Goal: Task Accomplishment & Management: Complete application form

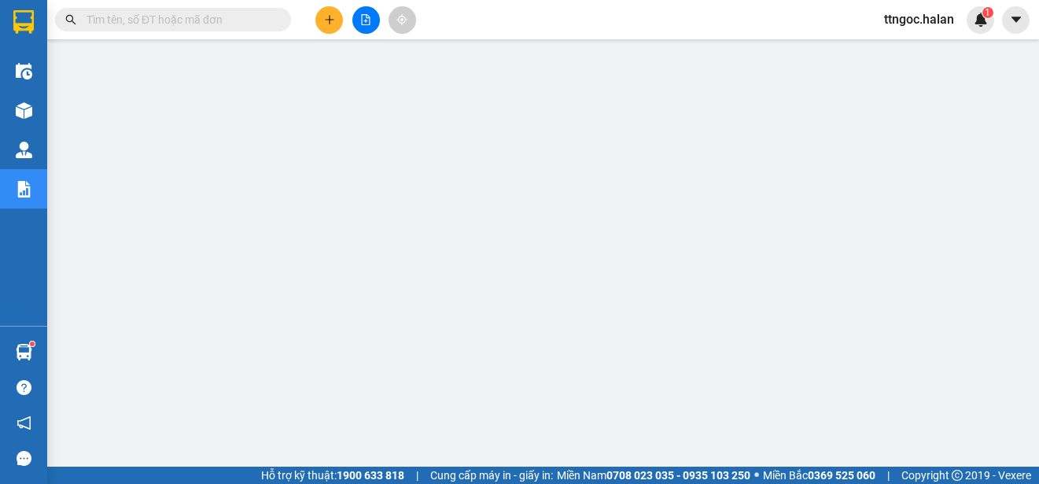
click at [140, 17] on input "text" at bounding box center [180, 19] width 186 height 17
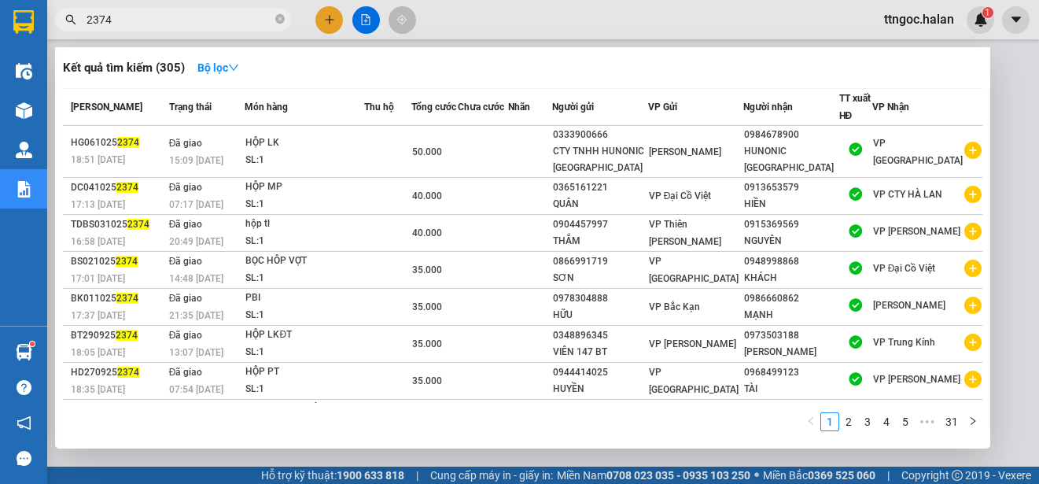
click at [83, 22] on span "2374" at bounding box center [173, 20] width 236 height 24
click at [86, 17] on span "2374" at bounding box center [173, 20] width 236 height 24
click at [88, 17] on input "2374" at bounding box center [180, 19] width 186 height 17
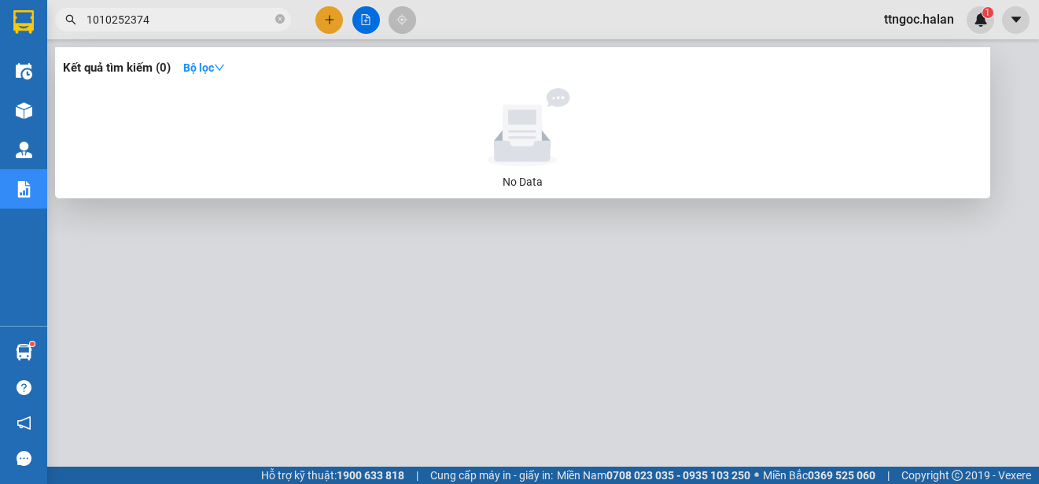
click at [233, 22] on input "1010252374" at bounding box center [180, 19] width 186 height 17
click at [233, 20] on input "1010252374" at bounding box center [180, 19] width 186 height 17
drag, startPoint x: 98, startPoint y: 18, endPoint x: 88, endPoint y: 19, distance: 9.5
click at [88, 19] on input "1010252374" at bounding box center [180, 19] width 186 height 17
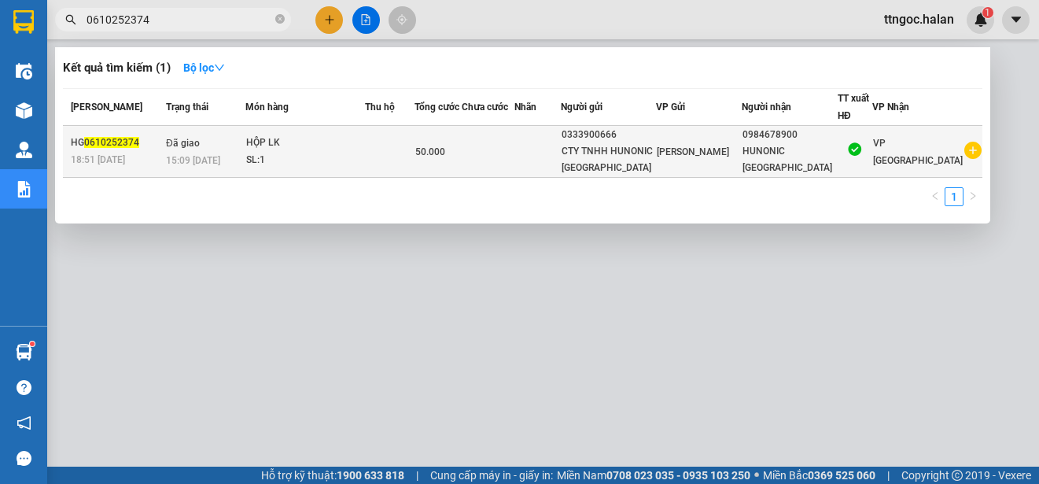
click at [120, 150] on div "HG 0610252374" at bounding box center [116, 142] width 90 height 17
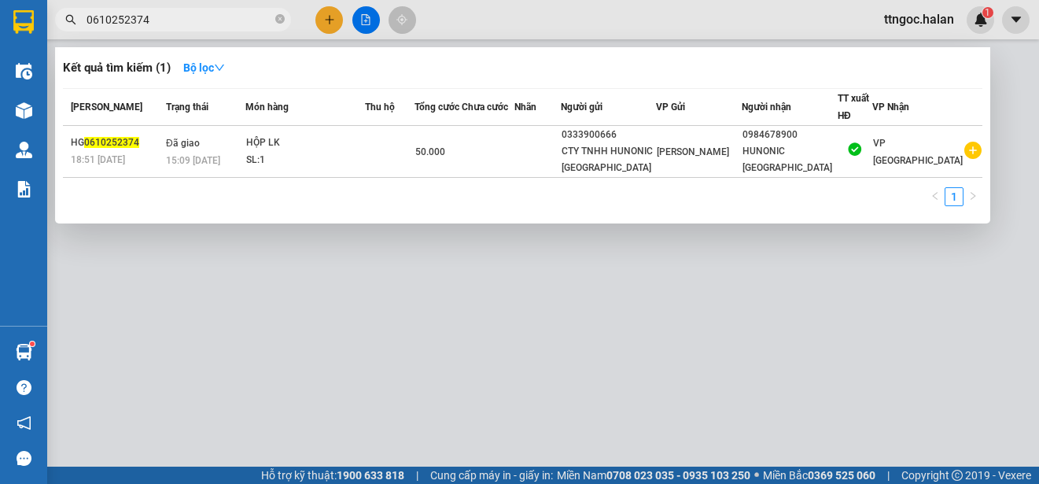
click at [164, 19] on input "0610252374" at bounding box center [180, 19] width 186 height 17
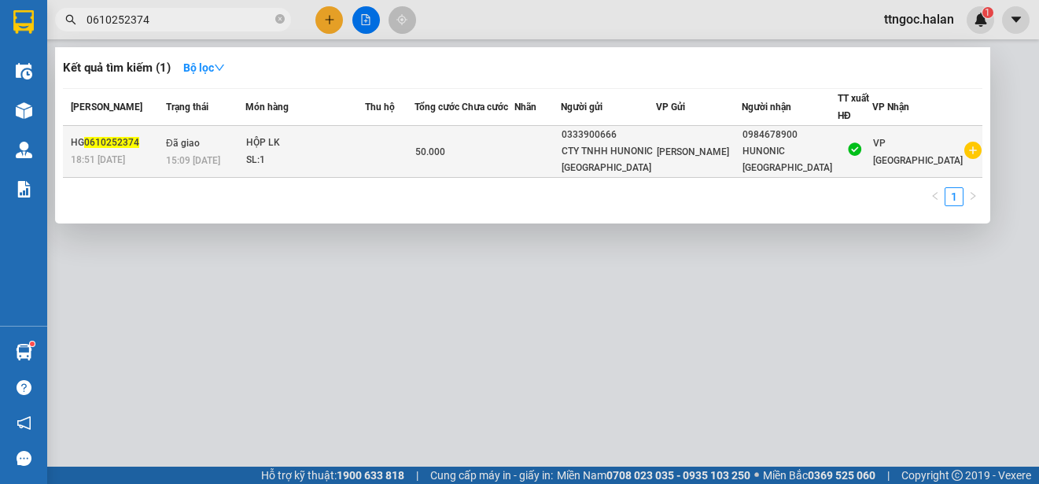
click at [125, 154] on span "18:51 [DATE]" at bounding box center [98, 159] width 54 height 11
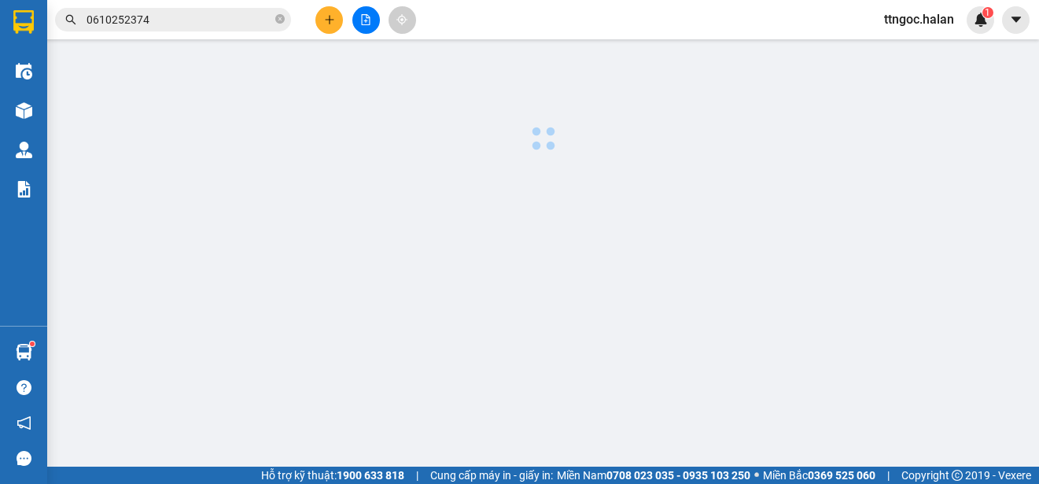
click at [158, 15] on input "0610252374" at bounding box center [180, 19] width 186 height 17
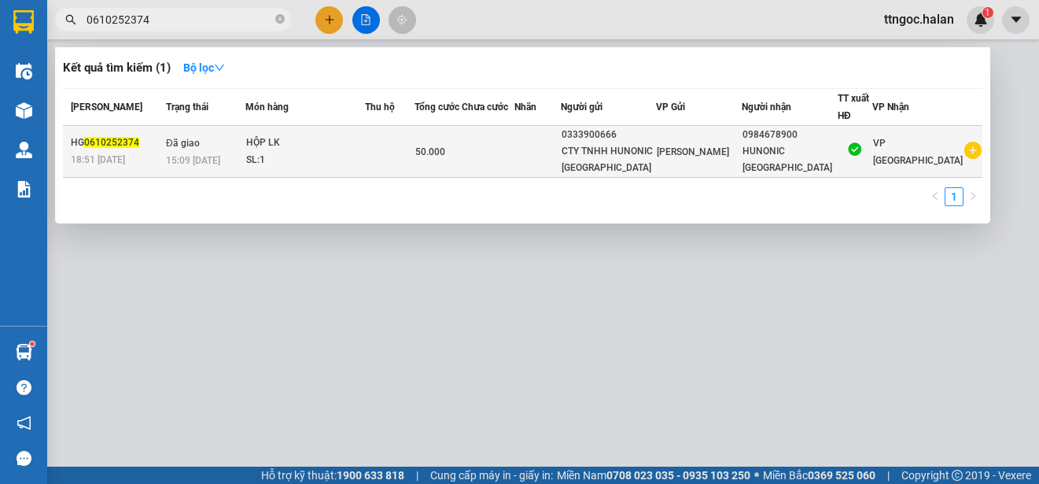
click at [127, 142] on span "0610252374" at bounding box center [111, 142] width 55 height 11
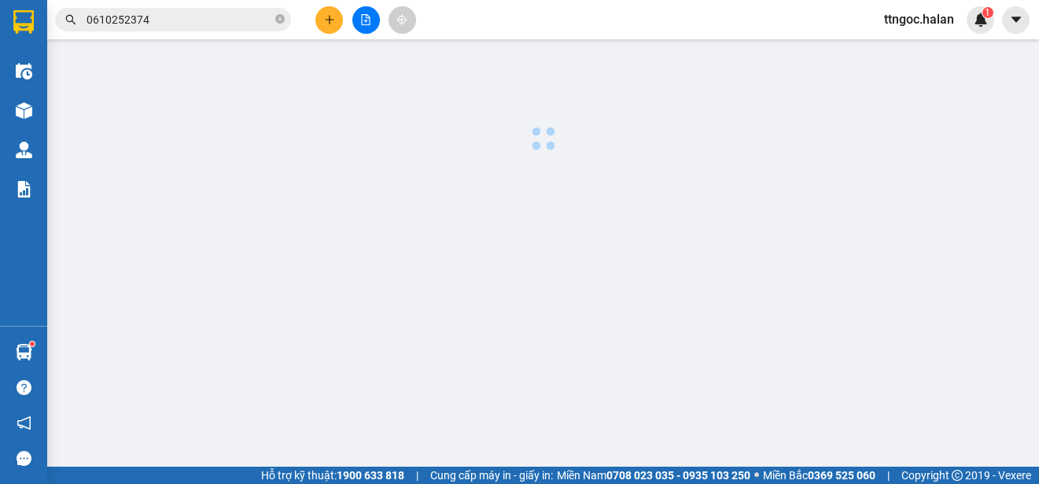
click at [190, 17] on input "0610252374" at bounding box center [180, 19] width 186 height 17
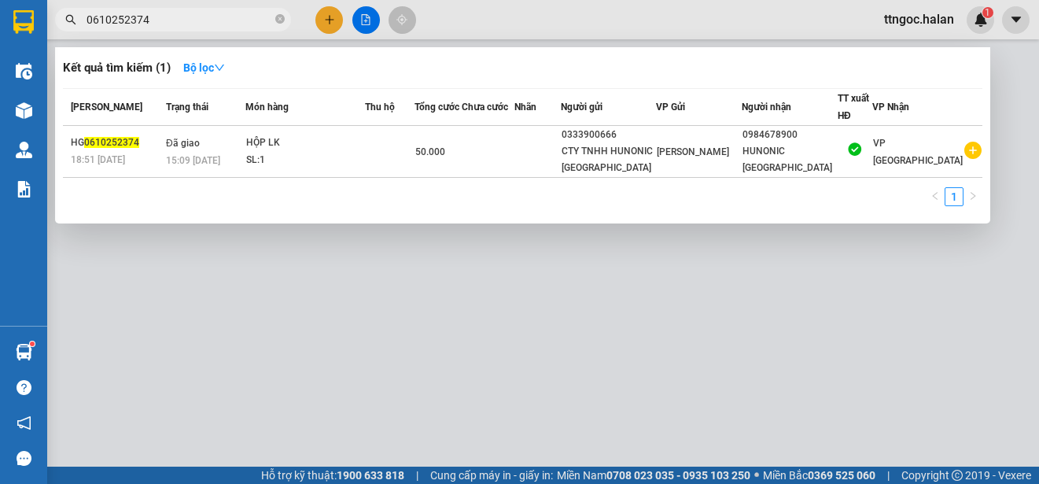
drag, startPoint x: 145, startPoint y: 22, endPoint x: 125, endPoint y: 23, distance: 19.7
click at [125, 23] on input "0610252374" at bounding box center [180, 19] width 186 height 17
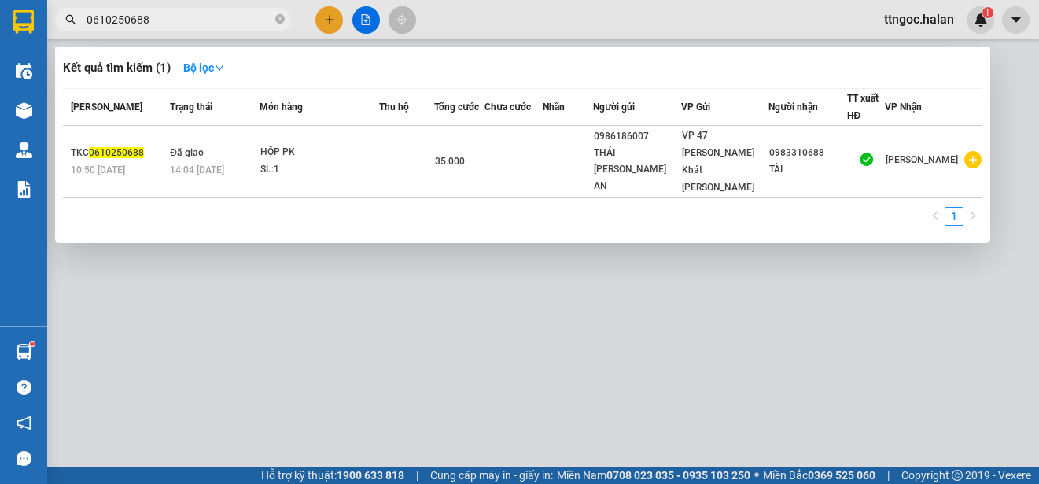
click at [100, 20] on input "0610250688" at bounding box center [180, 19] width 186 height 17
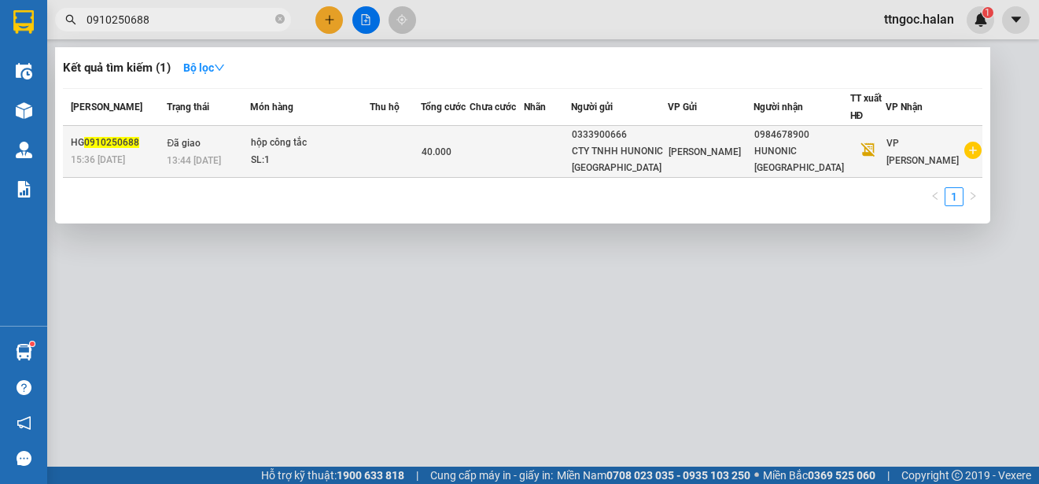
click at [114, 143] on span "0910250688" at bounding box center [111, 142] width 55 height 11
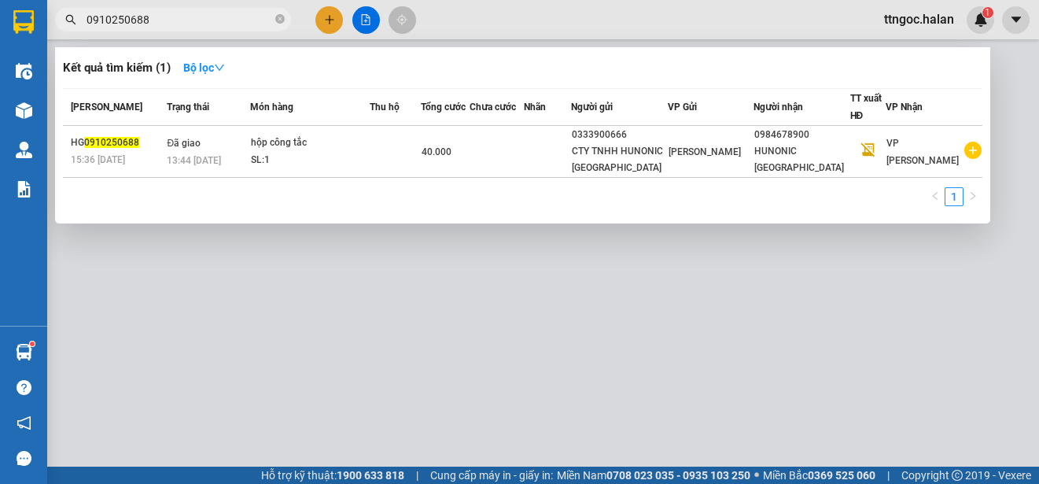
click at [172, 28] on span "0910250688" at bounding box center [173, 20] width 236 height 24
drag, startPoint x: 91, startPoint y: 156, endPoint x: 499, endPoint y: 273, distance: 424.7
click at [497, 276] on div at bounding box center [519, 242] width 1039 height 484
click at [160, 20] on input "0910250688" at bounding box center [180, 19] width 186 height 17
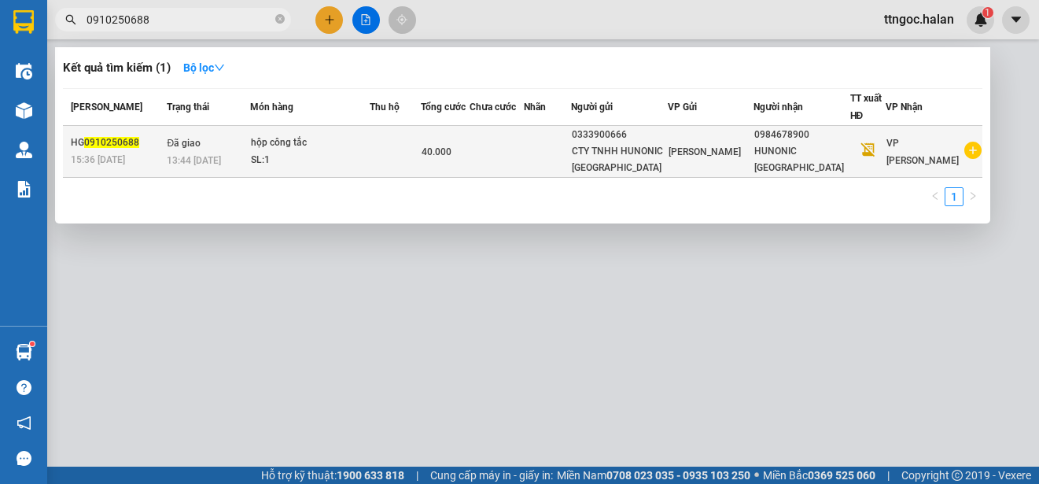
click at [109, 141] on span "0910250688" at bounding box center [111, 142] width 55 height 11
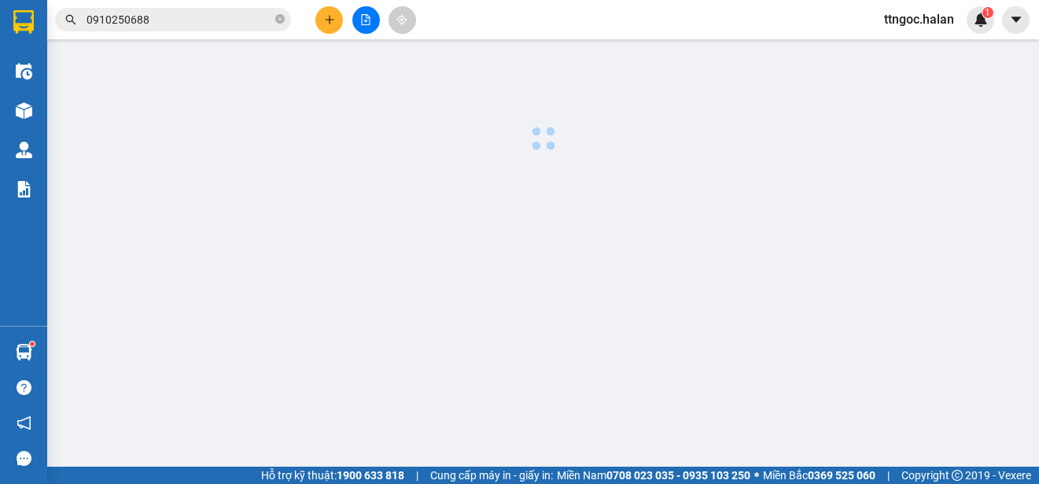
click at [178, 23] on input "0910250688" at bounding box center [180, 19] width 186 height 17
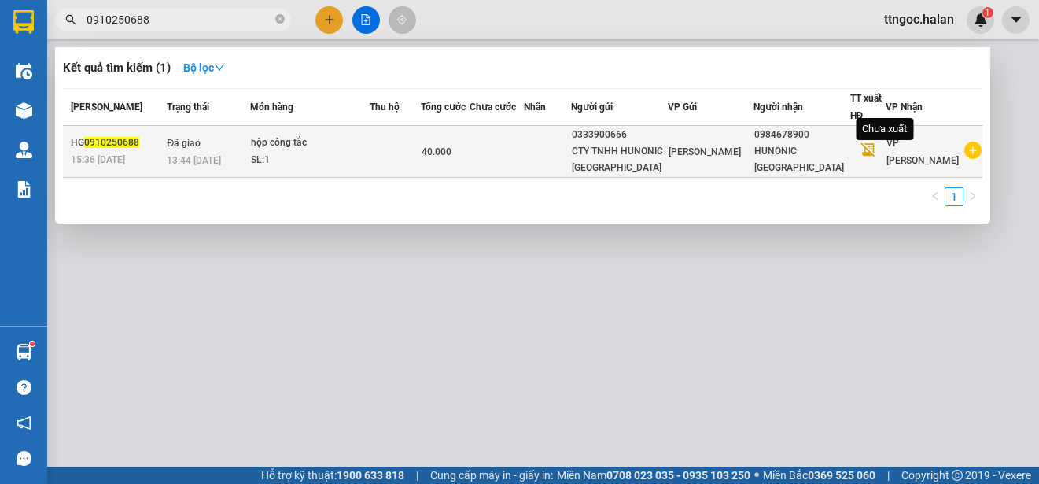
click at [876, 147] on icon at bounding box center [868, 149] width 17 height 17
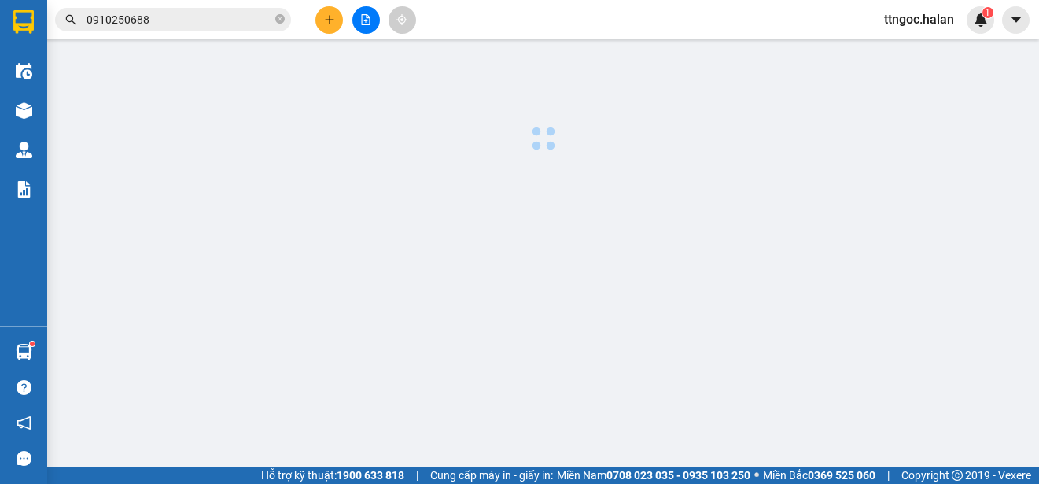
click at [180, 14] on input "0910250688" at bounding box center [180, 19] width 186 height 17
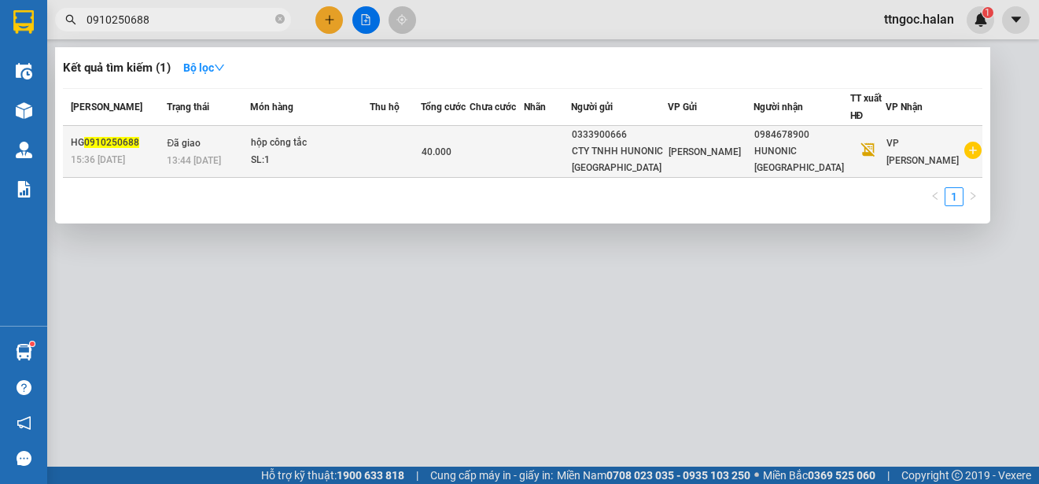
click at [108, 153] on span "15:36 [DATE]" at bounding box center [98, 159] width 54 height 13
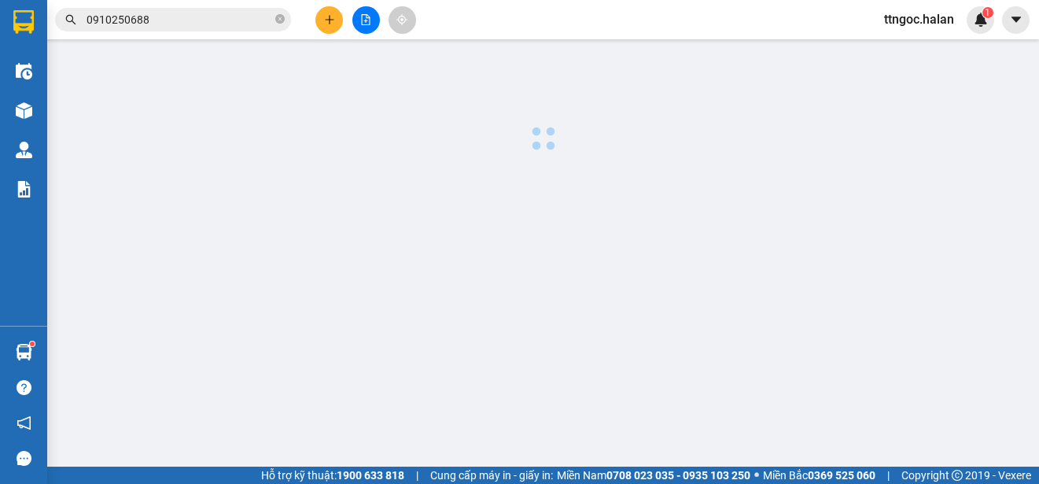
click at [168, 16] on input "0910250688" at bounding box center [180, 19] width 186 height 17
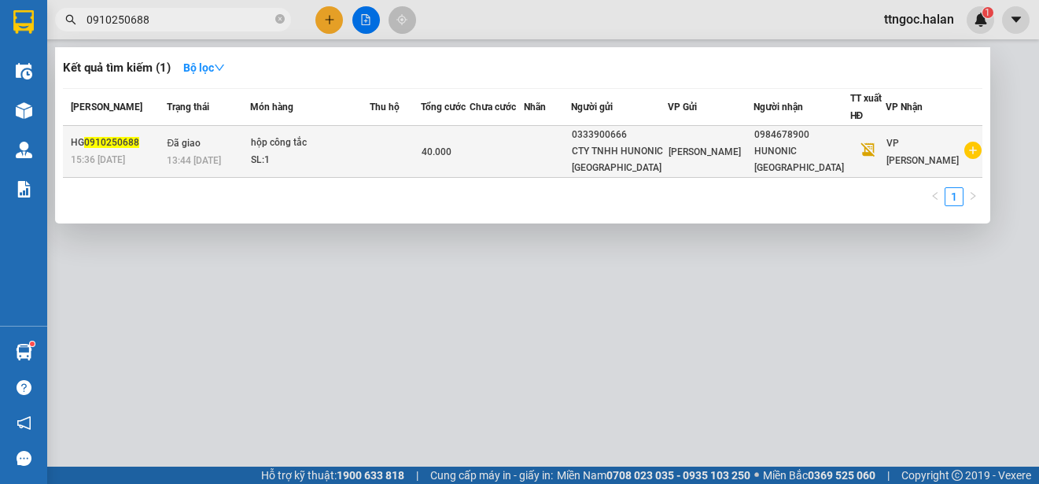
click at [116, 145] on span "0910250688" at bounding box center [111, 142] width 55 height 11
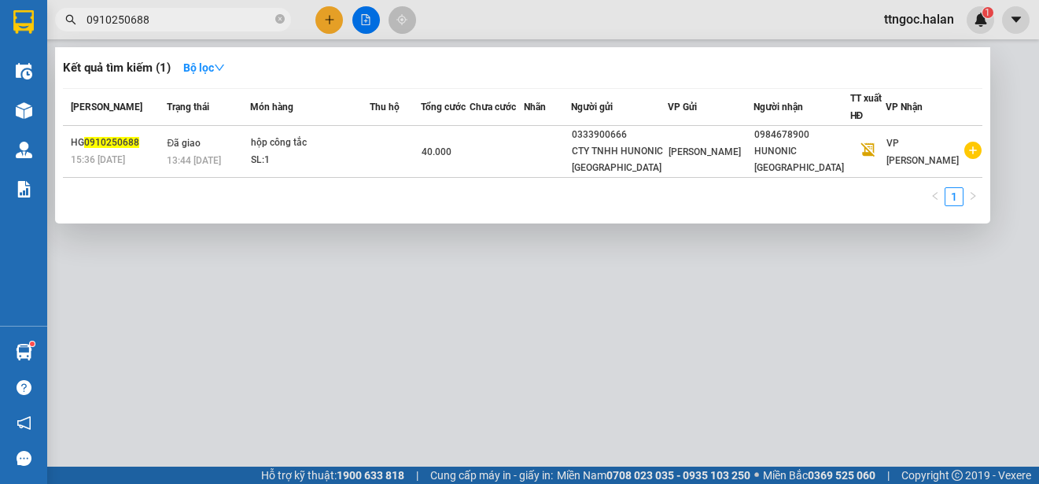
click at [157, 24] on input "0910250688" at bounding box center [180, 19] width 186 height 17
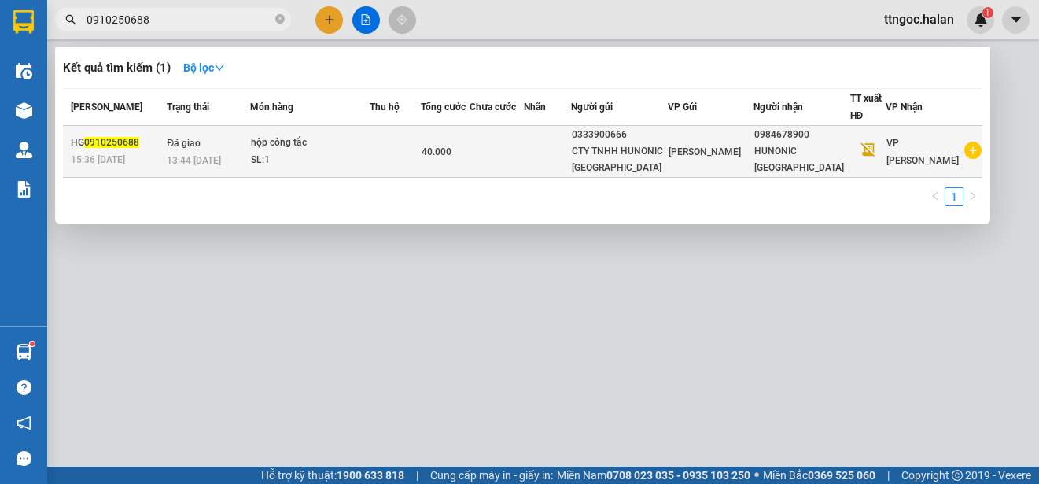
click at [85, 138] on span "0910250688" at bounding box center [111, 142] width 55 height 11
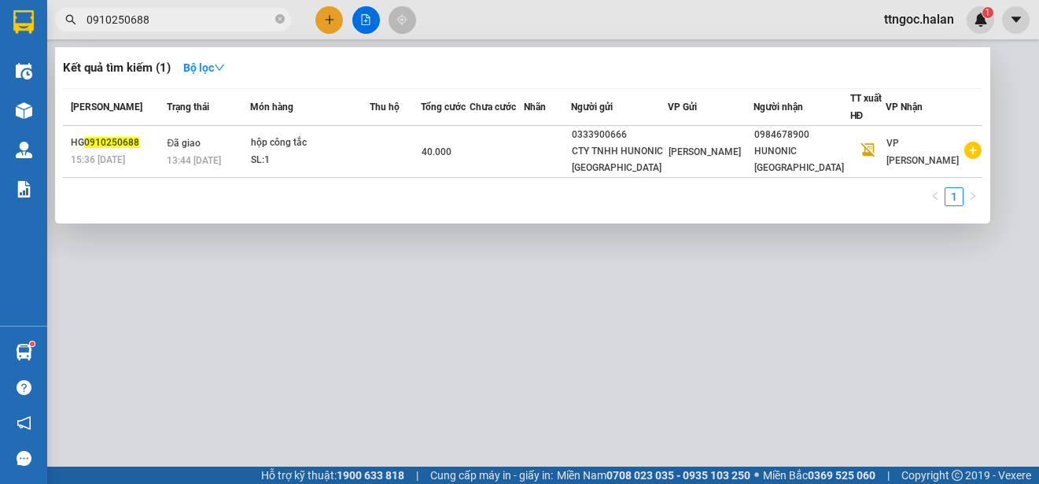
click at [151, 28] on input "0910250688" at bounding box center [180, 19] width 186 height 17
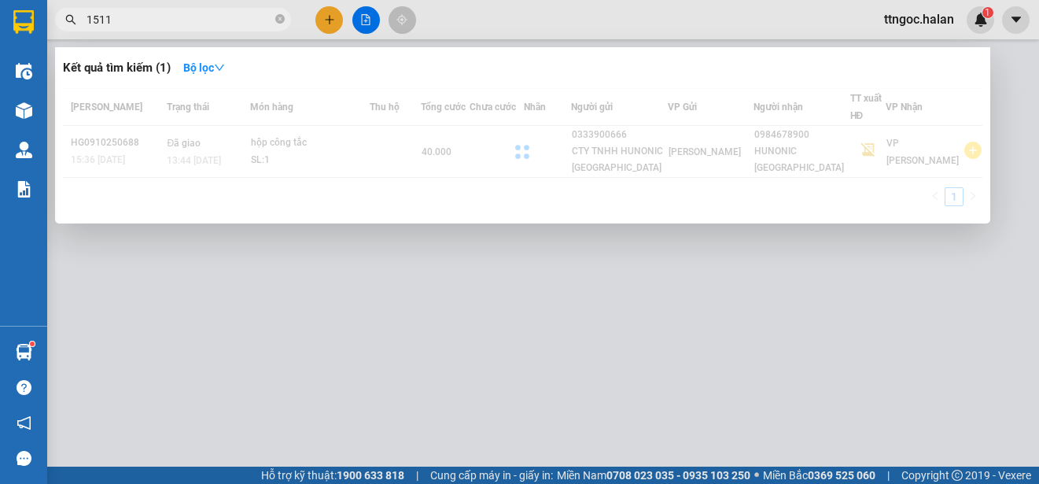
click at [85, 21] on span "1511" at bounding box center [173, 20] width 236 height 24
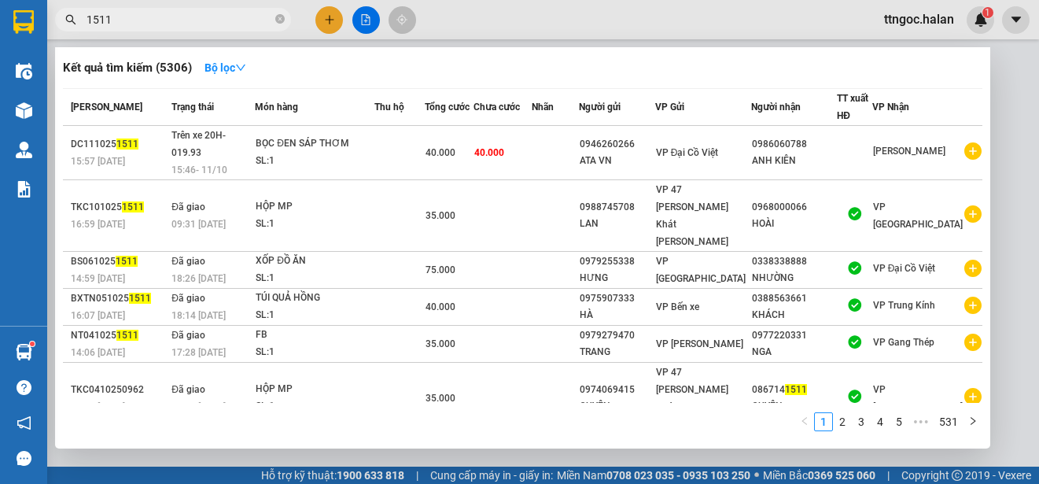
click at [87, 21] on input "1511" at bounding box center [180, 19] width 186 height 17
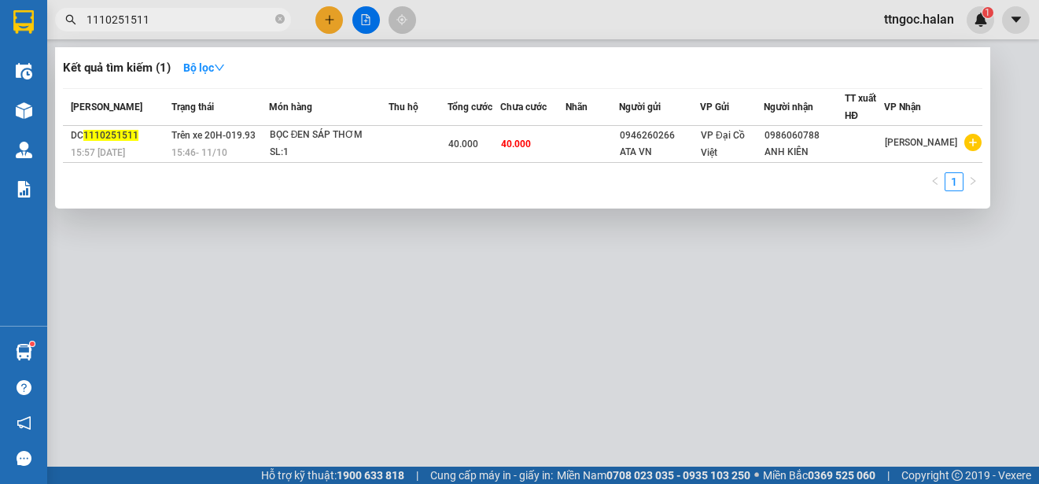
click at [147, 20] on input "1110251511" at bounding box center [180, 19] width 186 height 17
click at [121, 141] on span "1110251515" at bounding box center [110, 135] width 55 height 11
click at [172, 20] on input "1110251515" at bounding box center [180, 19] width 186 height 17
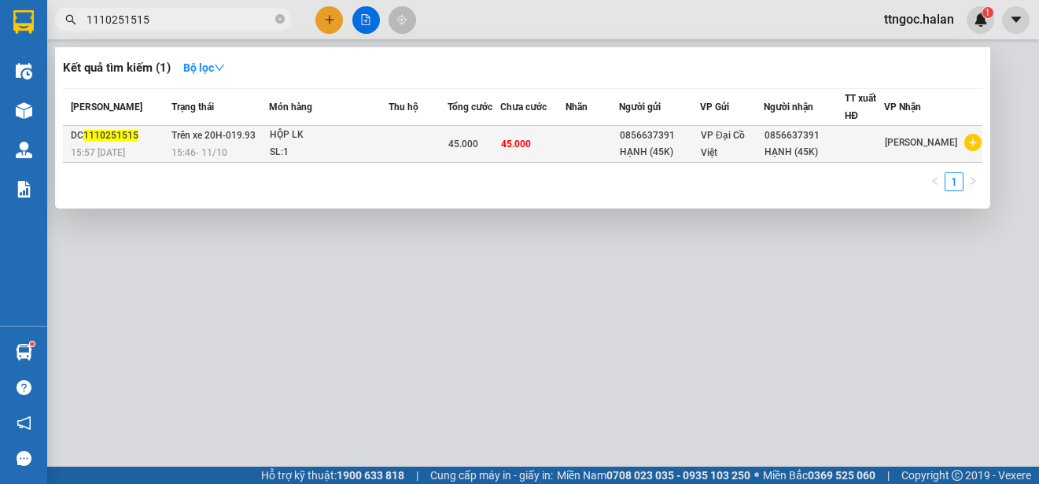
click at [103, 134] on span "1110251515" at bounding box center [110, 135] width 55 height 11
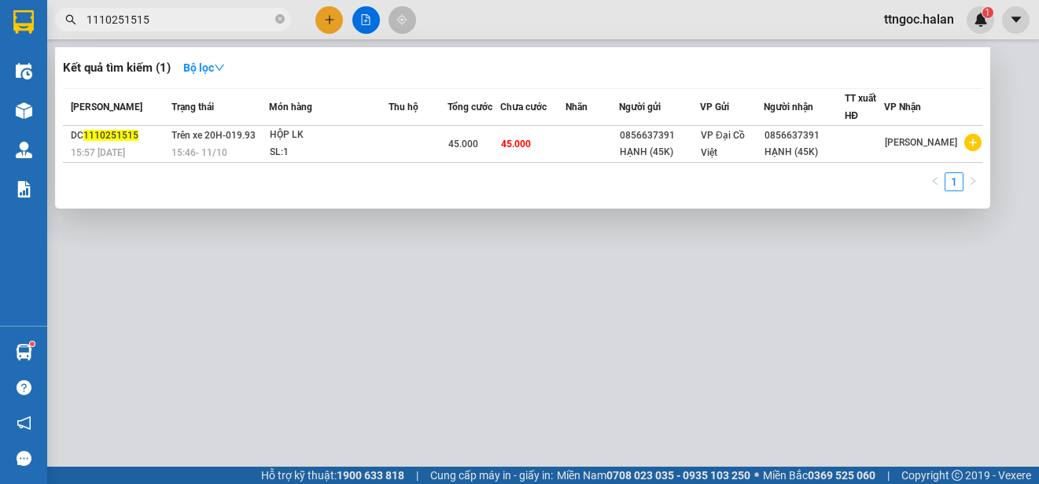
click at [171, 24] on input "1110251515" at bounding box center [180, 19] width 186 height 17
click at [179, 24] on input "1110251515" at bounding box center [180, 19] width 186 height 17
click at [153, 22] on input "1110251515" at bounding box center [180, 19] width 186 height 17
drag, startPoint x: 147, startPoint y: 20, endPoint x: 127, endPoint y: 17, distance: 20.8
click at [127, 17] on input "1110251515" at bounding box center [180, 19] width 186 height 17
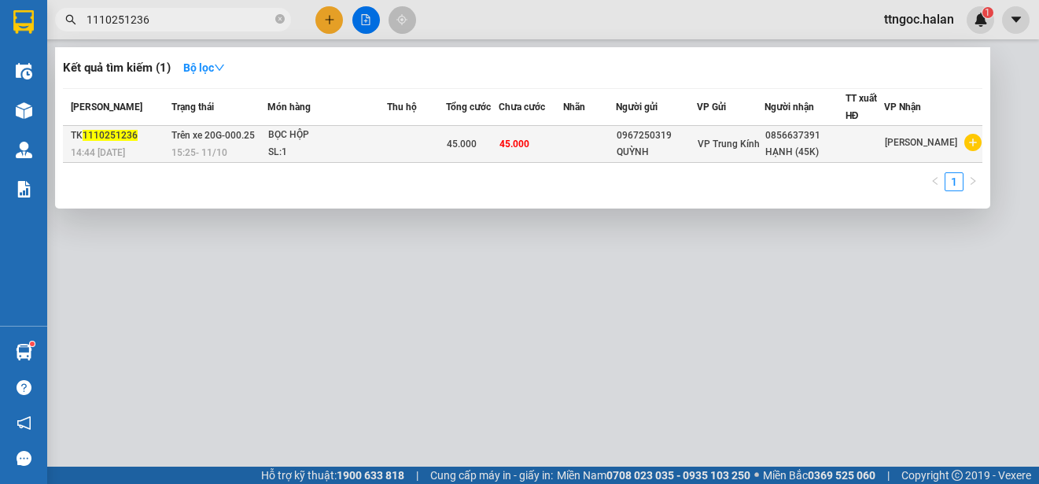
type input "1110251236"
click at [116, 146] on span "14:44 [DATE]" at bounding box center [98, 152] width 54 height 13
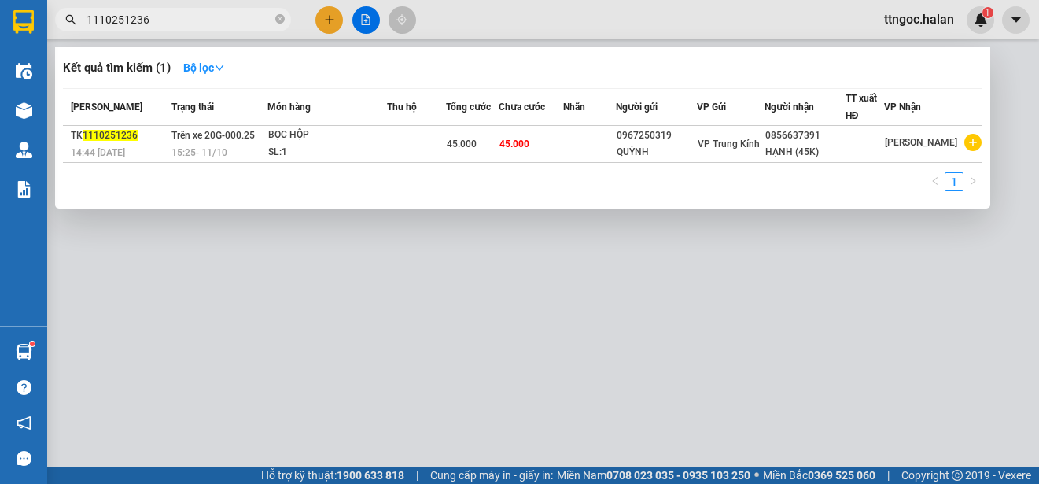
click at [152, 13] on input "1110251236" at bounding box center [180, 19] width 186 height 17
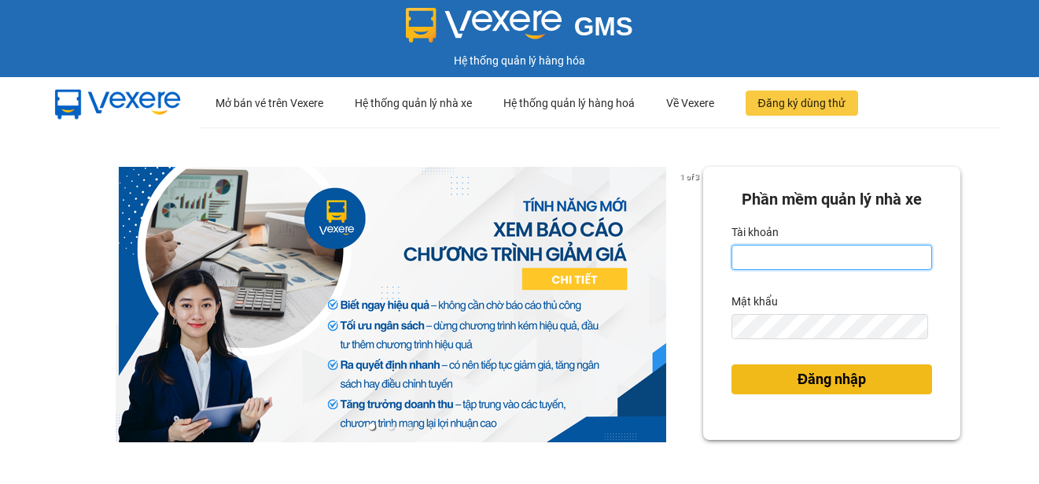
type input "ttngoc.halan"
click at [751, 376] on button "Đăng nhập" at bounding box center [831, 379] width 201 height 30
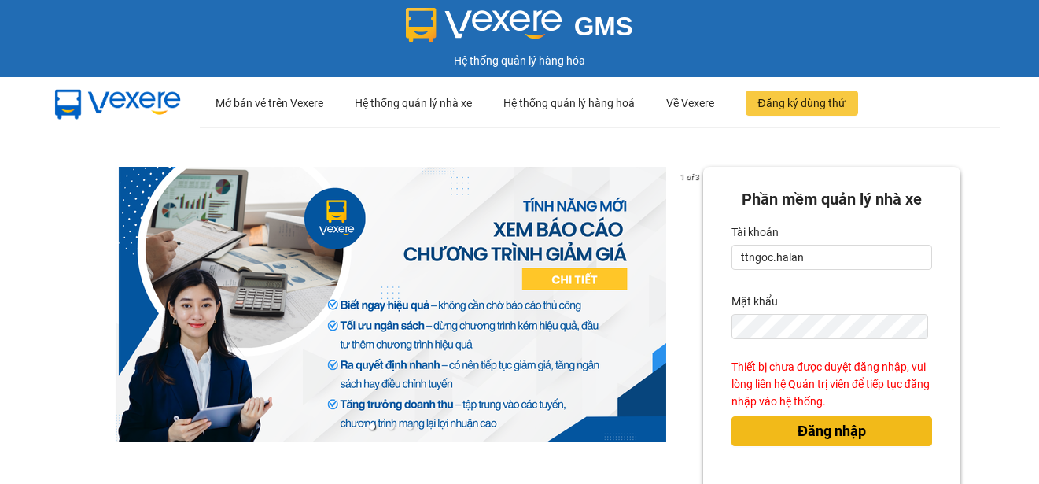
click at [830, 440] on span "Đăng nhập" at bounding box center [832, 431] width 68 height 22
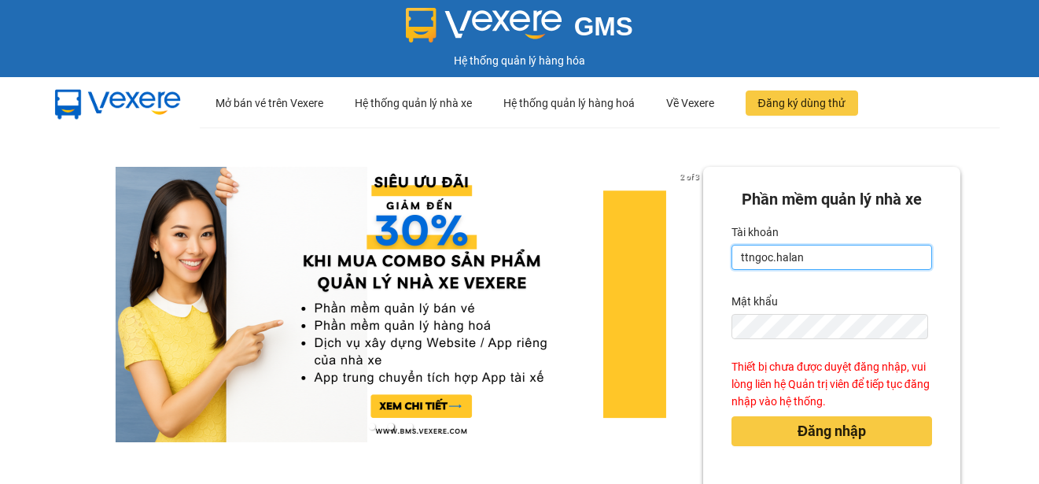
click at [797, 255] on input "ttngoc.halan" at bounding box center [831, 257] width 201 height 25
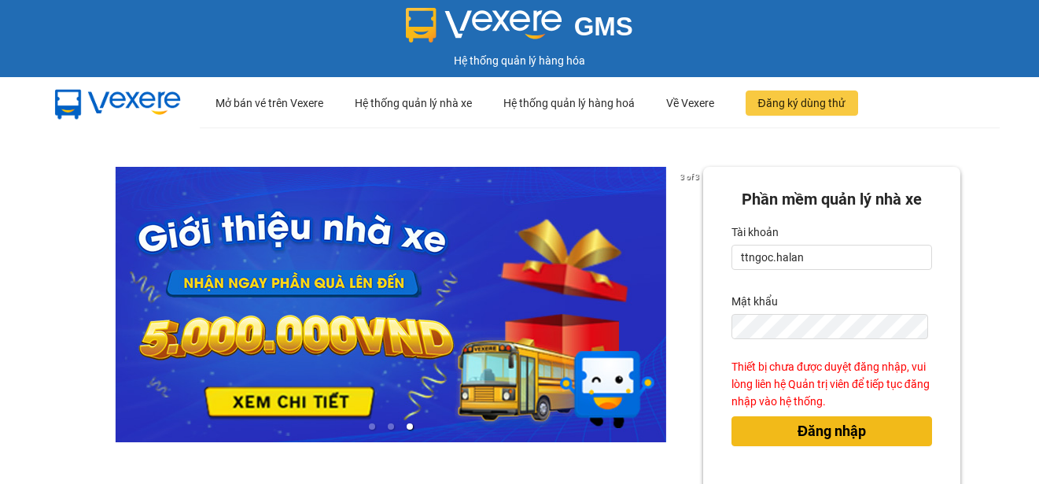
click at [823, 437] on span "Đăng nhập" at bounding box center [832, 431] width 68 height 22
click at [818, 428] on span "Đăng nhập" at bounding box center [832, 431] width 68 height 22
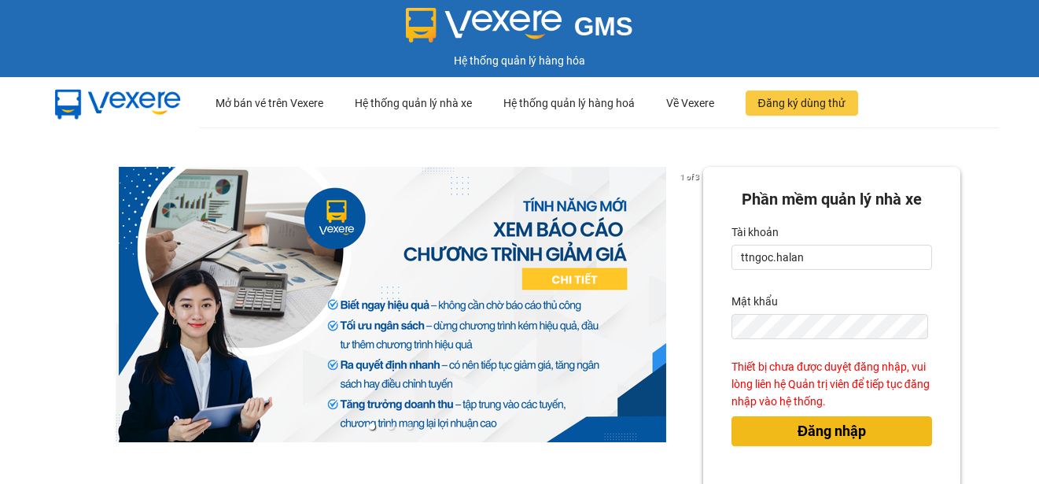
click at [818, 428] on span "Đăng nhập" at bounding box center [832, 431] width 68 height 22
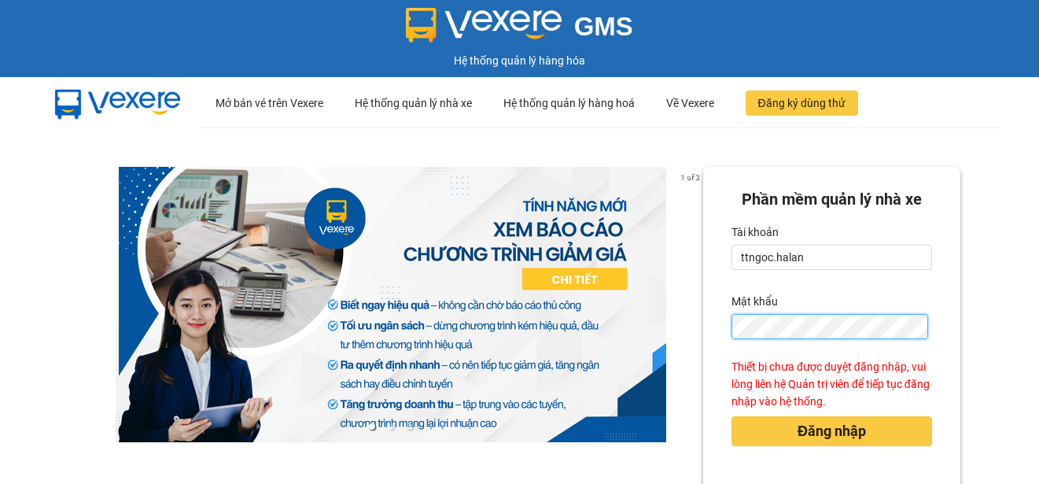
click at [731, 416] on button "Đăng nhập" at bounding box center [831, 431] width 201 height 30
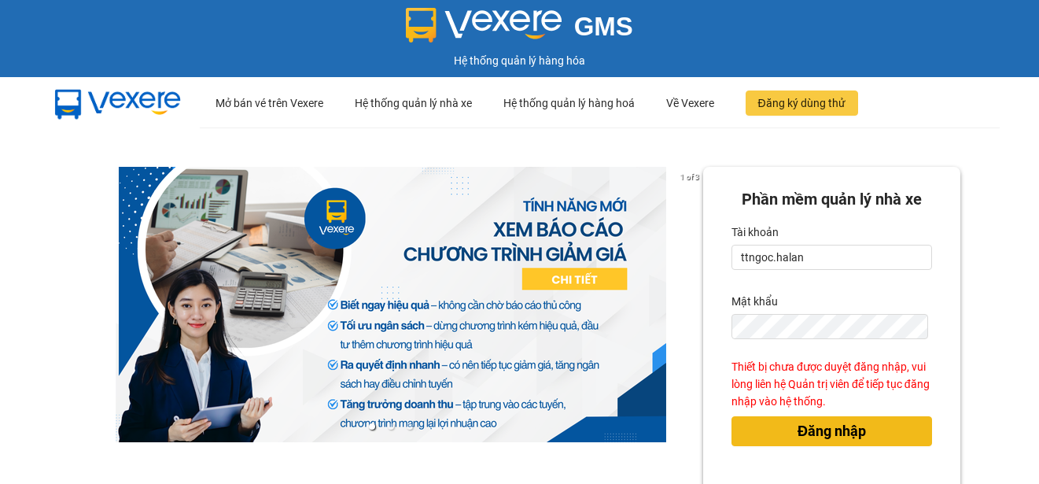
click at [806, 434] on span "Đăng nhập" at bounding box center [832, 431] width 68 height 22
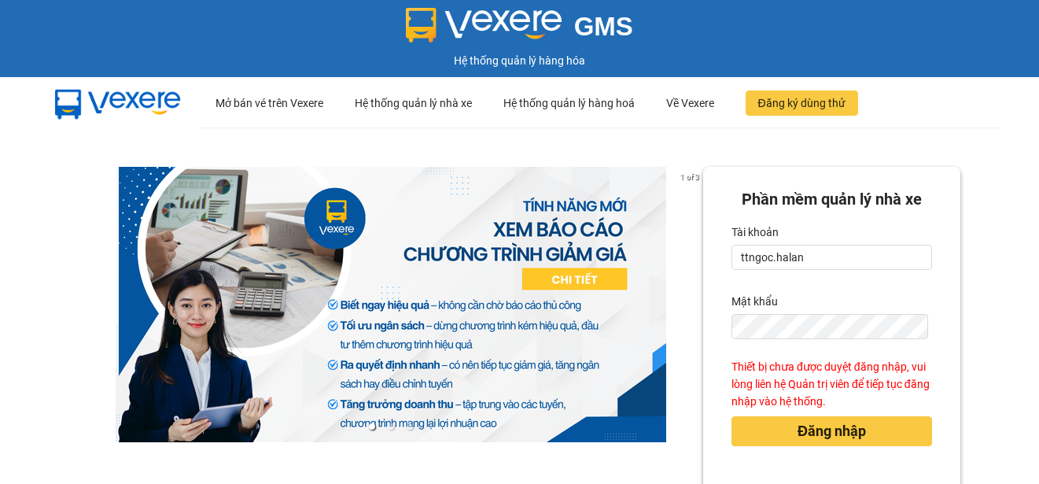
click at [997, 311] on div "1 of 3 Phần mềm quản lý nhà xe Tài khoản ttngoc.halan Mật khẩu Thiết bị chưa đư…" at bounding box center [519, 349] width 1039 height 445
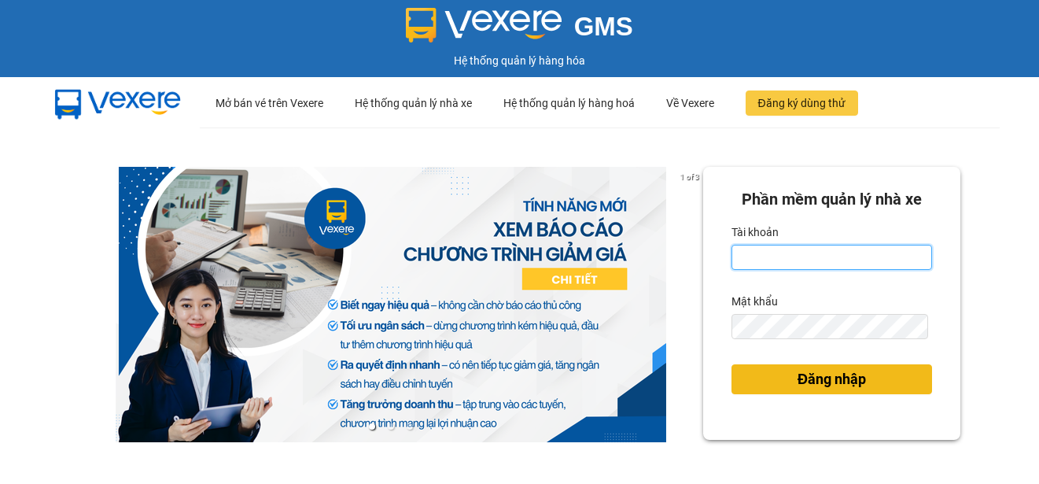
type input "ttngoc.halan"
click at [798, 377] on span "Đăng nhập" at bounding box center [832, 379] width 68 height 22
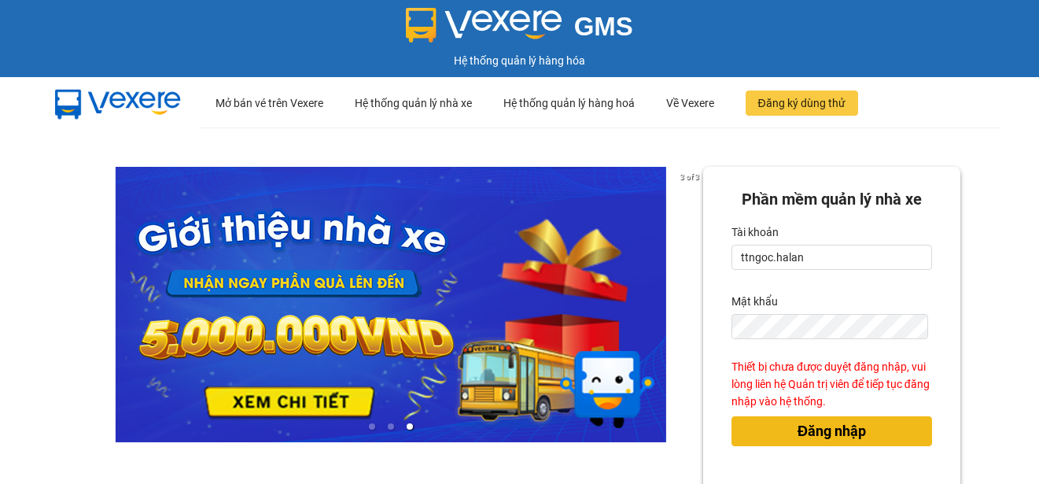
click at [827, 438] on span "Đăng nhập" at bounding box center [832, 431] width 68 height 22
click at [820, 426] on span "Đăng nhập" at bounding box center [832, 431] width 68 height 22
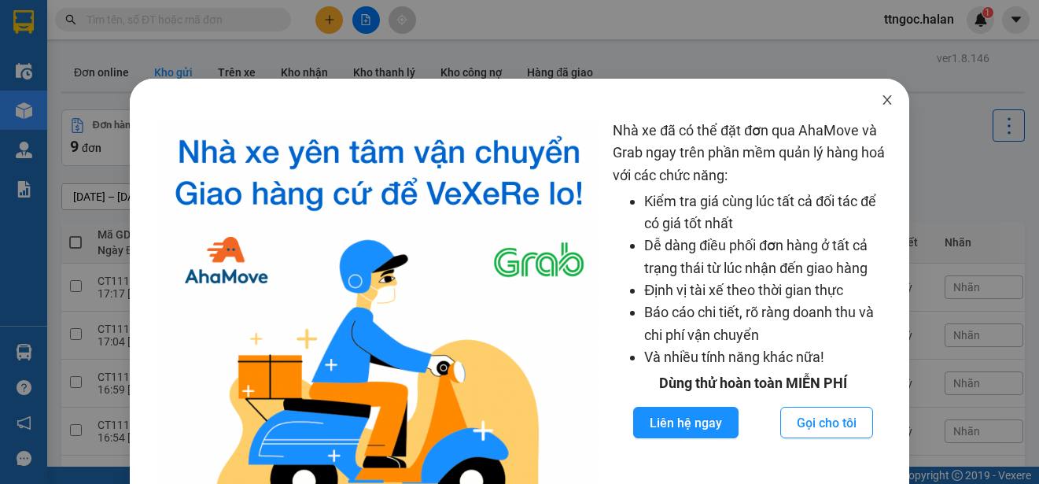
click at [882, 98] on icon "close" at bounding box center [886, 99] width 9 height 9
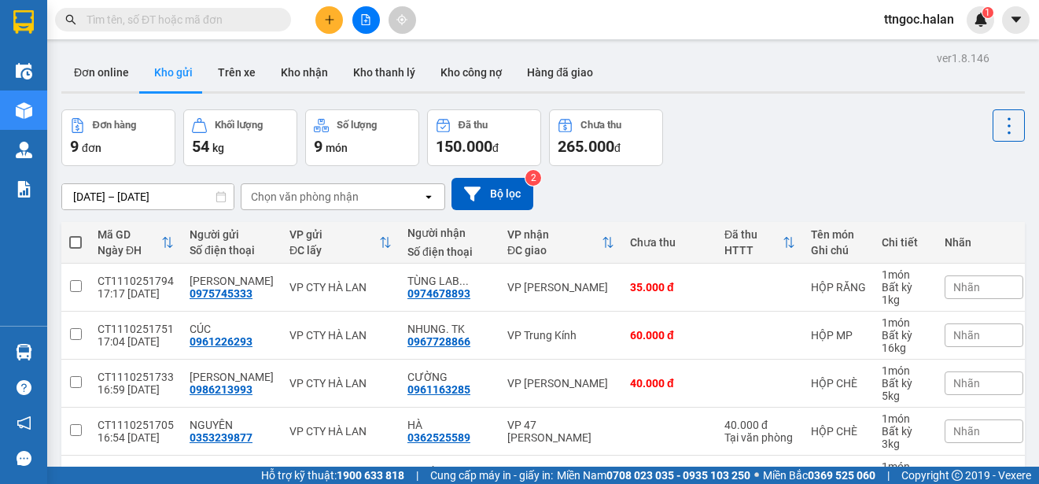
click at [126, 20] on input "text" at bounding box center [180, 19] width 186 height 17
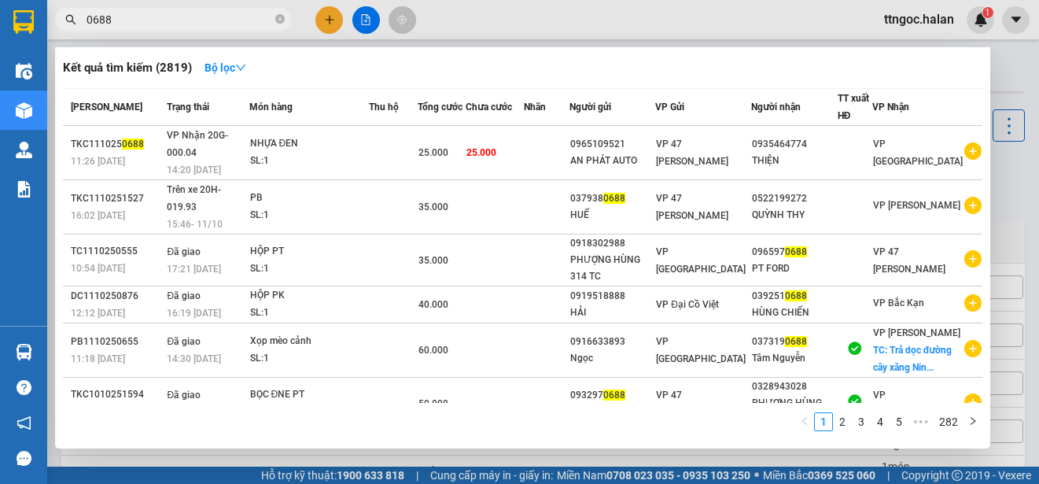
click at [85, 19] on span "0688" at bounding box center [173, 20] width 236 height 24
click at [90, 20] on input "0688" at bounding box center [180, 19] width 186 height 17
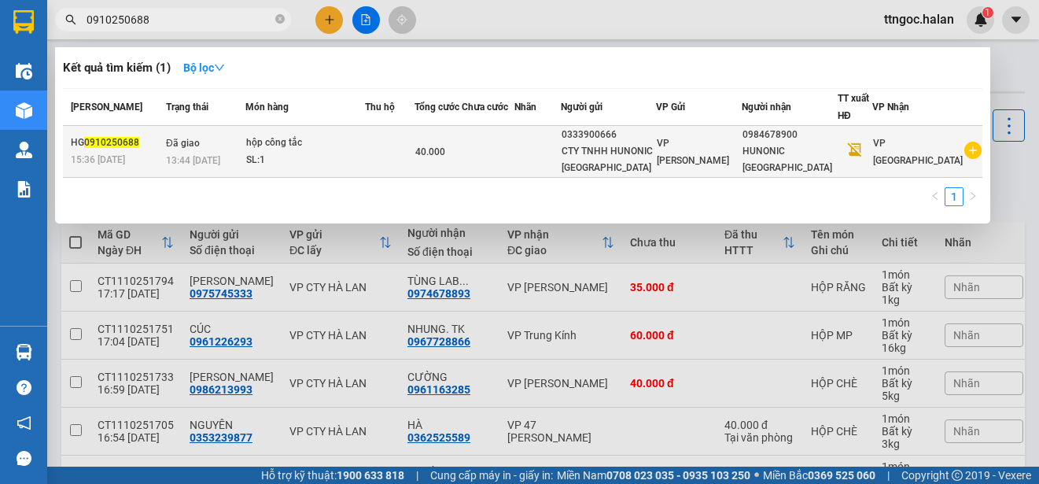
type input "0910250688"
click at [105, 150] on div "HG 0910250688" at bounding box center [116, 142] width 90 height 17
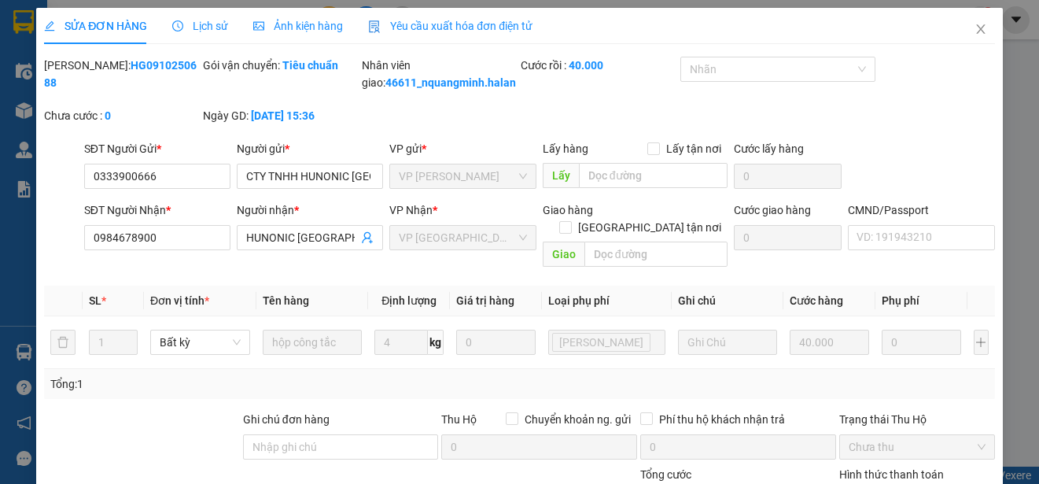
click at [476, 20] on span "Yêu cầu xuất hóa đơn điện tử" at bounding box center [450, 26] width 164 height 13
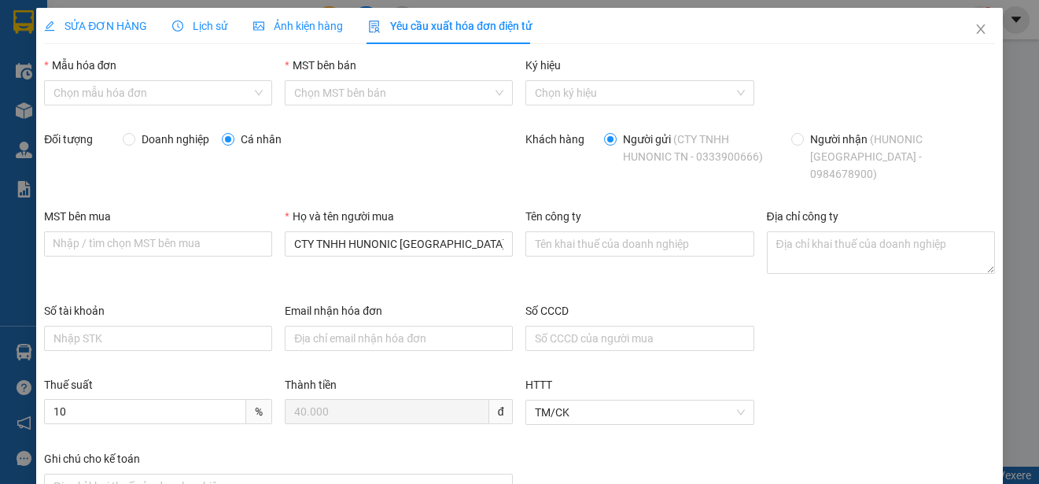
type input "8"
click at [223, 91] on span "1C25MPN" at bounding box center [157, 93] width 209 height 24
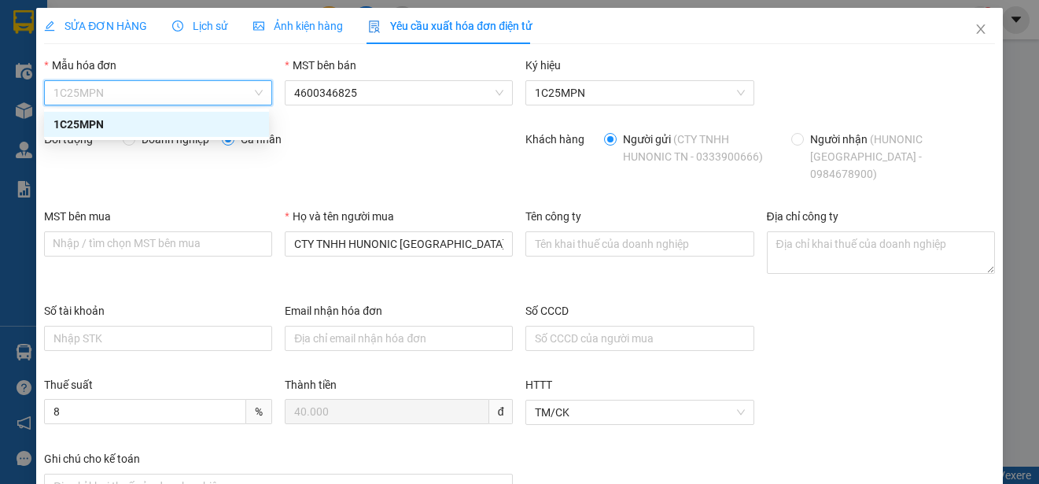
click at [85, 120] on div "1C25MPN" at bounding box center [156, 124] width 206 height 17
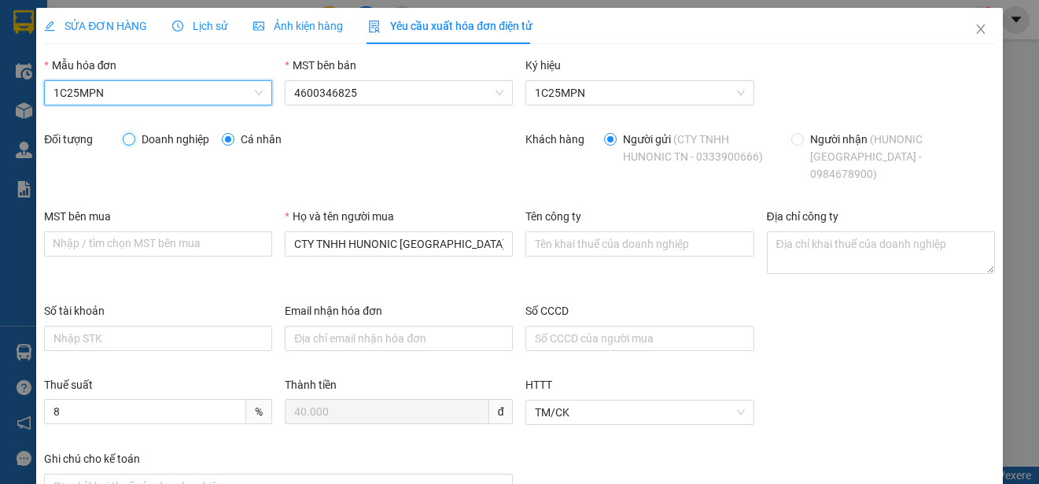
click at [127, 142] on input "Doanh nghiệp" at bounding box center [128, 138] width 11 height 11
radio input "true"
radio input "false"
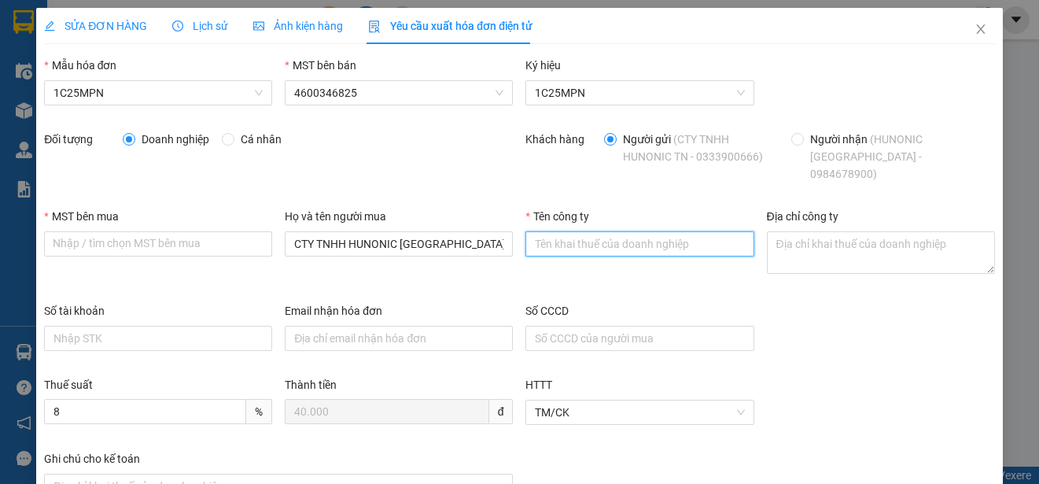
paste input "CÔNG TY TNHH HUNONIC [GEOGRAPHIC_DATA]"
type input "CÔNG TY TNHH HUNONIC [GEOGRAPHIC_DATA]"
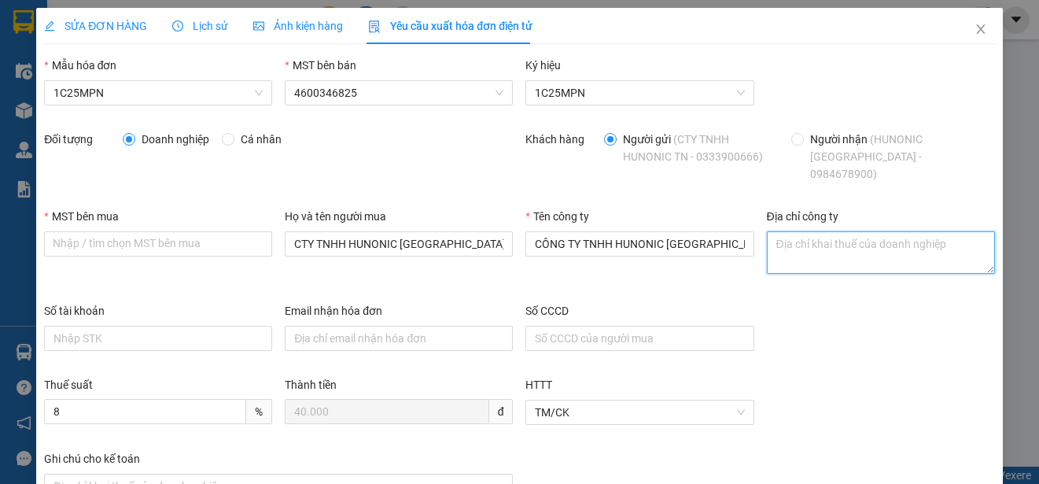
paste textarea "Số [STREET_ADDRESS]."
type textarea "Số [STREET_ADDRESS]."
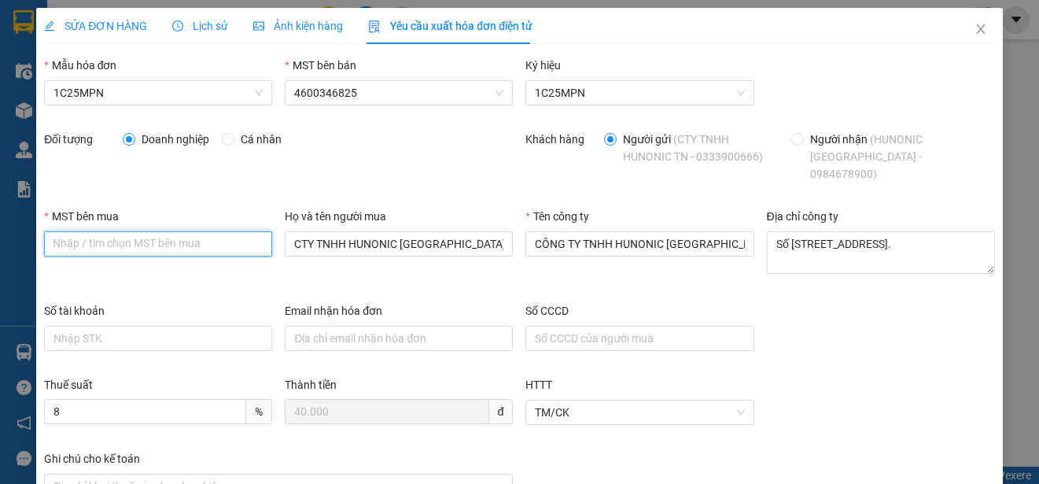
paste input "4601638362"
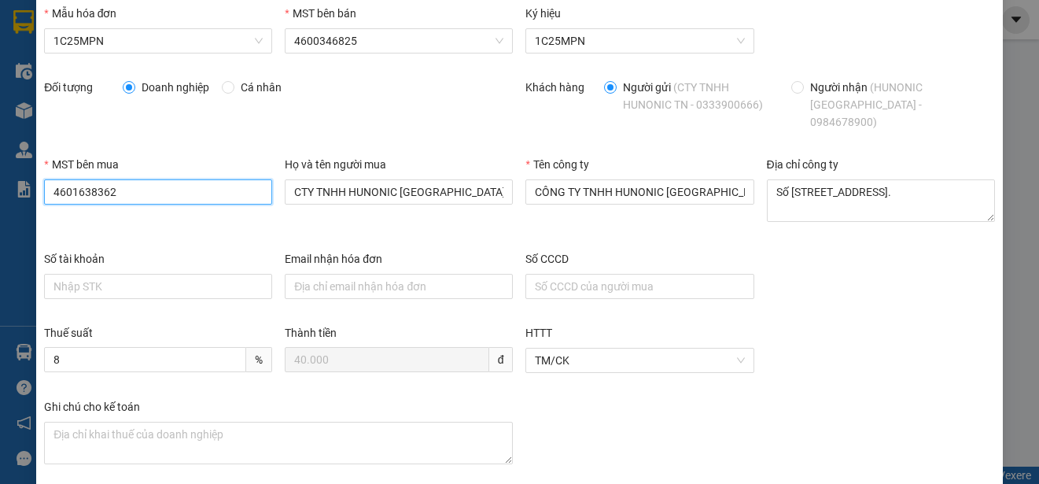
scroll to position [116, 0]
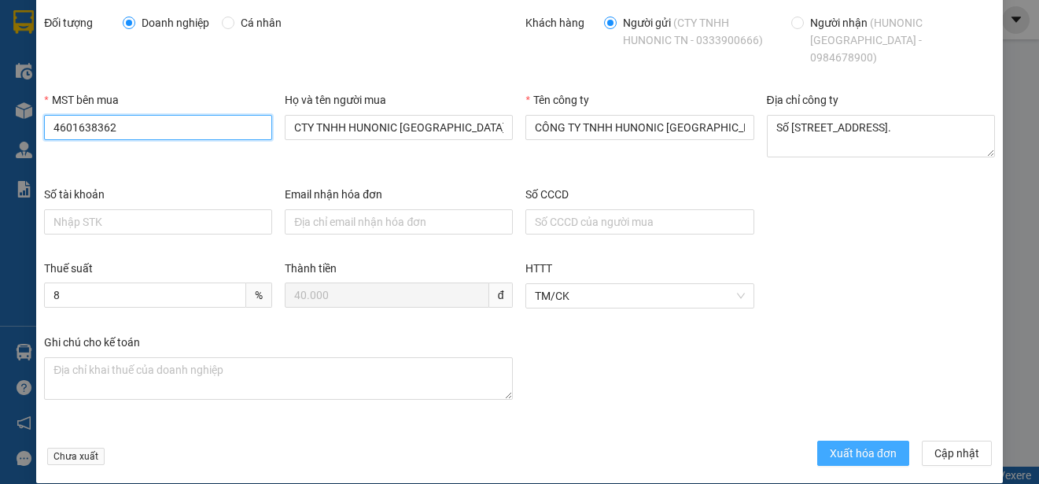
type input "4601638362"
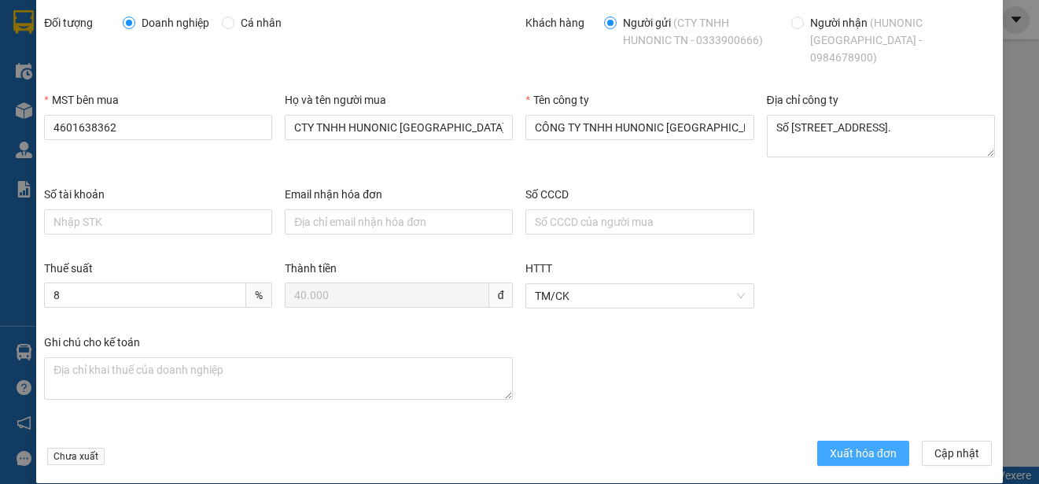
click at [833, 444] on span "Xuất hóa đơn" at bounding box center [863, 452] width 67 height 17
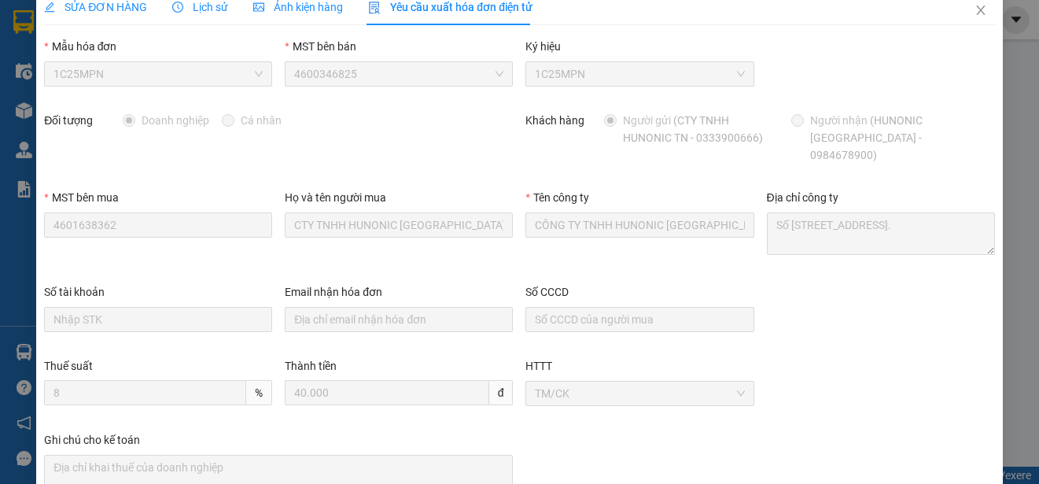
scroll to position [0, 0]
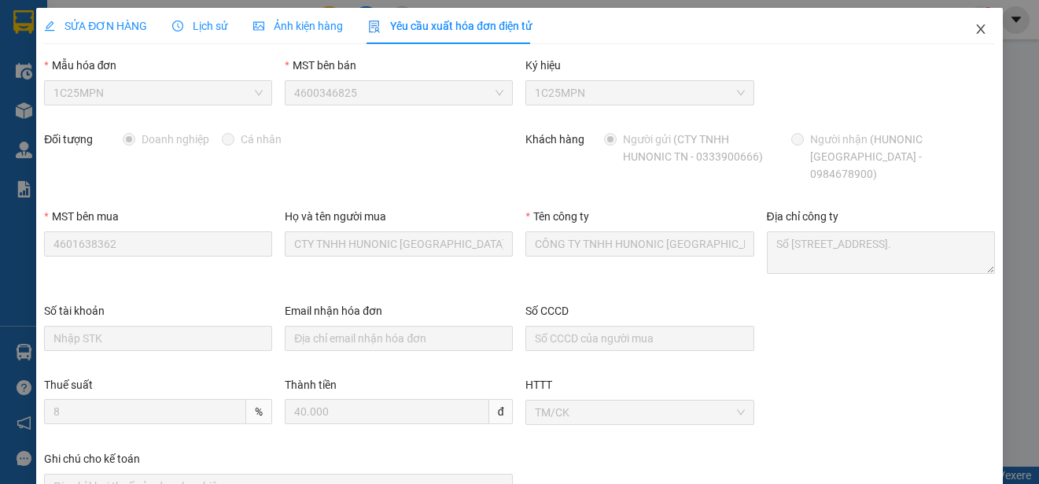
click at [975, 32] on icon "close" at bounding box center [981, 29] width 13 height 13
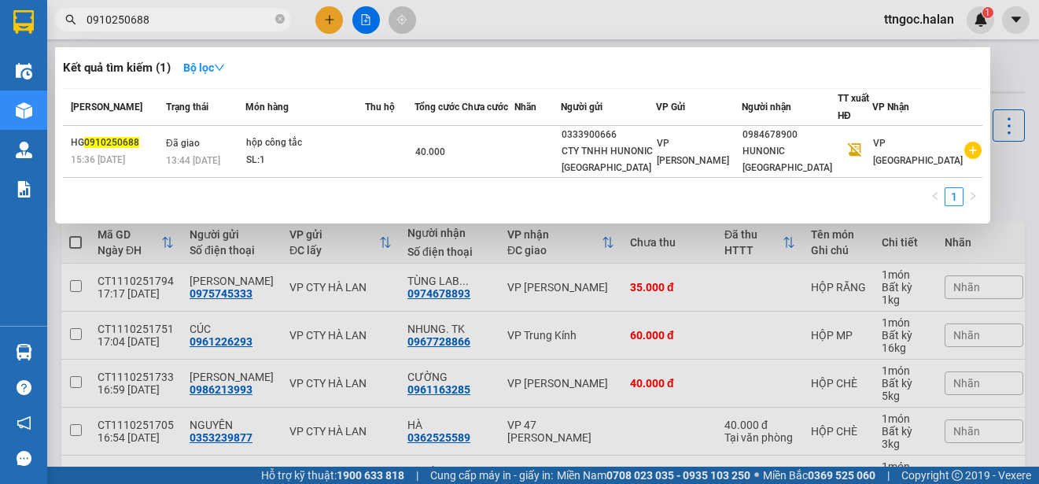
click at [164, 21] on input "0910250688" at bounding box center [180, 19] width 186 height 17
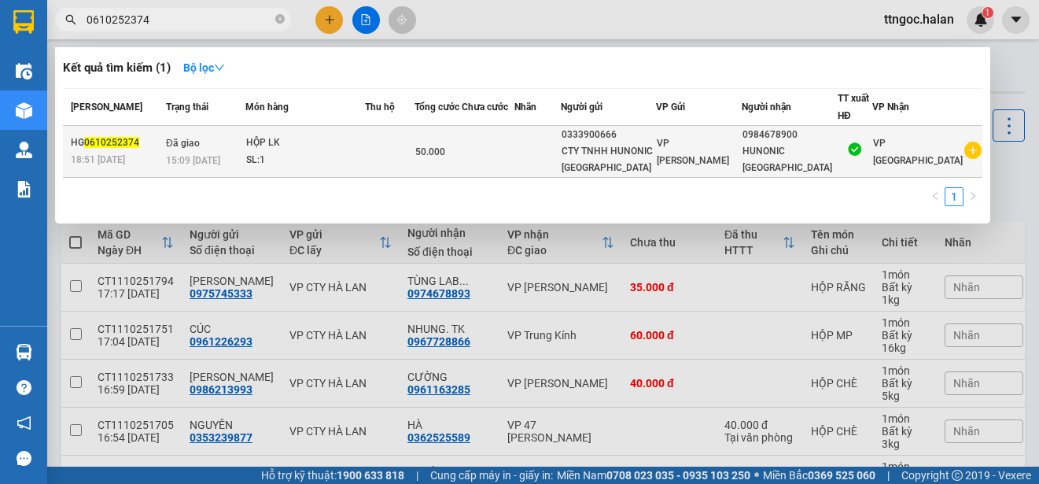
type input "0610252374"
click at [116, 147] on span "0610252374" at bounding box center [111, 142] width 55 height 11
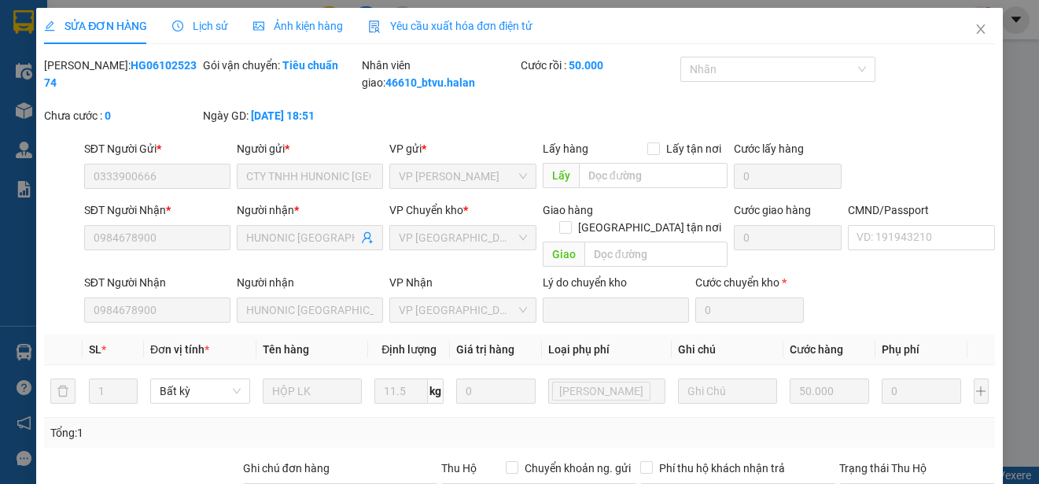
type input "0333900666"
type input "CTY TNHH HUNONIC [GEOGRAPHIC_DATA]"
type input "0984678900"
type input "HUNONIC [GEOGRAPHIC_DATA]"
type input "0"
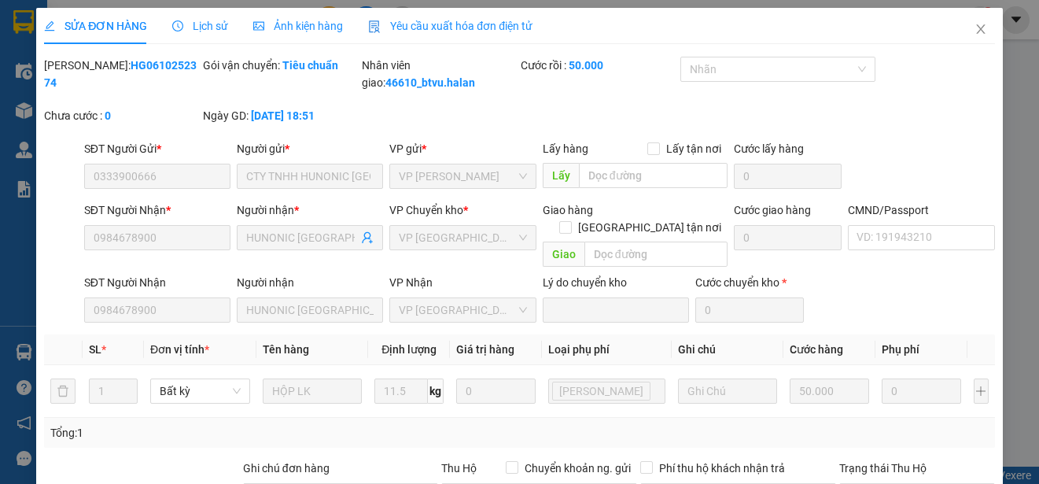
type input "50.000"
click at [442, 31] on span "Yêu cầu xuất hóa đơn điện tử" at bounding box center [450, 26] width 164 height 13
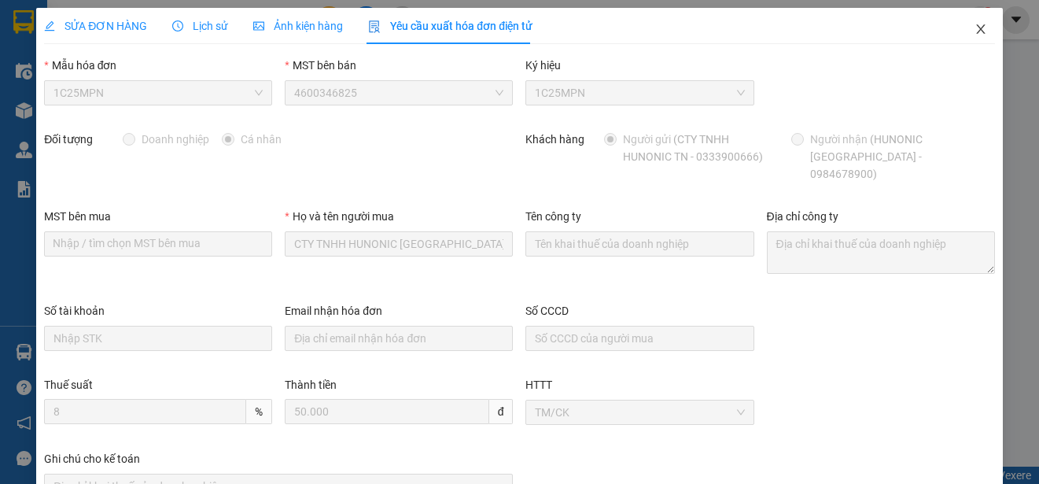
click at [967, 20] on span "Close" at bounding box center [981, 30] width 44 height 44
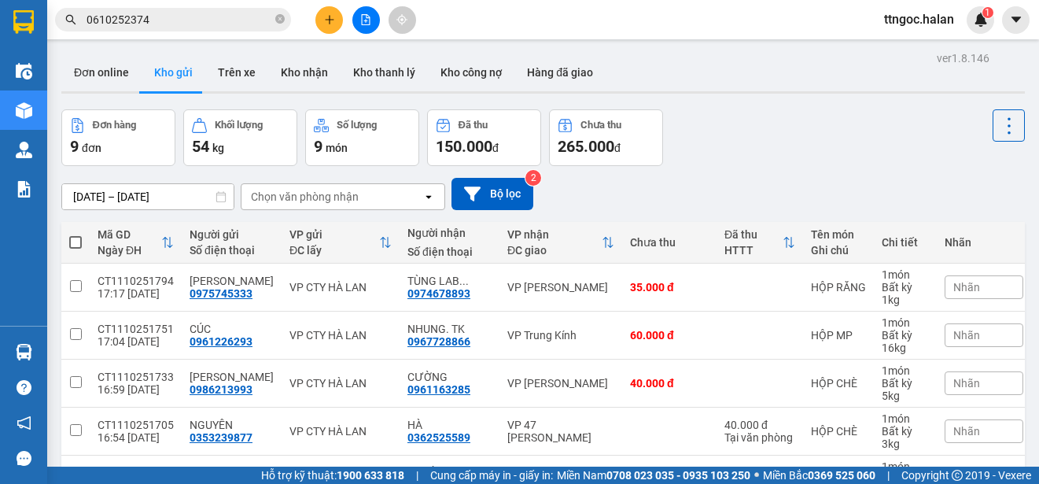
click at [153, 25] on input "0610252374" at bounding box center [180, 19] width 186 height 17
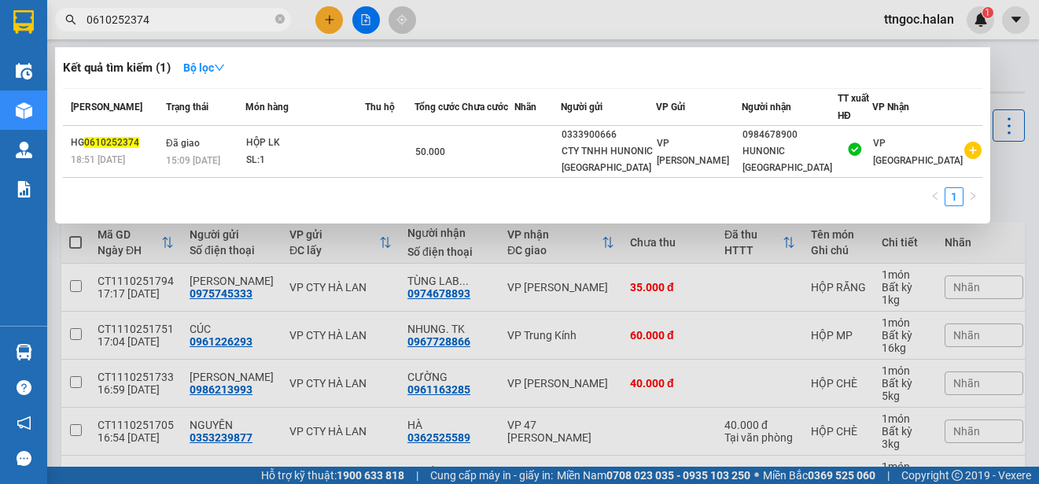
drag, startPoint x: 146, startPoint y: 18, endPoint x: 123, endPoint y: 22, distance: 23.1
click at [123, 22] on input "0610252374" at bounding box center [180, 19] width 186 height 17
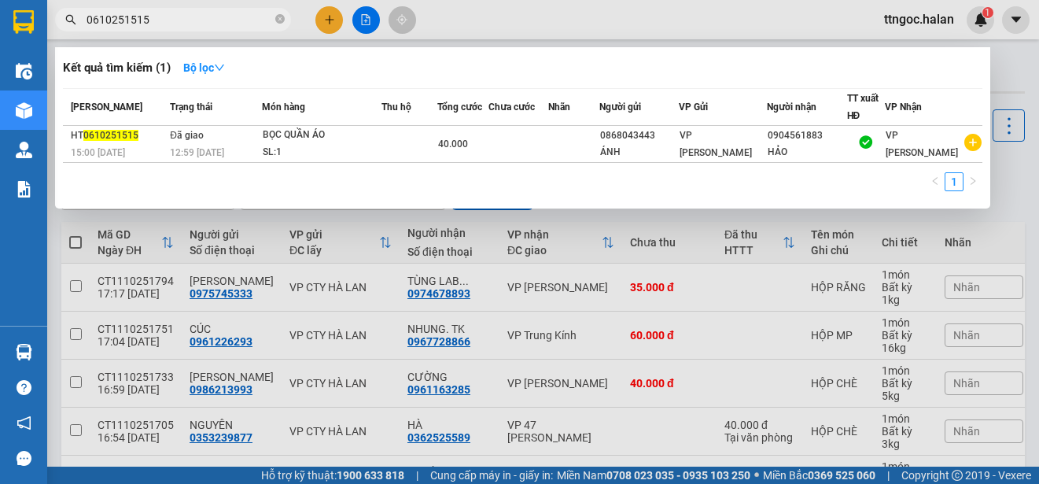
click at [99, 22] on input "0610251515" at bounding box center [180, 19] width 186 height 17
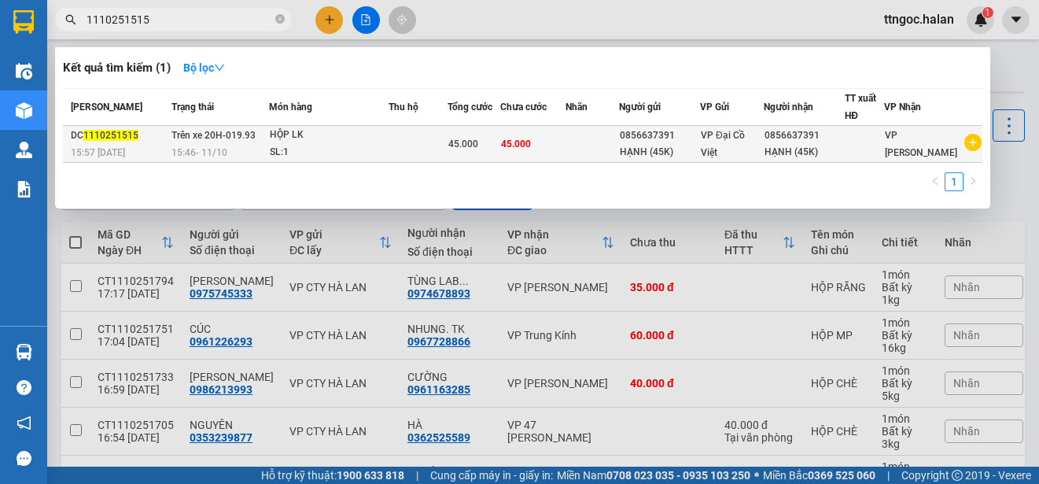
type input "1110251515"
click at [112, 142] on div "DC 1110251515" at bounding box center [119, 135] width 96 height 17
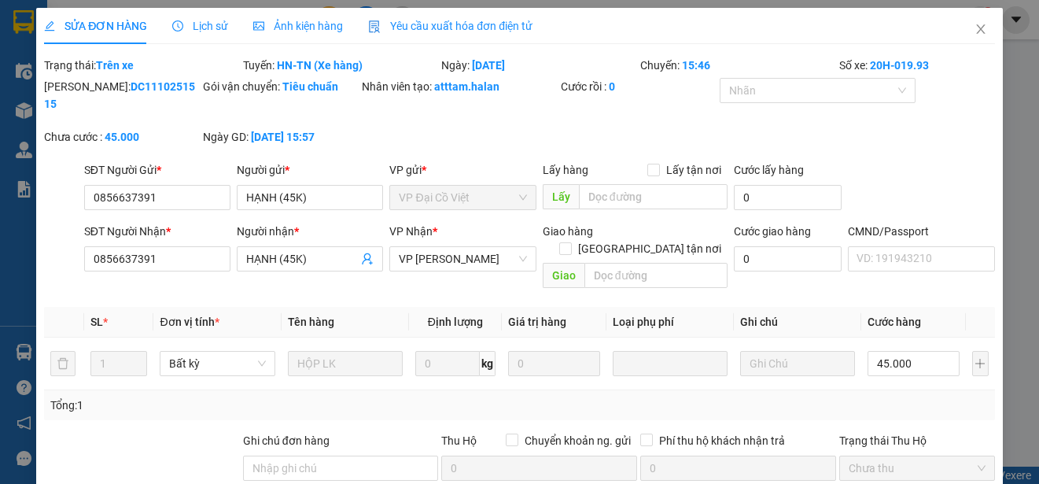
click at [467, 24] on span "Yêu cầu xuất hóa đơn điện tử" at bounding box center [450, 26] width 164 height 13
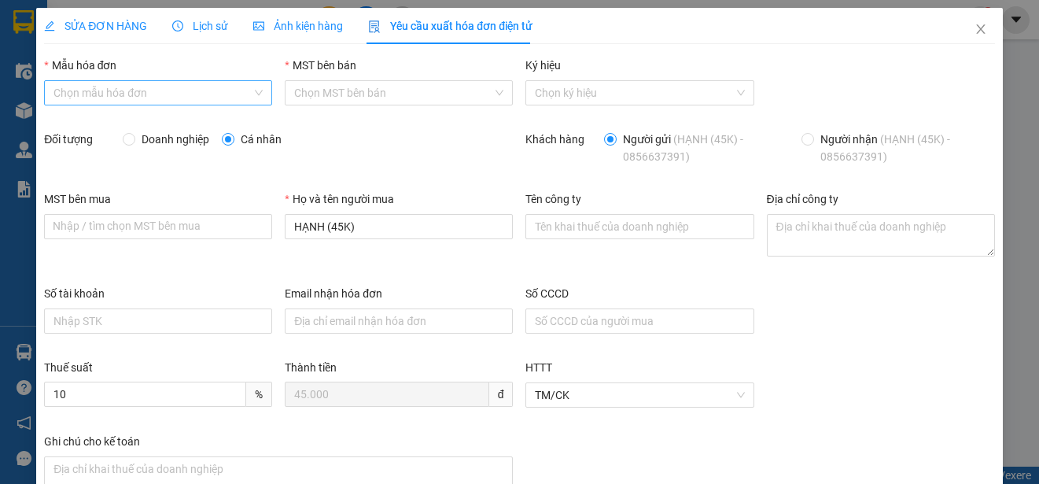
click at [238, 89] on input "Mẫu hóa đơn" at bounding box center [152, 93] width 198 height 24
click at [106, 126] on div "1C25MPN" at bounding box center [156, 124] width 206 height 17
type input "8"
click at [136, 141] on span "Doanh nghiệp" at bounding box center [175, 139] width 80 height 17
click at [134, 141] on input "Doanh nghiệp" at bounding box center [128, 138] width 11 height 11
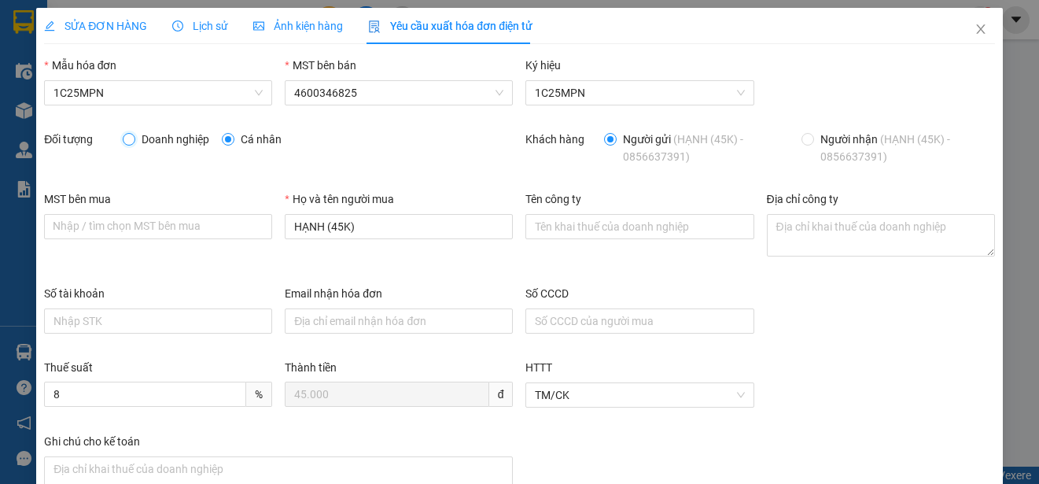
radio input "true"
radio input "false"
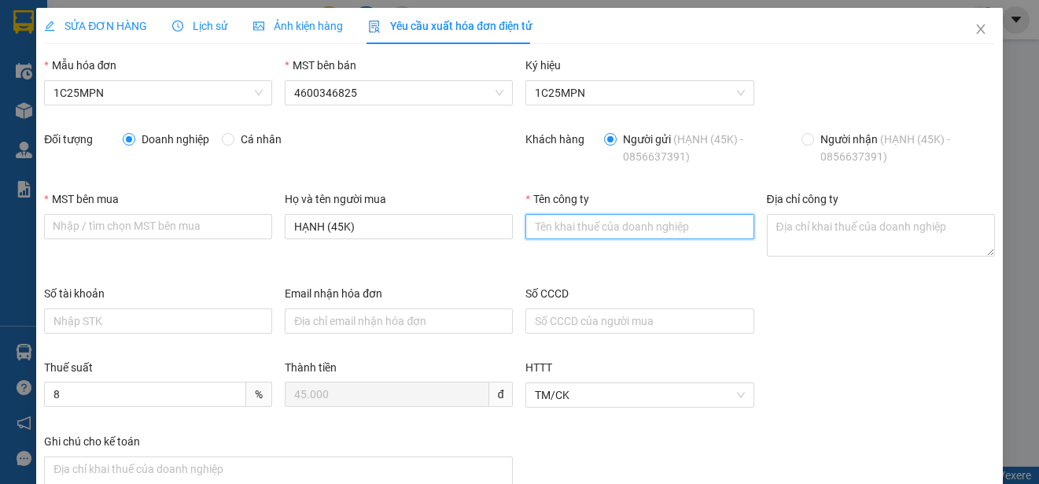
click at [600, 231] on input "Tên công ty" at bounding box center [639, 226] width 228 height 25
paste input "CÔNG TY TNHH VBTECH [GEOGRAPHIC_DATA]"
type input "CÔNG TY TNHH VBTECH [GEOGRAPHIC_DATA]"
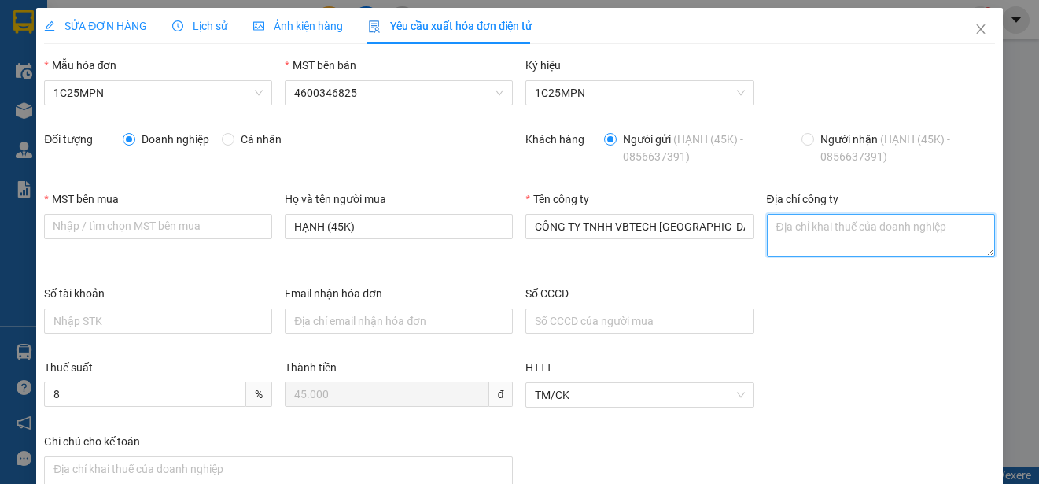
click at [773, 230] on textarea "Địa chỉ công ty" at bounding box center [881, 235] width 228 height 42
paste textarea "Số 16, Ngách 52, Ngõ 155, [GEOGRAPHIC_DATA], [GEOGRAPHIC_DATA][PERSON_NAME], Tỉ…"
type textarea "Số 16, Ngách 52, Ngõ 155, [GEOGRAPHIC_DATA], [GEOGRAPHIC_DATA][PERSON_NAME], Tỉ…"
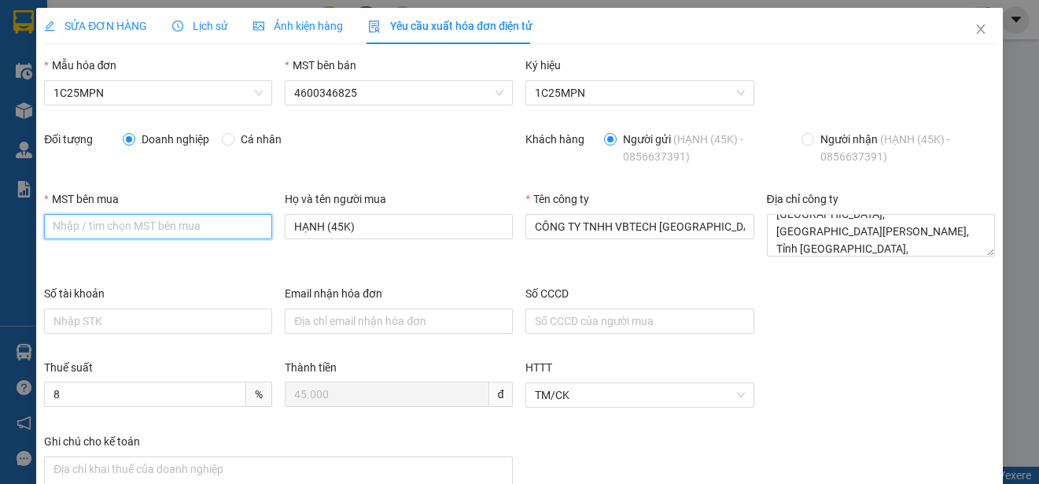
click at [59, 223] on input "MST bên mua" at bounding box center [158, 226] width 228 height 25
paste input "4601606434"
type input "4601606434"
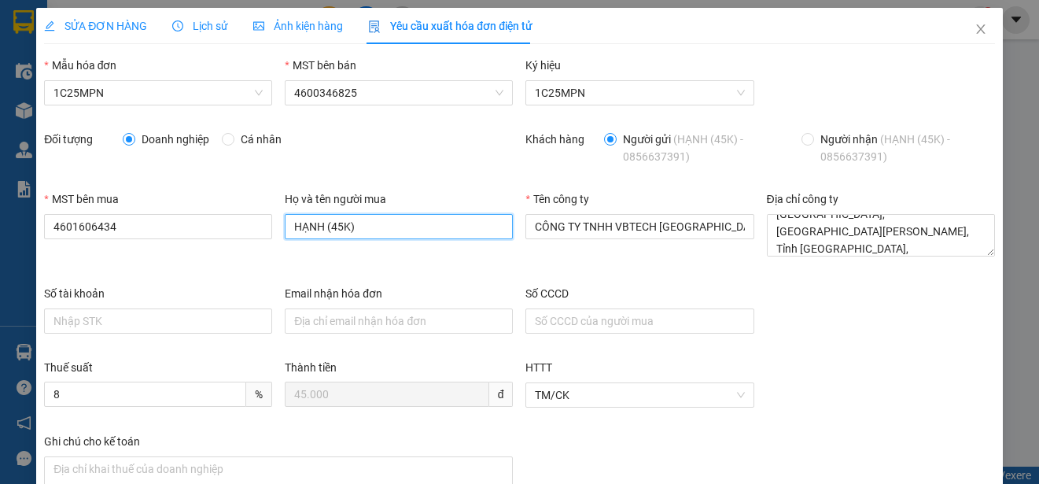
drag, startPoint x: 362, startPoint y: 236, endPoint x: 322, endPoint y: 224, distance: 41.8
click at [322, 224] on input "HẠNH (45K)" at bounding box center [399, 226] width 228 height 25
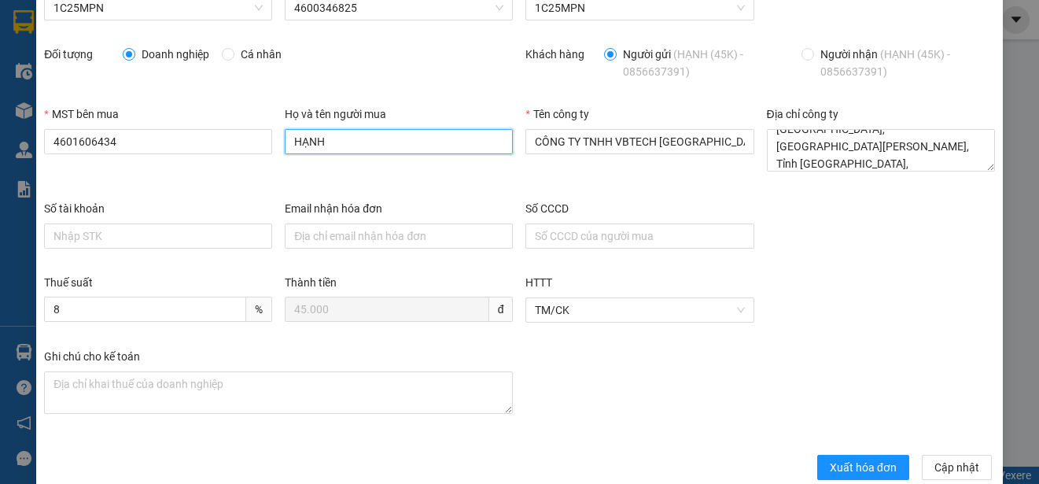
scroll to position [112, 0]
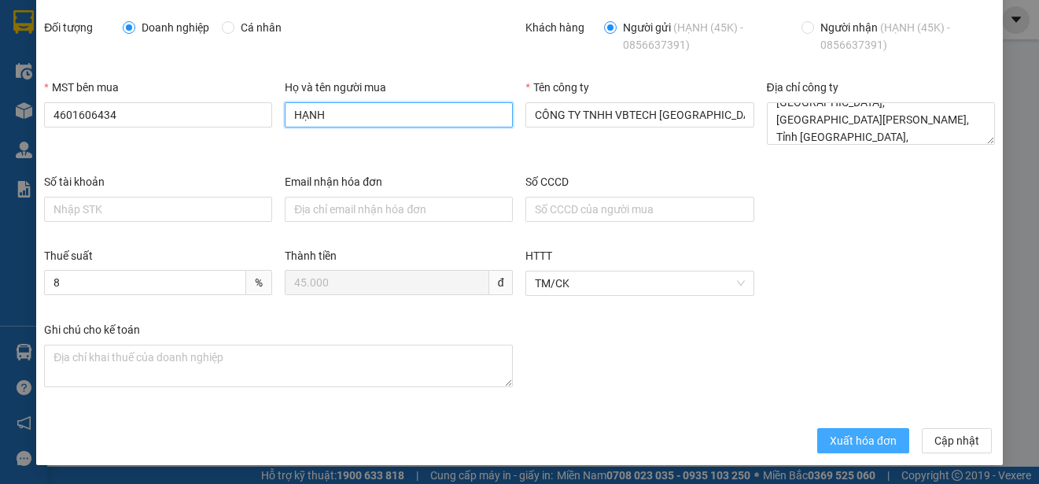
type input "HẠNH"
click at [869, 442] on span "Xuất hóa đơn" at bounding box center [863, 440] width 67 height 17
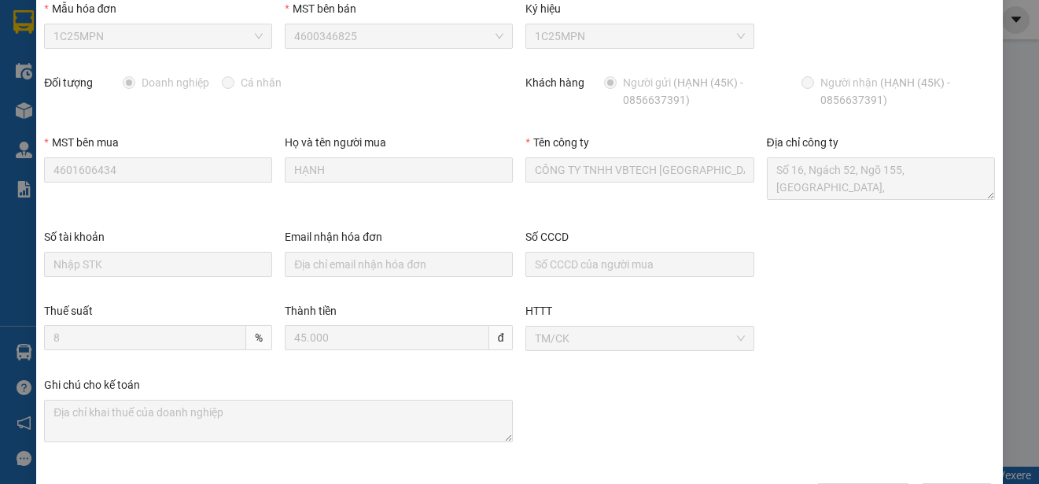
scroll to position [0, 0]
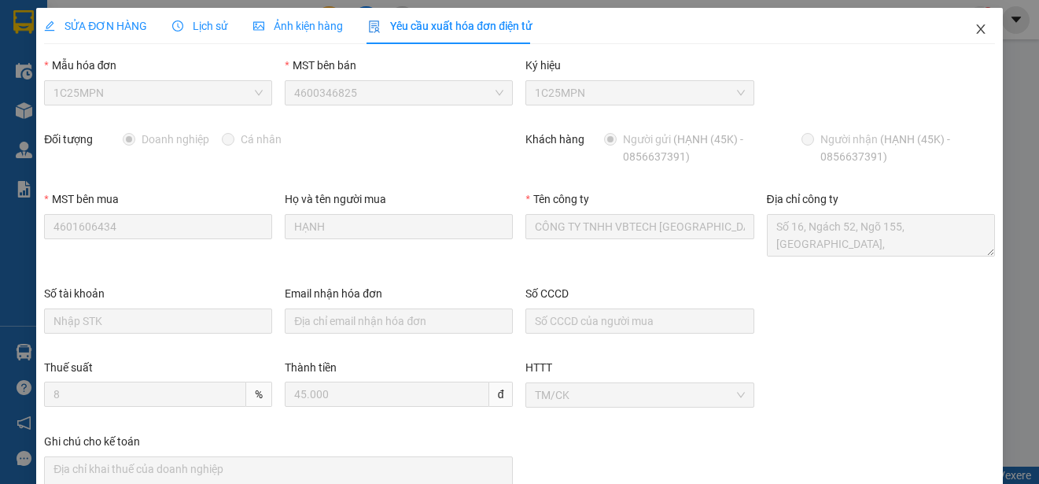
click at [975, 29] on icon "close" at bounding box center [981, 29] width 13 height 13
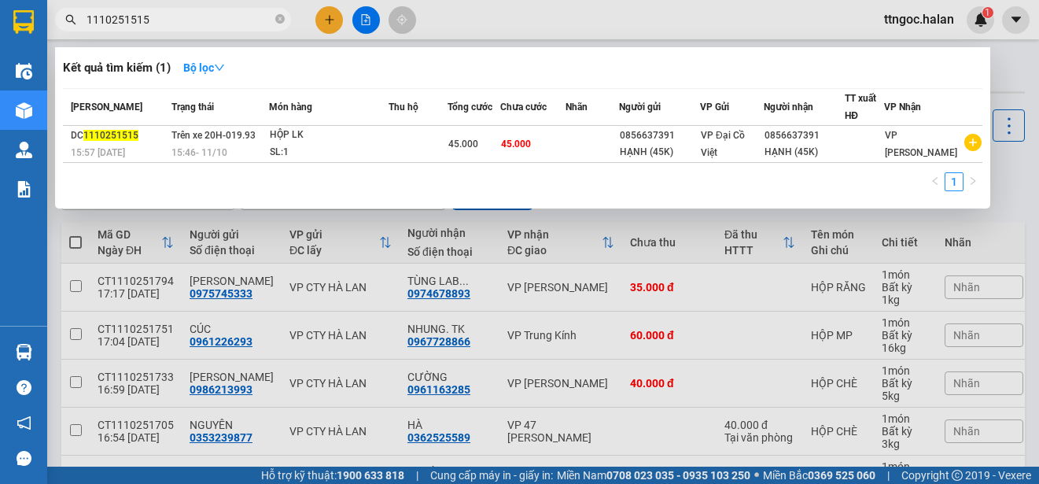
drag, startPoint x: 154, startPoint y: 20, endPoint x: 124, endPoint y: 21, distance: 29.9
click at [124, 21] on input "1110251515" at bounding box center [180, 19] width 186 height 17
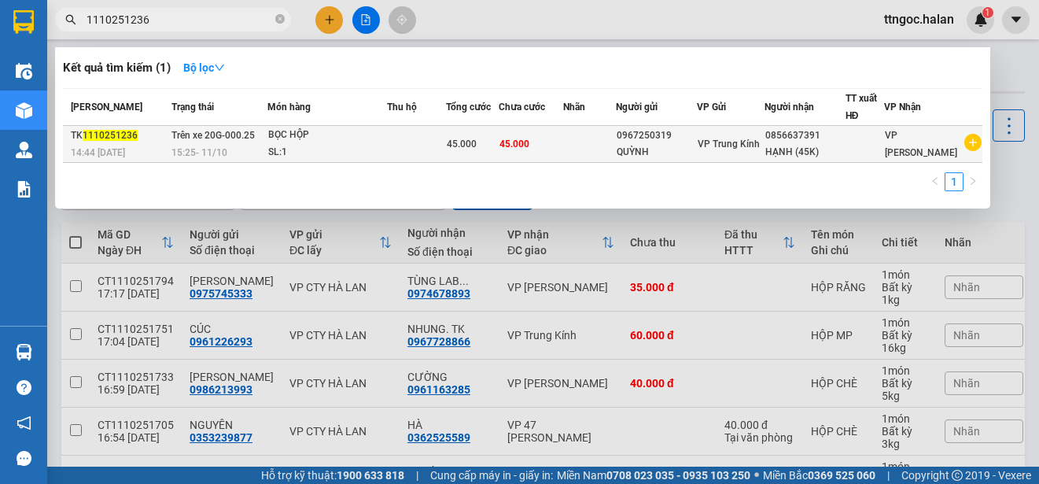
type input "1110251236"
click at [105, 139] on span "1110251236" at bounding box center [110, 135] width 55 height 11
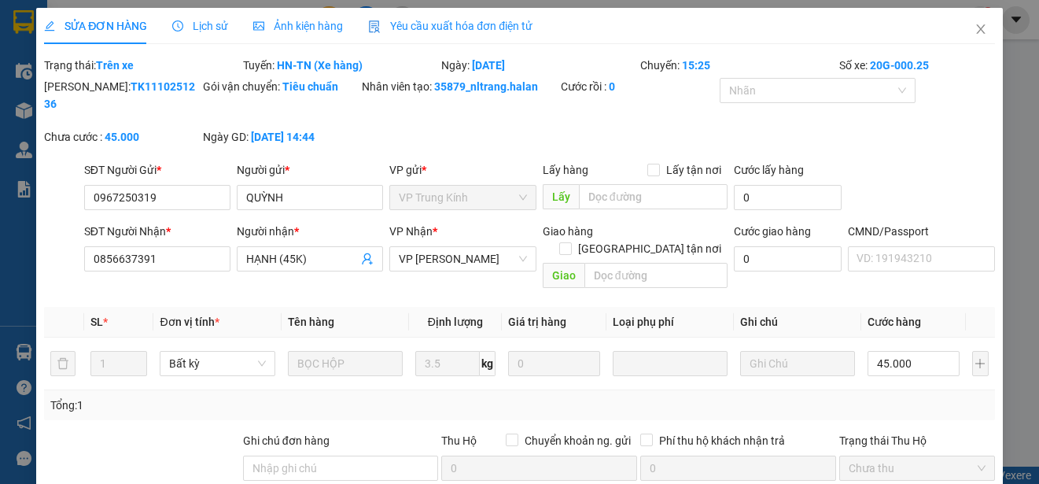
type input "0967250319"
type input "QUỲNH"
type input "0856637391"
type input "HẠNH (45K)"
type input "0"
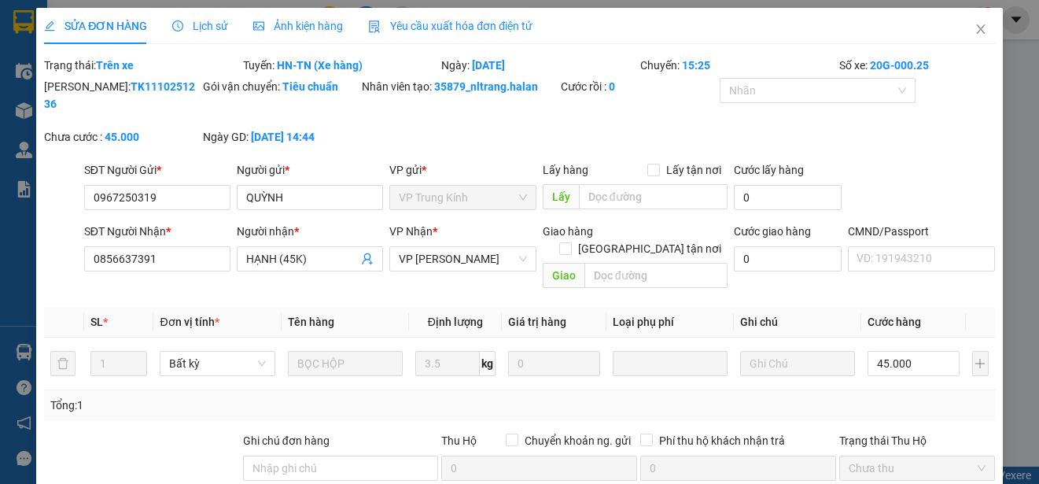
type input "45.000"
click at [439, 20] on span "Yêu cầu xuất hóa đơn điện tử" at bounding box center [450, 26] width 164 height 13
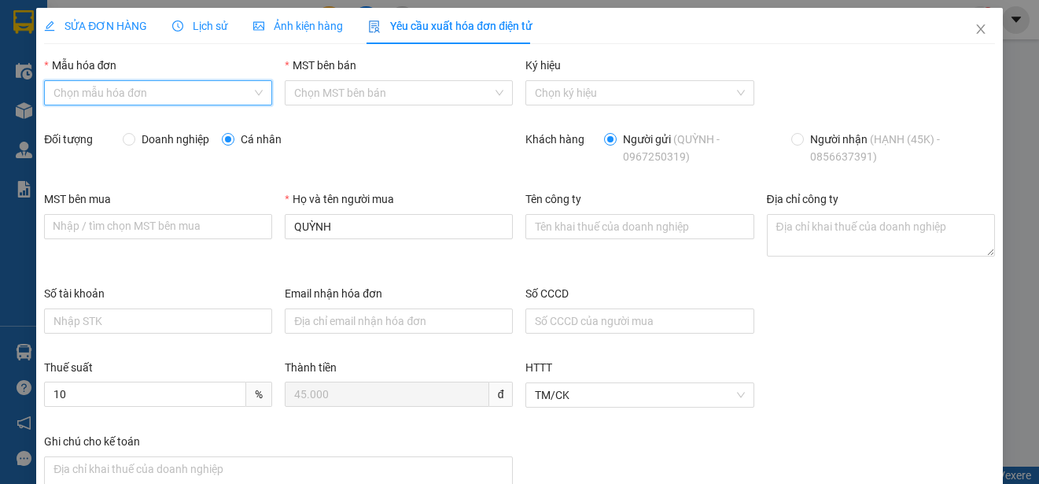
click at [190, 90] on input "Mẫu hóa đơn" at bounding box center [152, 93] width 198 height 24
click at [81, 125] on div "1C25MPN" at bounding box center [156, 124] width 206 height 17
type input "8"
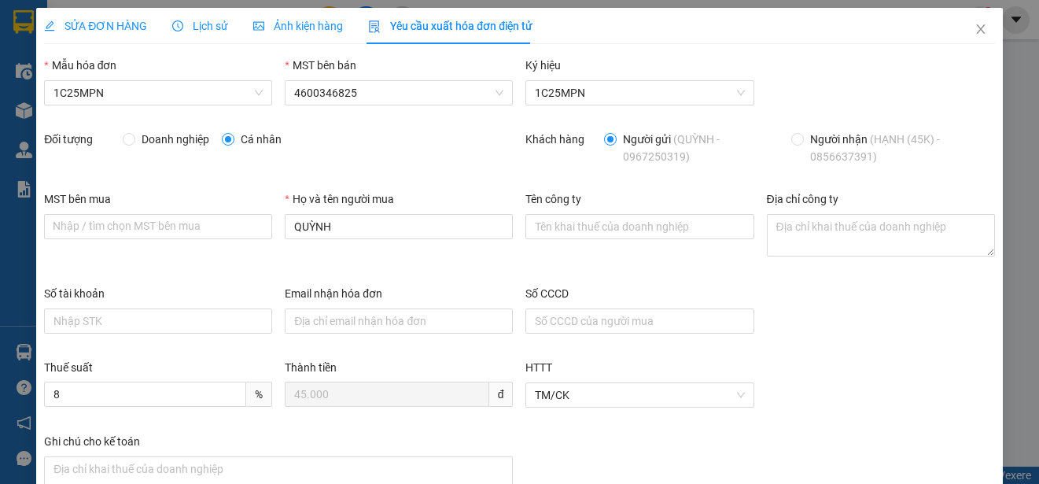
click at [135, 146] on span "Doanh nghiệp" at bounding box center [175, 139] width 80 height 17
click at [133, 144] on input "Doanh nghiệp" at bounding box center [128, 138] width 11 height 11
radio input "true"
radio input "false"
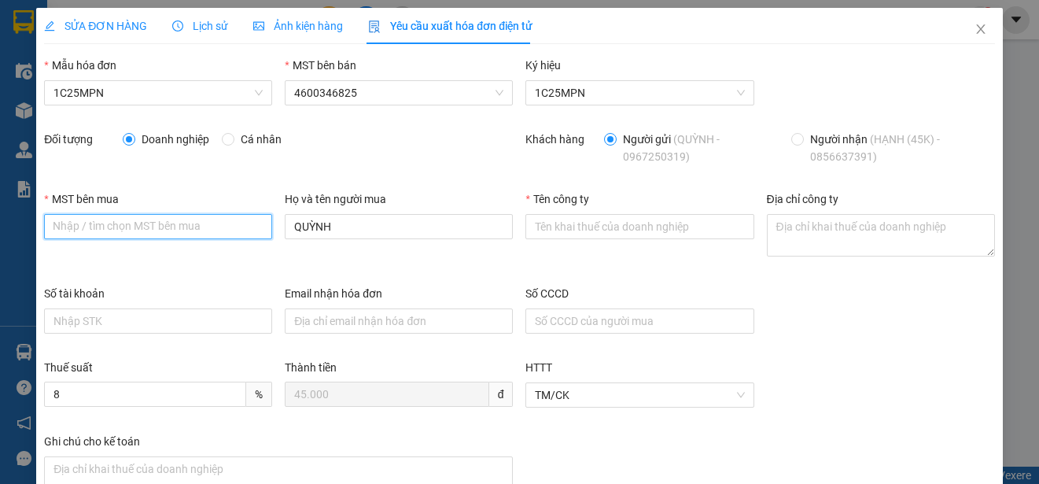
click at [102, 231] on input "MST bên mua" at bounding box center [158, 226] width 228 height 25
paste input "4601606434"
type input "4601606434"
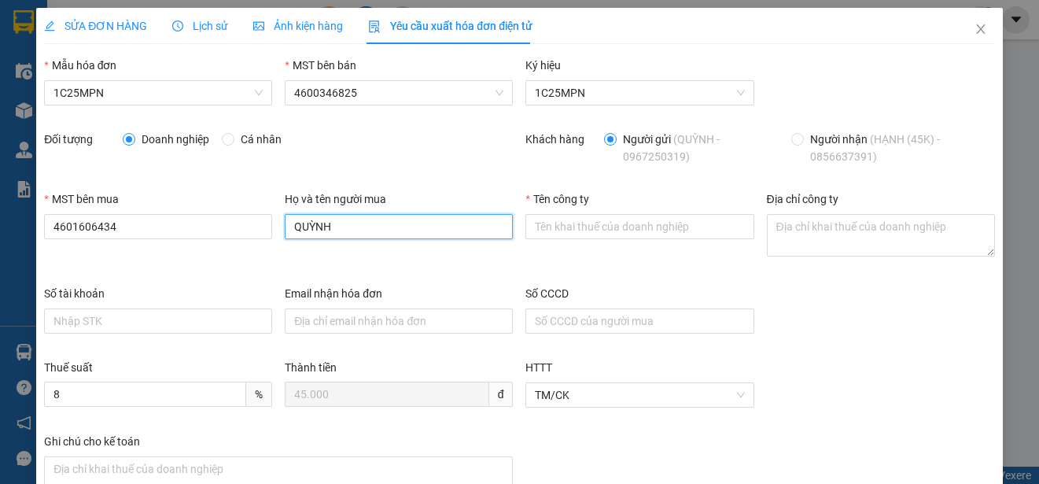
click at [326, 224] on input "QUỲNH" at bounding box center [399, 226] width 228 height 25
type input "HẠNH"
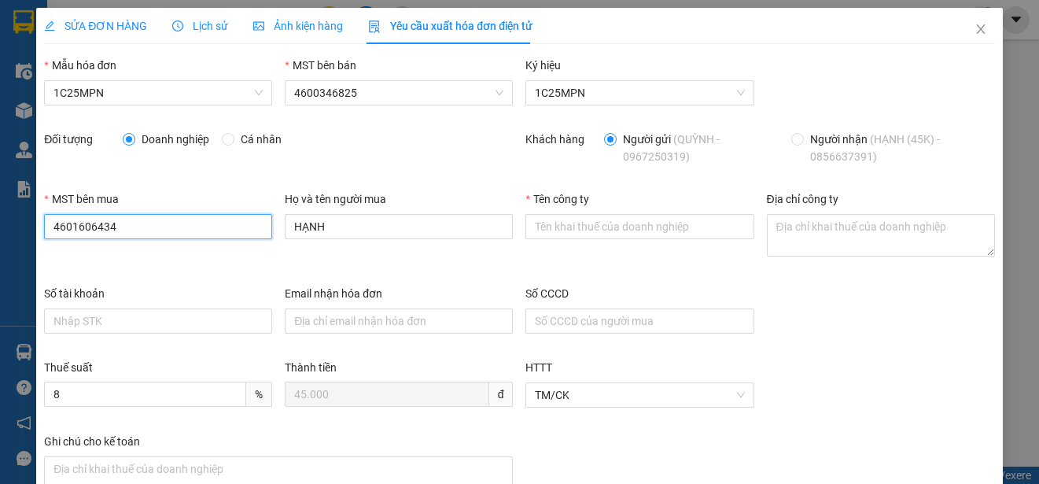
click at [123, 237] on input "4601606434" at bounding box center [158, 226] width 228 height 25
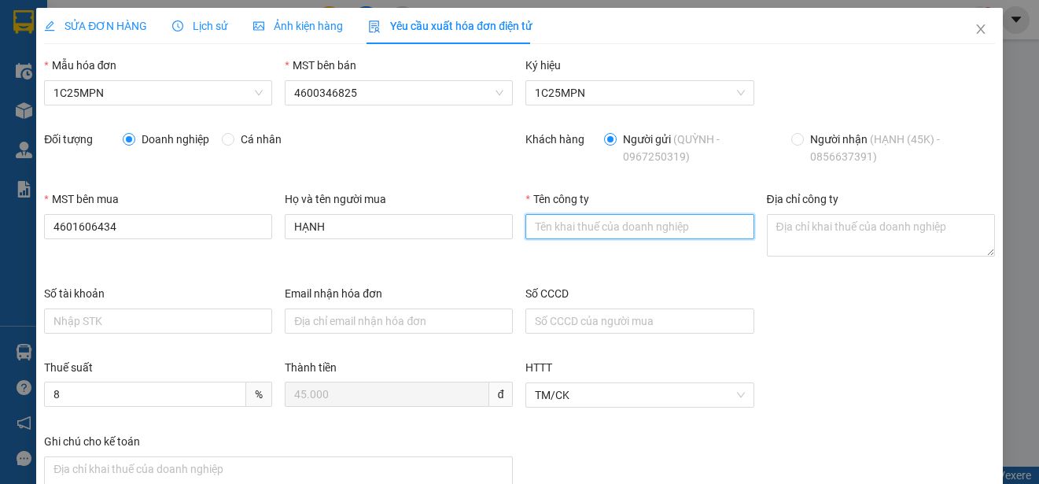
click at [548, 233] on input "Tên công ty" at bounding box center [639, 226] width 228 height 25
paste input "CÔNG TY TNHH VBTECH [GEOGRAPHIC_DATA]"
type input "CÔNG TY TNHH VBTECH [GEOGRAPHIC_DATA]"
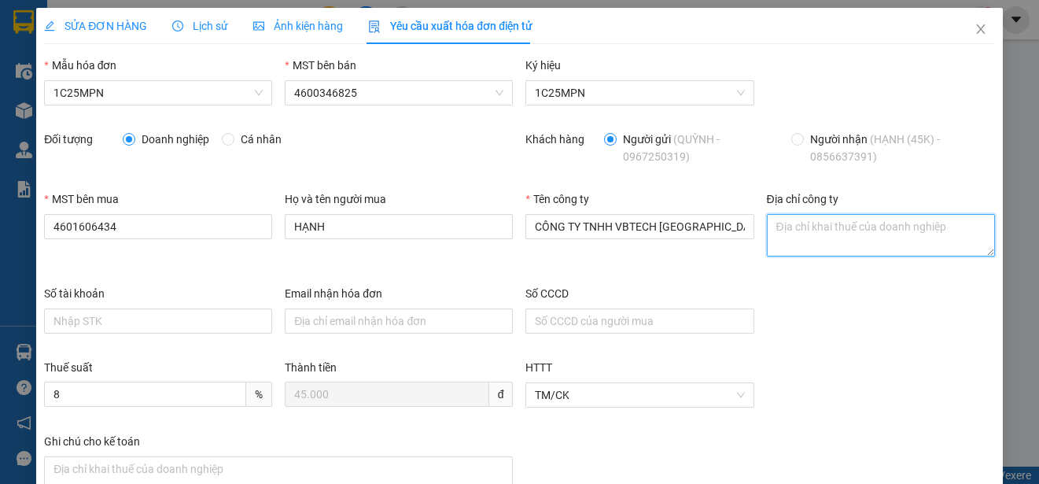
click at [794, 234] on textarea "Địa chỉ công ty" at bounding box center [881, 235] width 228 height 42
paste textarea "Số 16, Ngách 52, Ngõ 155, [GEOGRAPHIC_DATA], [GEOGRAPHIC_DATA][PERSON_NAME], Tỉ…"
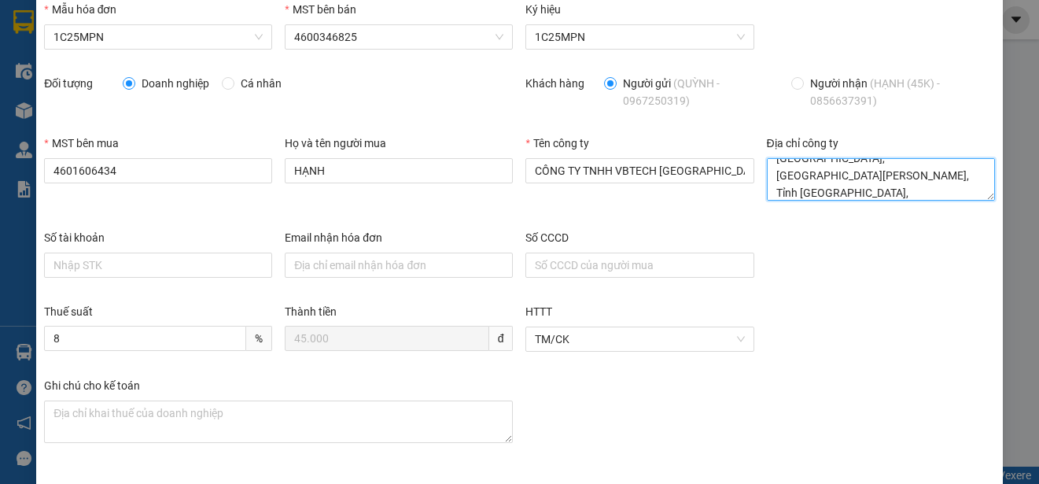
scroll to position [112, 0]
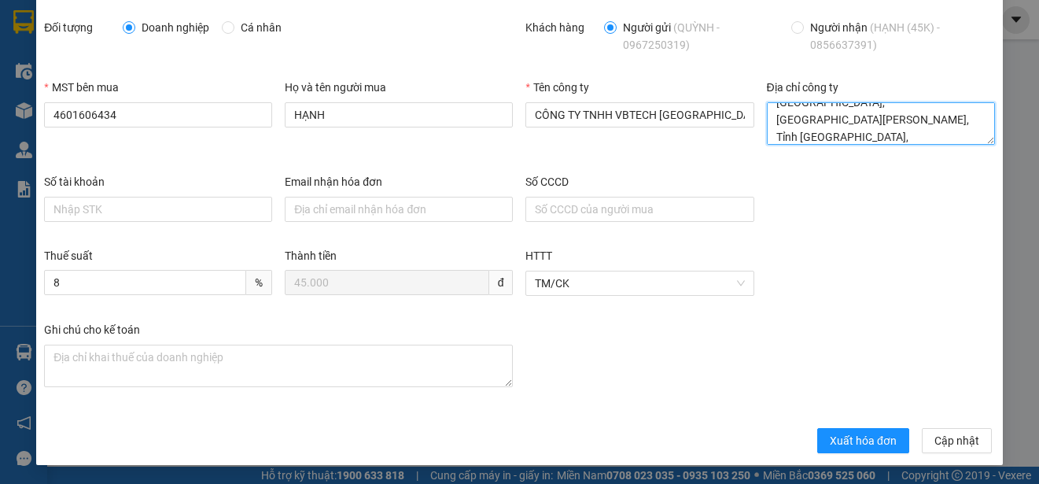
type textarea "Số 16, Ngách 52, Ngõ 155, [GEOGRAPHIC_DATA], [GEOGRAPHIC_DATA][PERSON_NAME], Tỉ…"
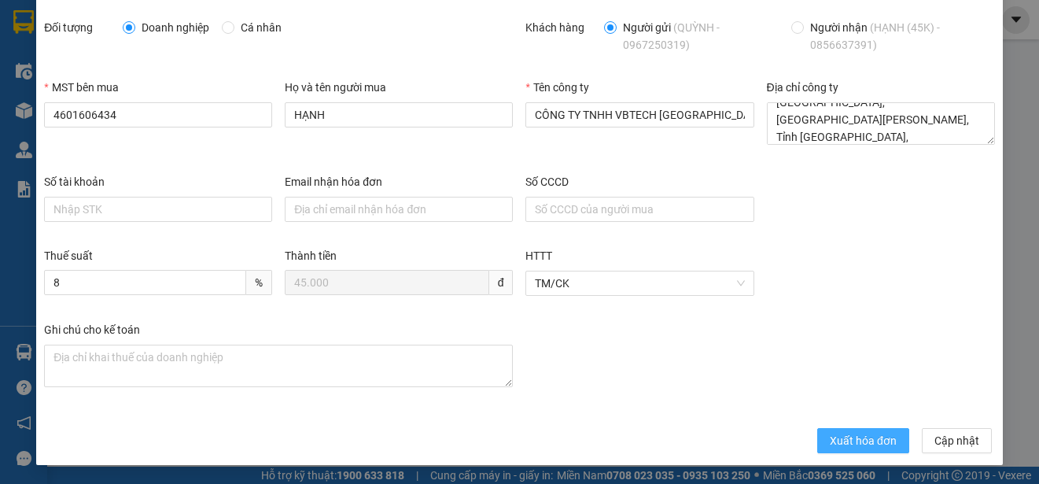
click at [853, 442] on span "Xuất hóa đơn" at bounding box center [863, 440] width 67 height 17
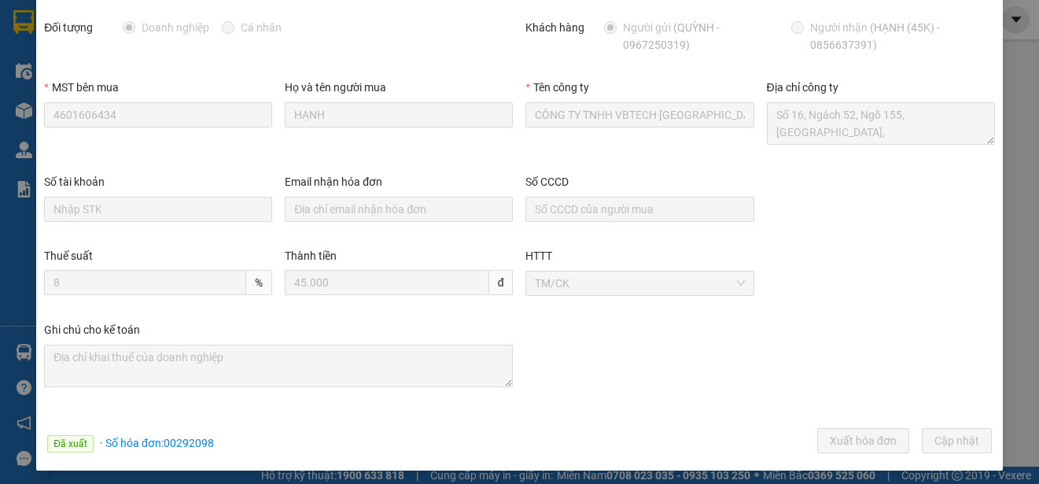
scroll to position [0, 0]
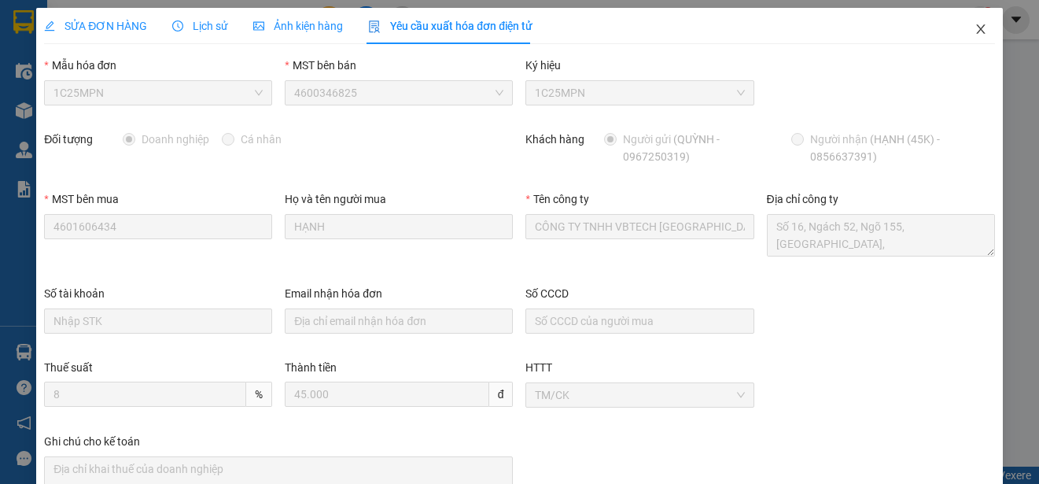
click at [975, 30] on icon "close" at bounding box center [981, 29] width 13 height 13
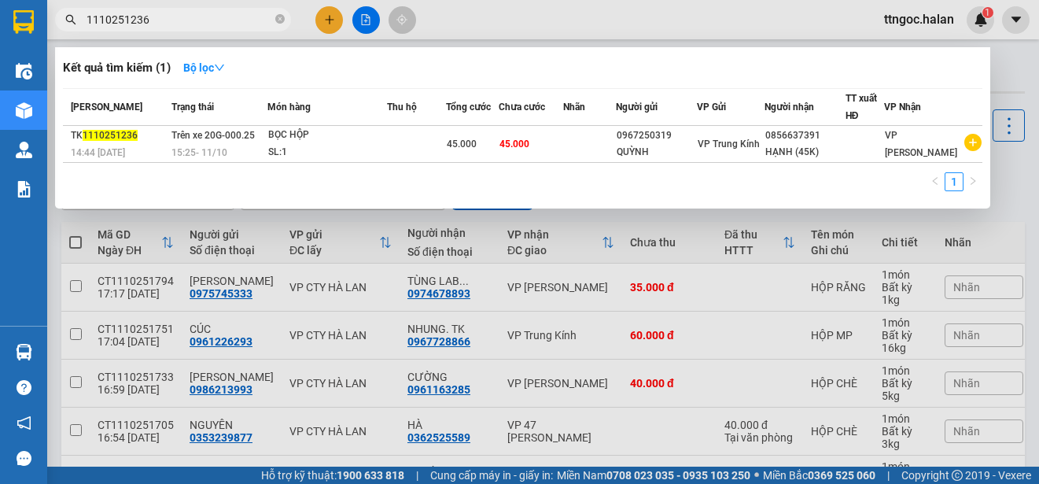
drag, startPoint x: 157, startPoint y: 17, endPoint x: 126, endPoint y: 24, distance: 31.5
click at [126, 24] on input "1110251236" at bounding box center [180, 19] width 186 height 17
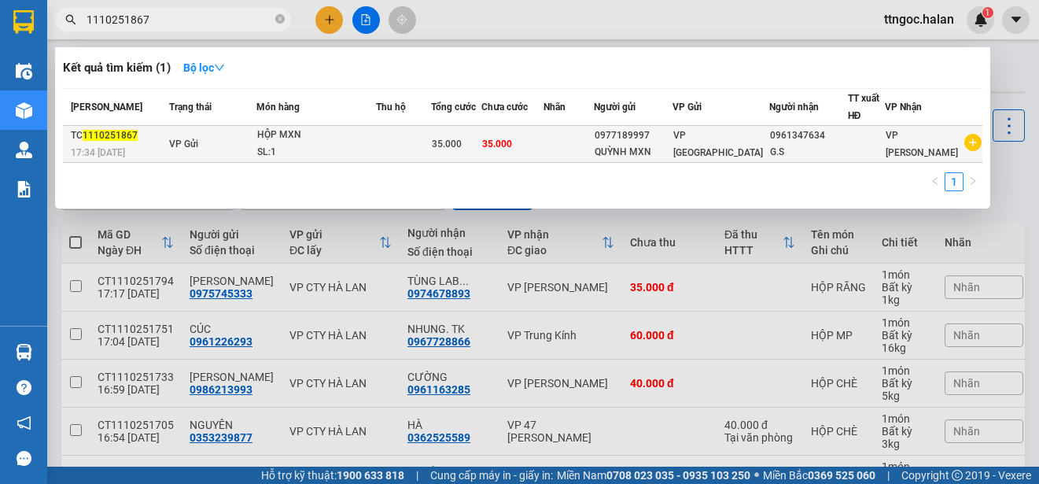
type input "1110251867"
click at [137, 138] on div "TC 1110251867" at bounding box center [118, 135] width 94 height 17
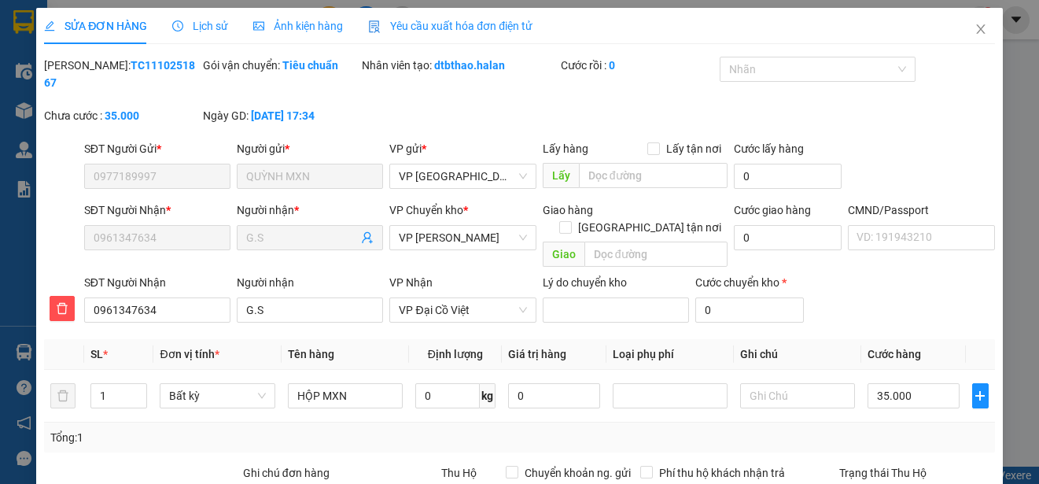
type input "0977189997"
type input "QUỲNH MXN"
type input "0961347634"
type input "G.S"
type input "0"
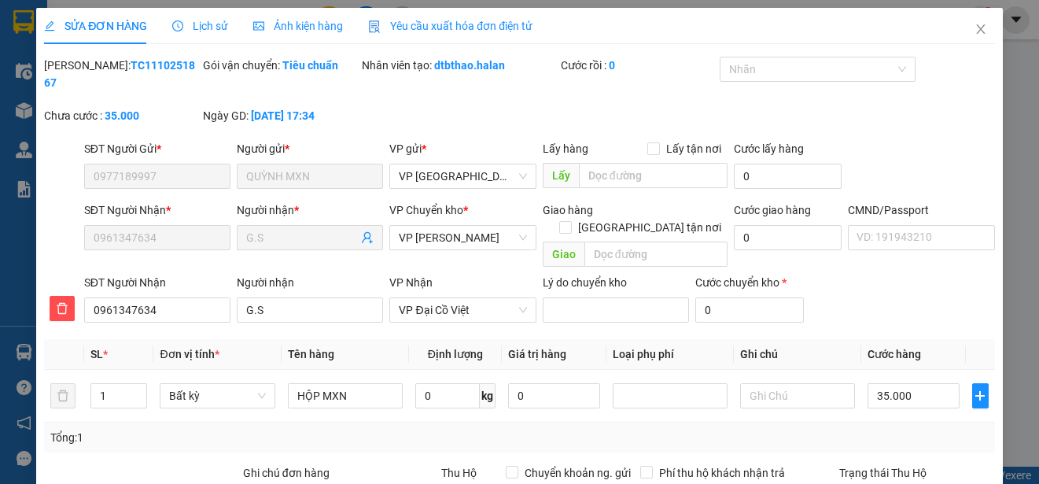
type input "35.000"
click at [450, 28] on span "Yêu cầu xuất hóa đơn điện tử" at bounding box center [450, 26] width 164 height 13
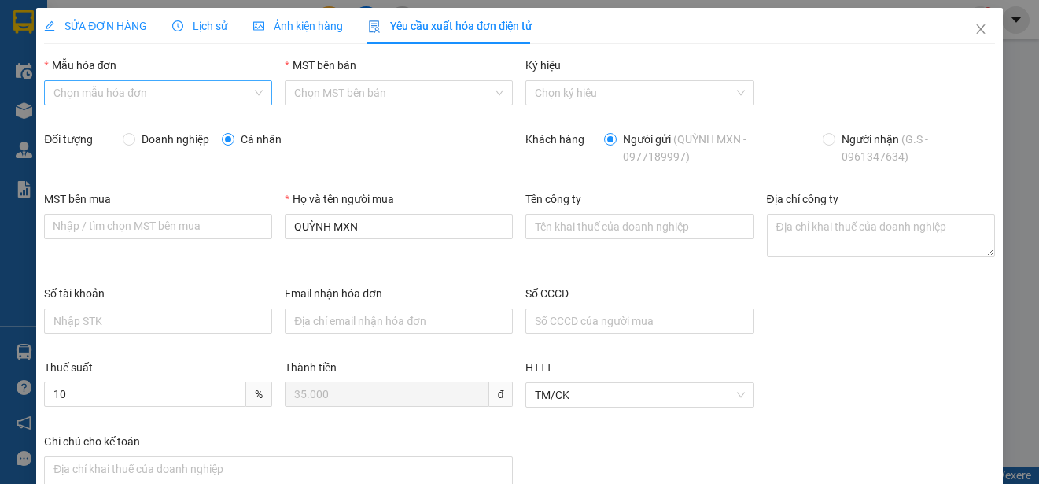
click at [191, 87] on input "Mẫu hóa đơn" at bounding box center [152, 93] width 198 height 24
click at [79, 121] on div "1C25MPN" at bounding box center [156, 124] width 206 height 17
type input "8"
click at [151, 141] on span "Doanh nghiệp" at bounding box center [175, 139] width 80 height 17
click at [134, 141] on input "Doanh nghiệp" at bounding box center [128, 138] width 11 height 11
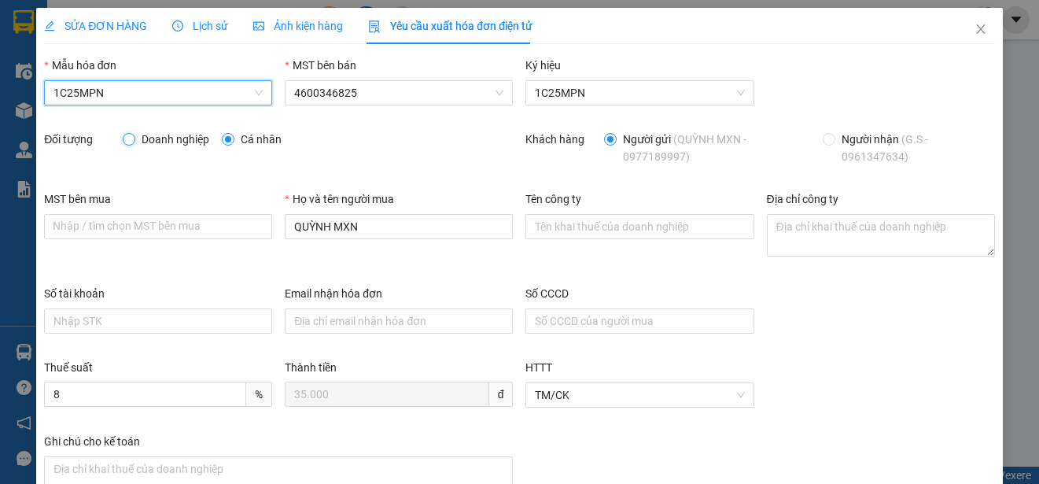
radio input "true"
radio input "false"
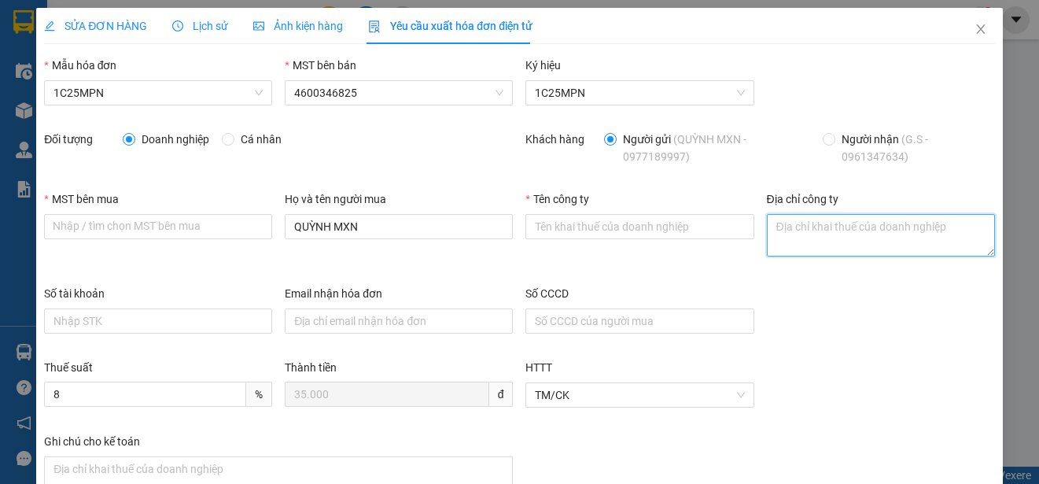
click at [778, 228] on textarea "Địa chỉ công ty" at bounding box center [881, 235] width 228 height 42
paste textarea "Tầng 3, phòng 301, Tòa nhà WMC, [STREET_ADDRESS] Nam"
type textarea "Tầng 3, phòng 301, Tòa nhà WMC, [STREET_ADDRESS] Nam"
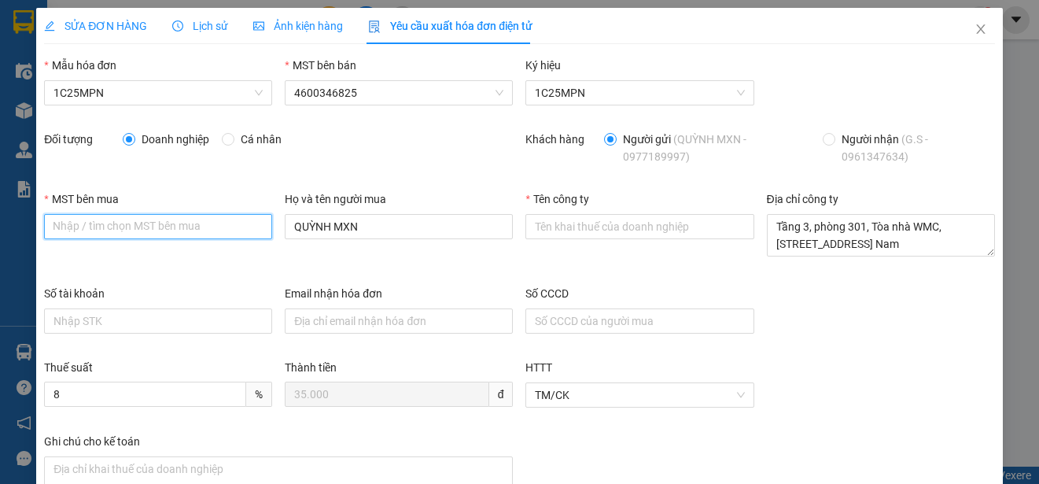
click at [55, 230] on input "MST bên mua" at bounding box center [158, 226] width 228 height 25
paste input "0315977568"
type input "0315977568"
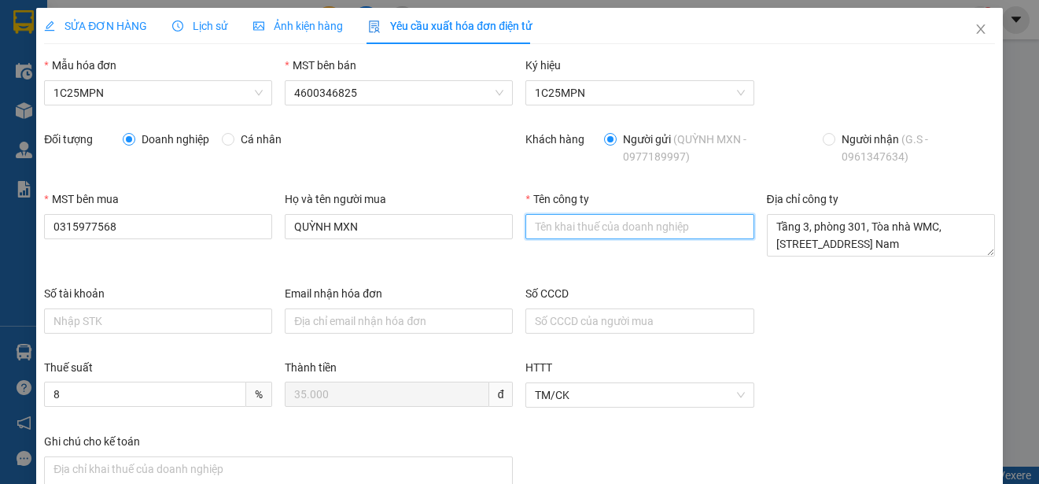
click at [544, 226] on input "Tên công ty" at bounding box center [639, 226] width 228 height 25
paste input "CÔNG TY TNHH GENE SOLUTIONS LAB"
type input "CÔNG TY TNHH GENE SOLUTIONS LAB"
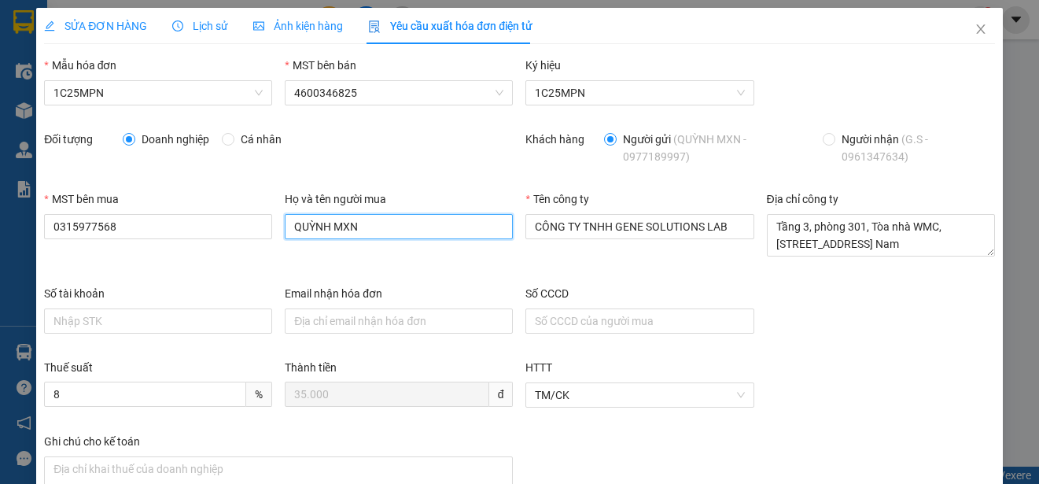
click at [328, 225] on input "QUỲNH MXN" at bounding box center [399, 226] width 228 height 25
paste input "CÔNG TY TNHH GENE SOLUTIONS LAB"
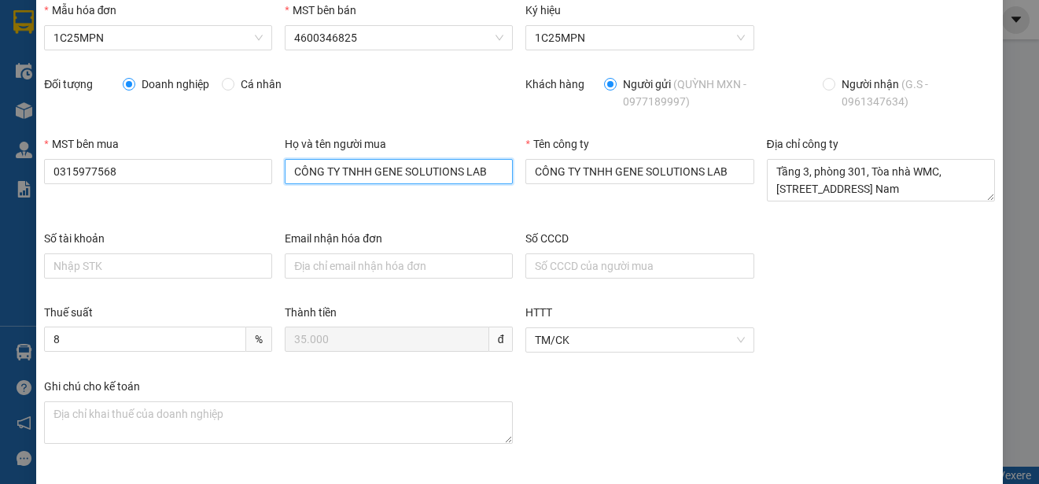
scroll to position [112, 0]
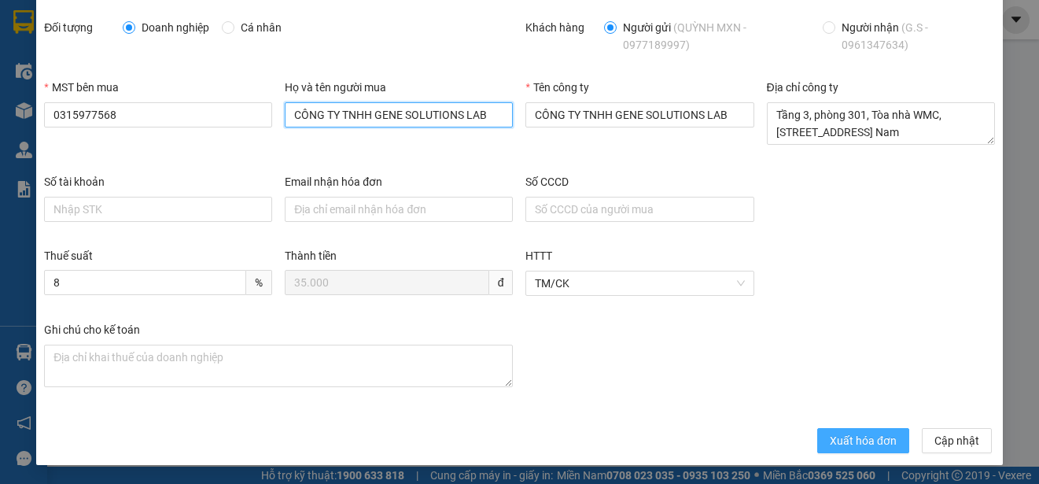
type input "CÔNG TY TNHH GENE SOLUTIONS LAB"
click at [846, 440] on span "Xuất hóa đơn" at bounding box center [863, 440] width 67 height 17
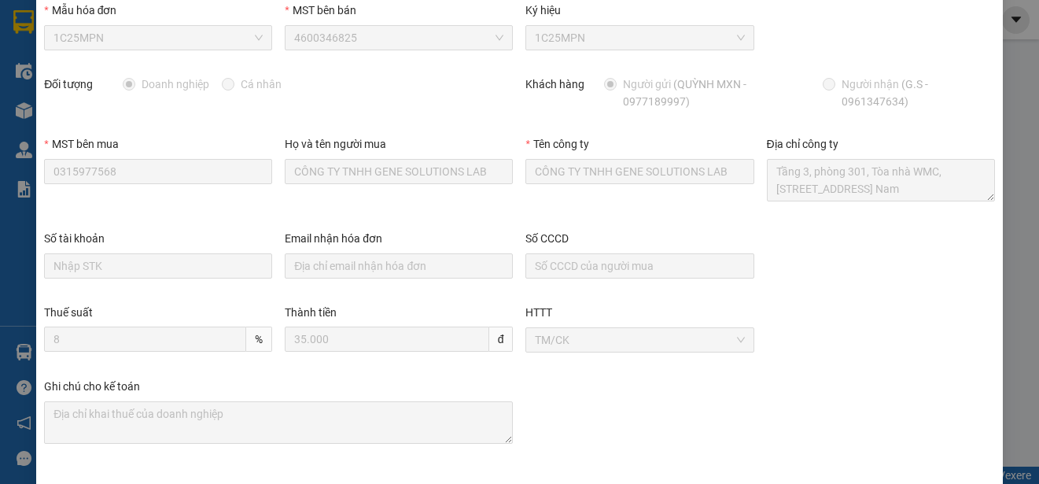
scroll to position [0, 0]
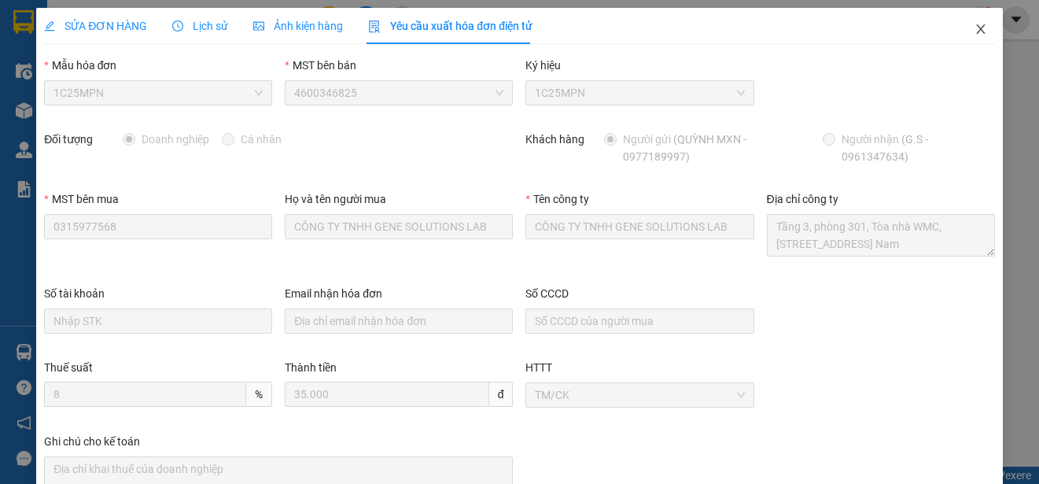
click at [975, 31] on icon "close" at bounding box center [981, 29] width 13 height 13
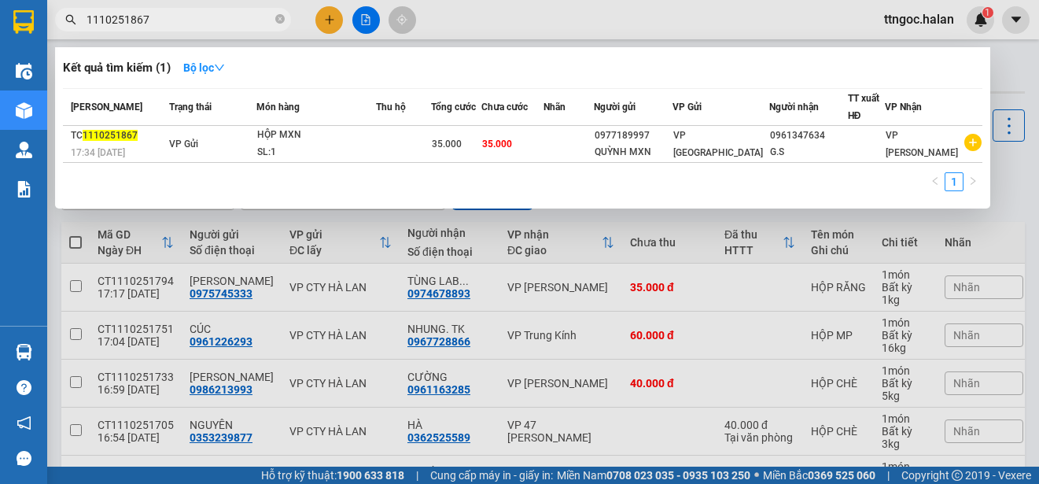
drag, startPoint x: 164, startPoint y: 12, endPoint x: 128, endPoint y: 21, distance: 36.6
click at [128, 21] on input "1110251867" at bounding box center [180, 19] width 186 height 17
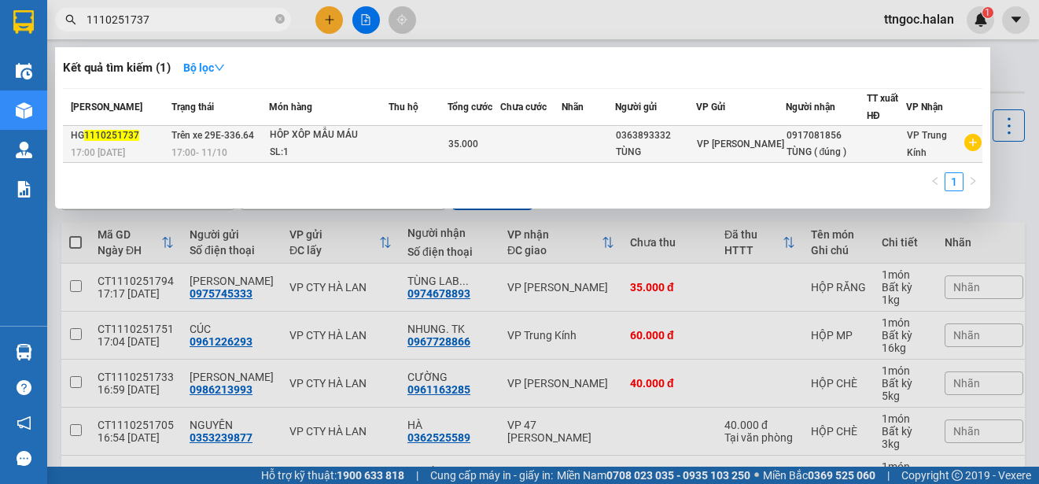
type input "1110251737"
click at [114, 138] on span "1110251737" at bounding box center [111, 135] width 55 height 11
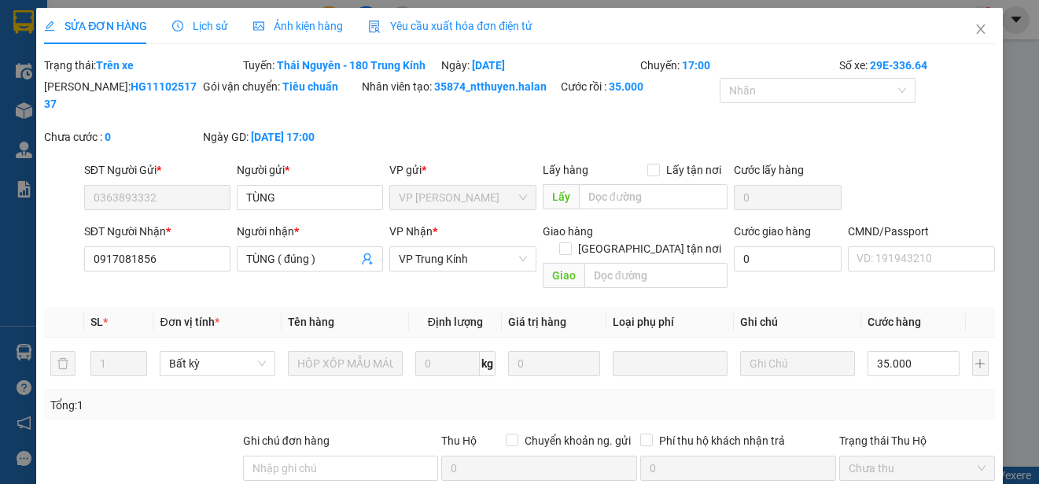
type input "0363893332"
type input "TÙNG"
type input "0917081856"
type input "TÙNG ( đúng )"
type input "0"
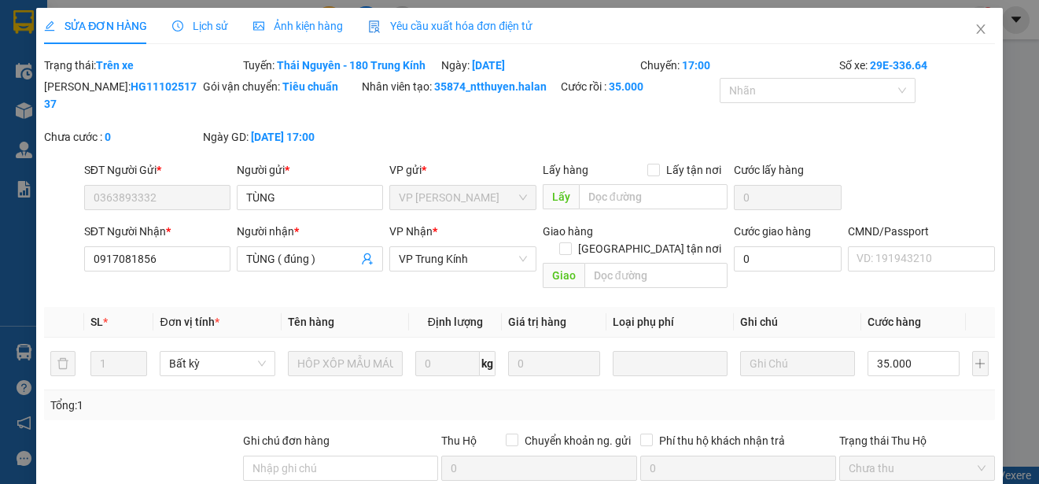
type input "35.000"
click at [469, 24] on span "Yêu cầu xuất hóa đơn điện tử" at bounding box center [450, 26] width 164 height 13
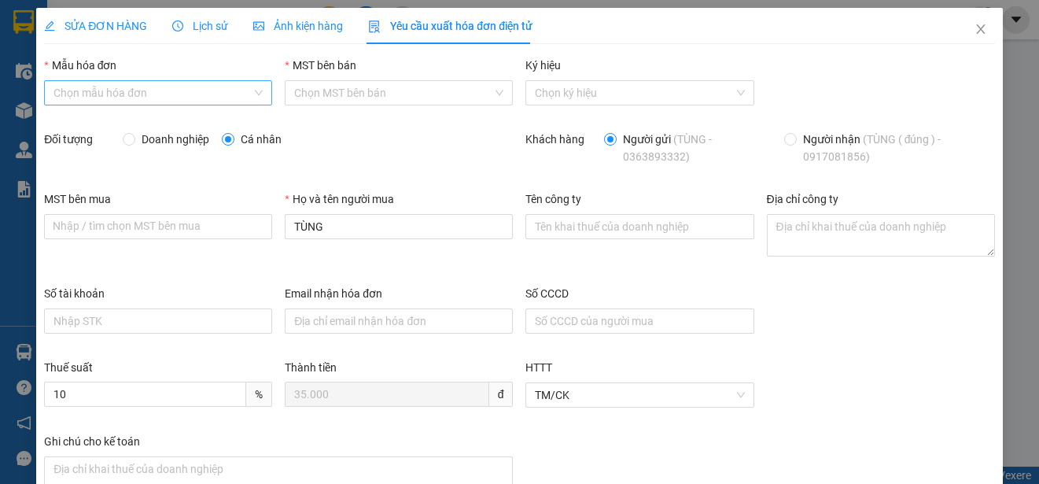
click at [219, 98] on input "Mẫu hóa đơn" at bounding box center [152, 93] width 198 height 24
click at [106, 130] on div "1C25MPN" at bounding box center [156, 124] width 206 height 17
type input "8"
click at [132, 138] on span at bounding box center [129, 139] width 13 height 13
click at [132, 138] on input "Doanh nghiệp" at bounding box center [128, 138] width 11 height 11
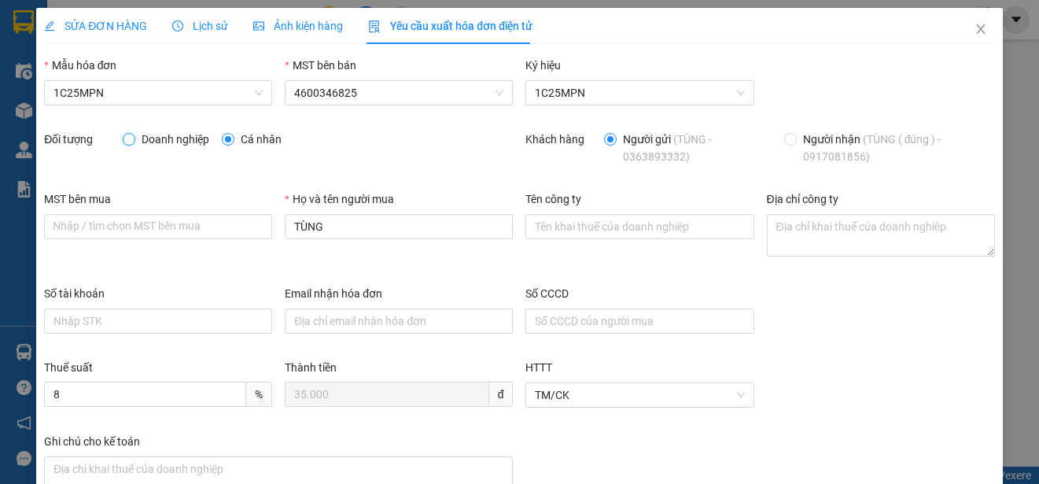
radio input "true"
radio input "false"
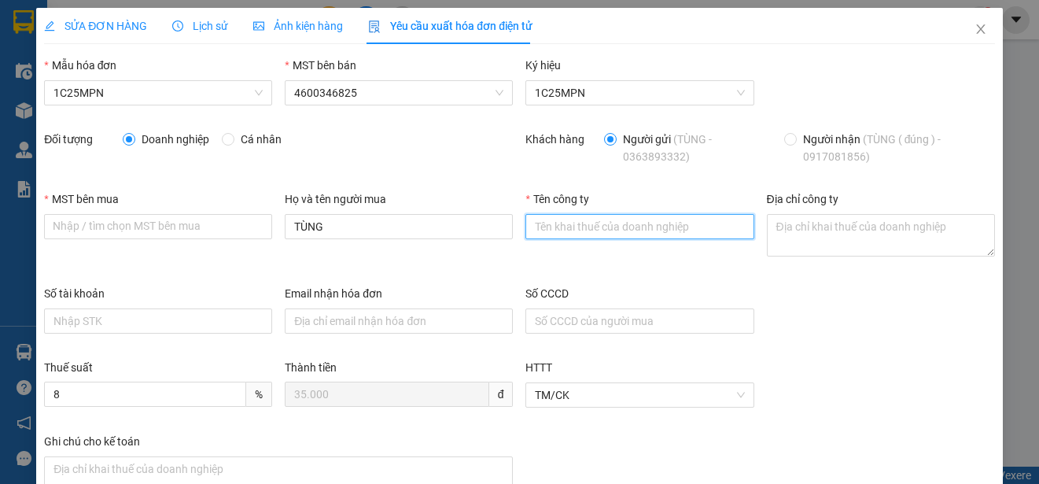
click at [555, 230] on input "Tên công ty" at bounding box center [639, 226] width 228 height 25
paste input "CÔNG TY TNHH MEDLATEC [GEOGRAPHIC_DATA]"
type input "CÔNG TY TNHH MEDLATEC [GEOGRAPHIC_DATA]"
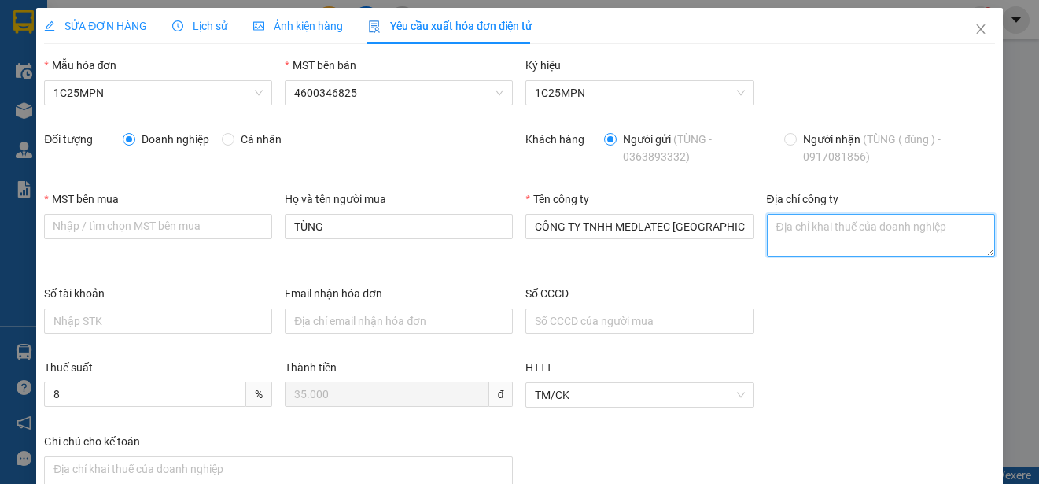
click at [804, 228] on textarea "Địa chỉ công ty" at bounding box center [881, 235] width 228 height 42
paste textarea "Số 42 - 44, [GEOGRAPHIC_DATA], [GEOGRAPHIC_DATA], [GEOGRAPHIC_DATA], [GEOGRAPHI…"
type textarea "Số 42 - 44, [GEOGRAPHIC_DATA], [GEOGRAPHIC_DATA], [GEOGRAPHIC_DATA], [GEOGRAPHI…"
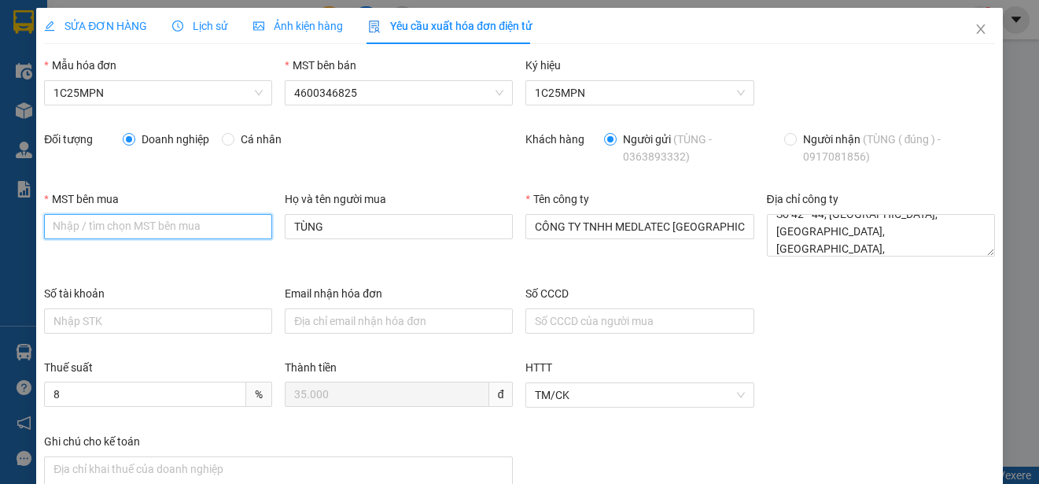
click at [50, 229] on input "MST bên mua" at bounding box center [158, 226] width 228 height 25
paste input "0101234974"
type input "0101234974"
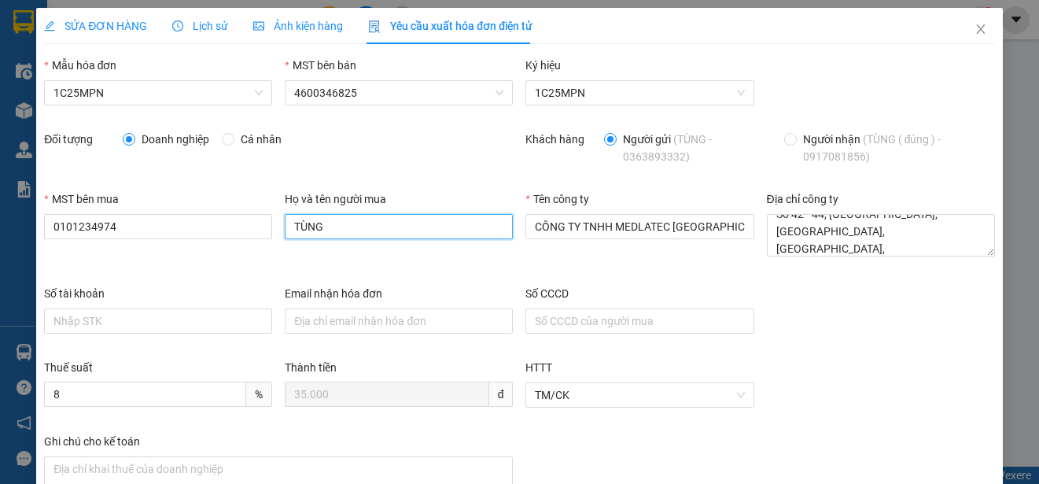
click at [304, 230] on input "TÙNG" at bounding box center [399, 226] width 228 height 25
type input "[PERSON_NAME]"
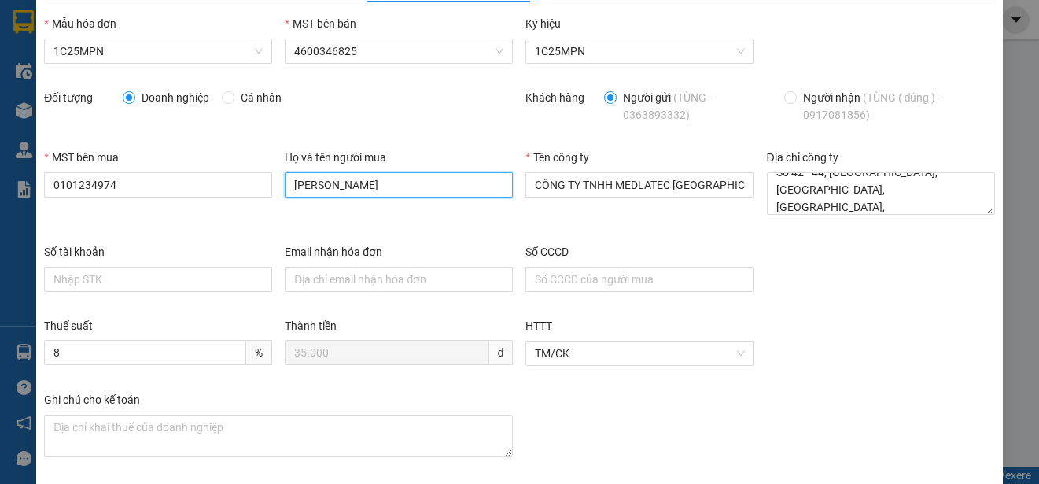
scroll to position [112, 0]
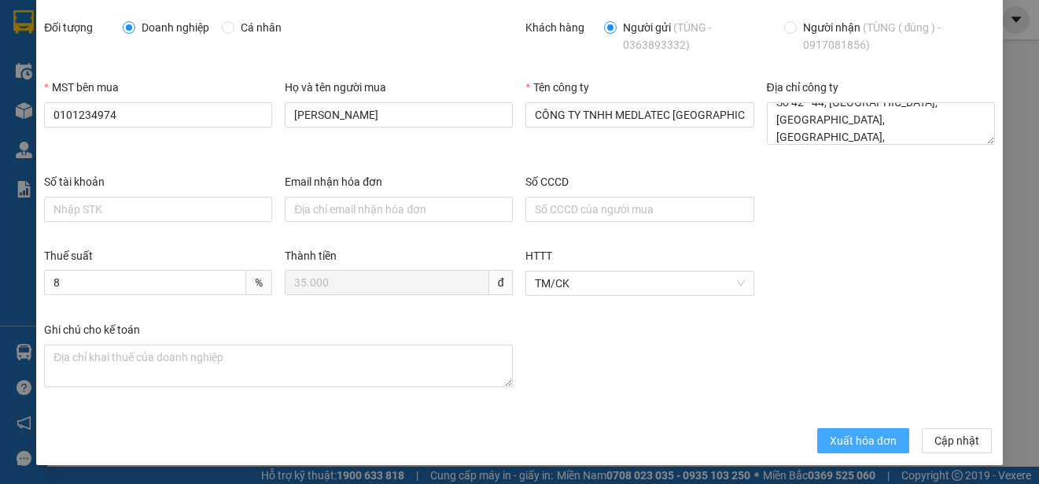
click at [853, 448] on span "Xuất hóa đơn" at bounding box center [863, 440] width 67 height 17
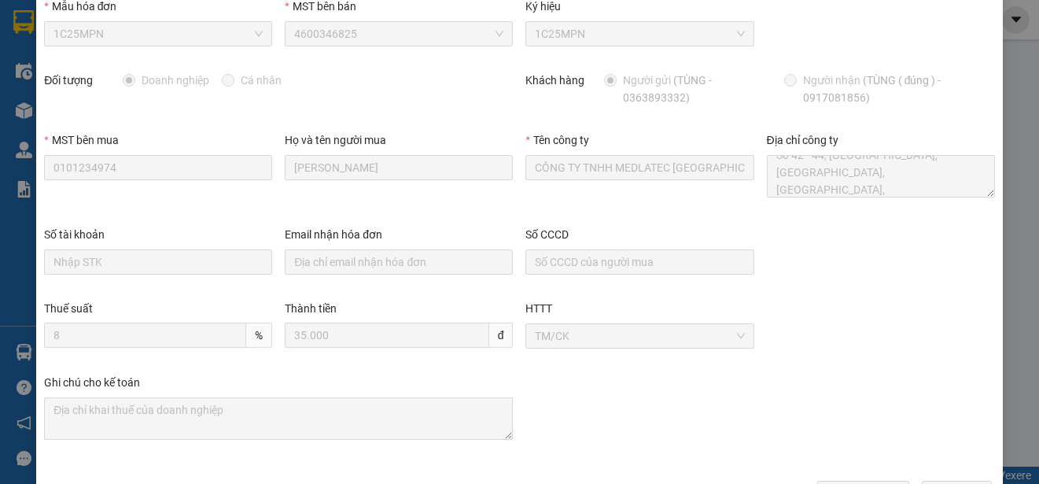
scroll to position [0, 0]
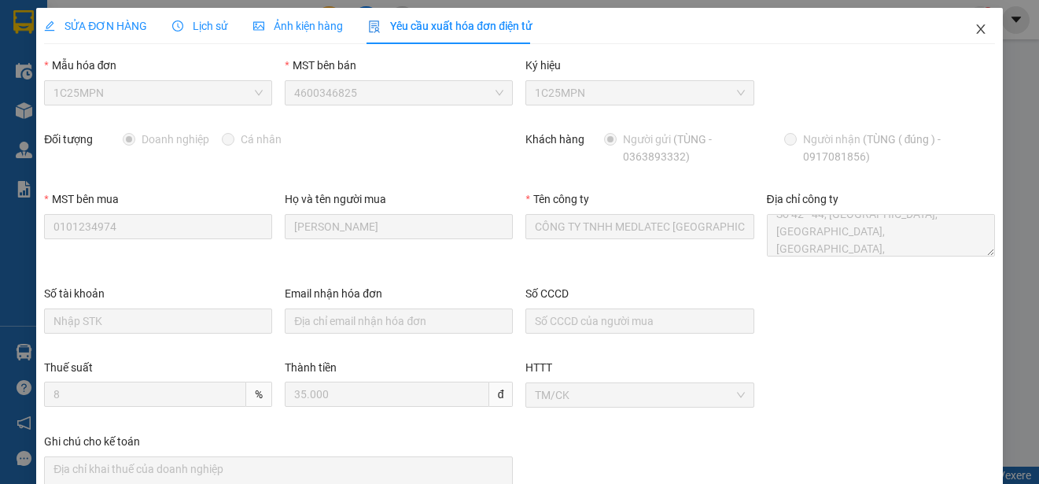
click at [976, 31] on icon "close" at bounding box center [980, 28] width 9 height 9
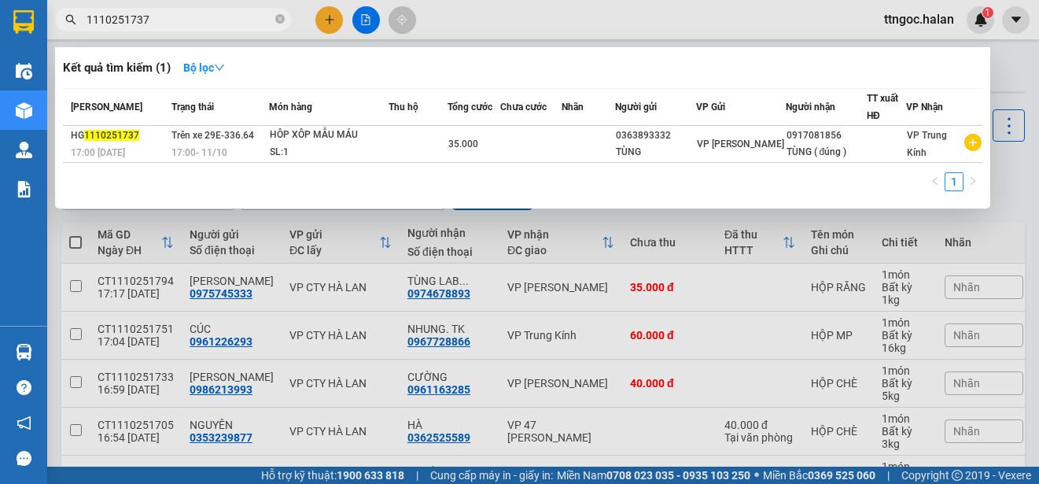
drag, startPoint x: 153, startPoint y: 24, endPoint x: 131, endPoint y: 20, distance: 23.3
click at [131, 20] on input "1110251737" at bounding box center [180, 19] width 186 height 17
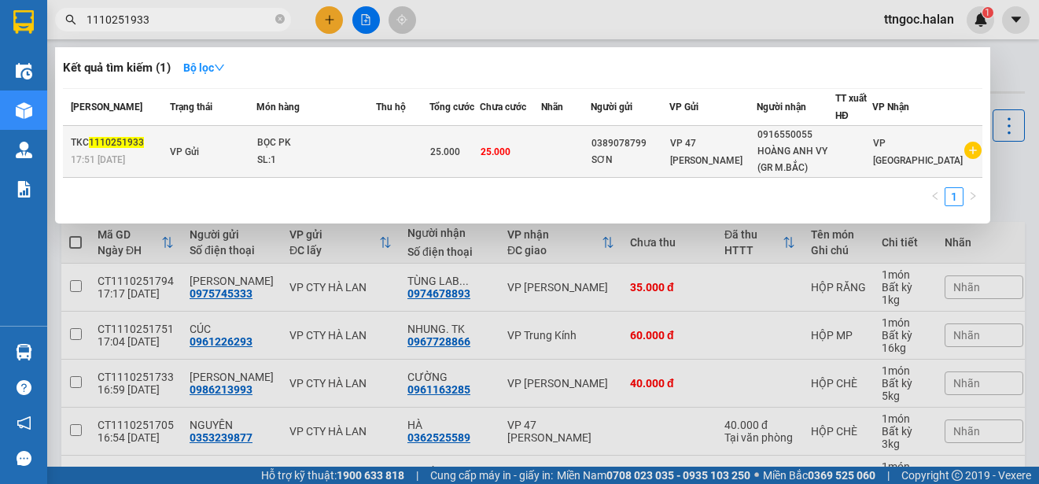
type input "1110251933"
click at [98, 138] on span "1110251933" at bounding box center [116, 142] width 55 height 11
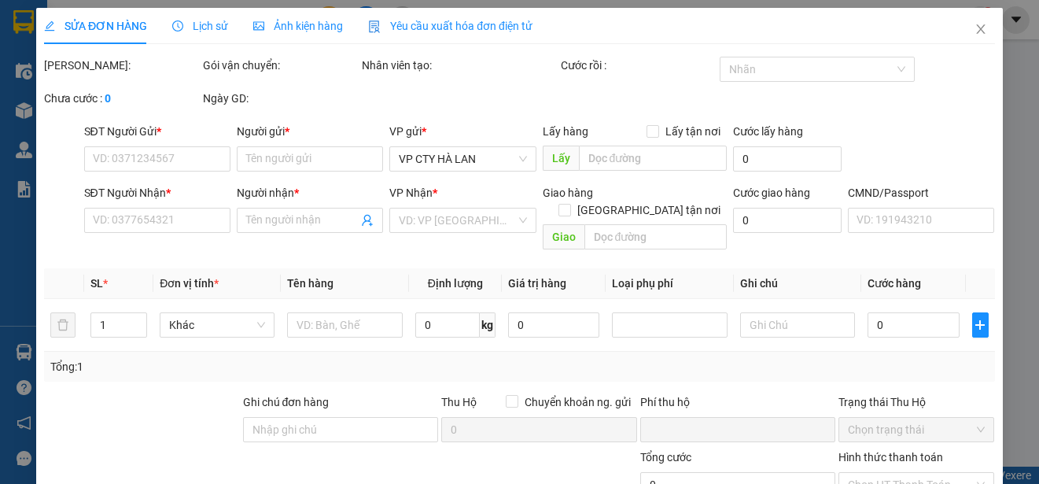
type input "0389078799"
type input "SƠN"
type input "0916550055"
type input "HOÀNG ANH VY (GR M.BẮC)"
type input "0"
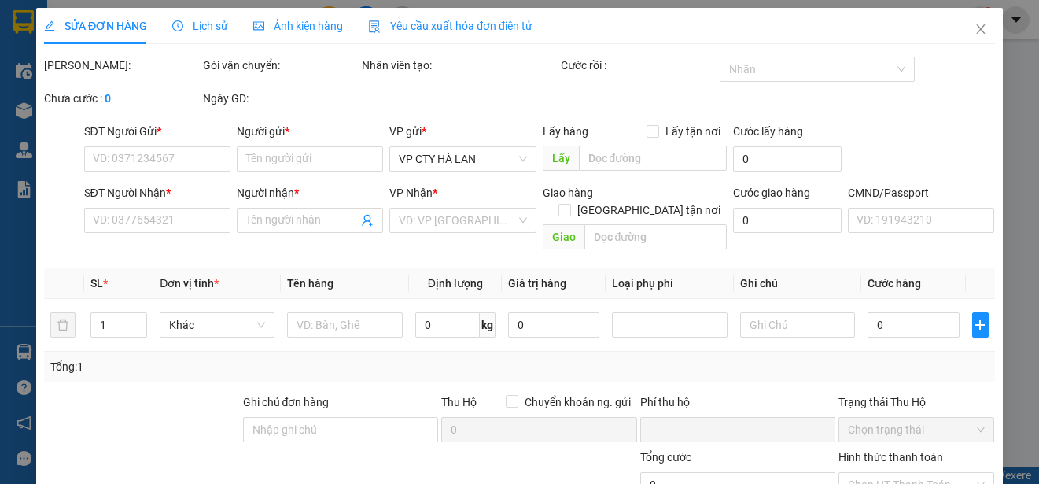
type input "25.000"
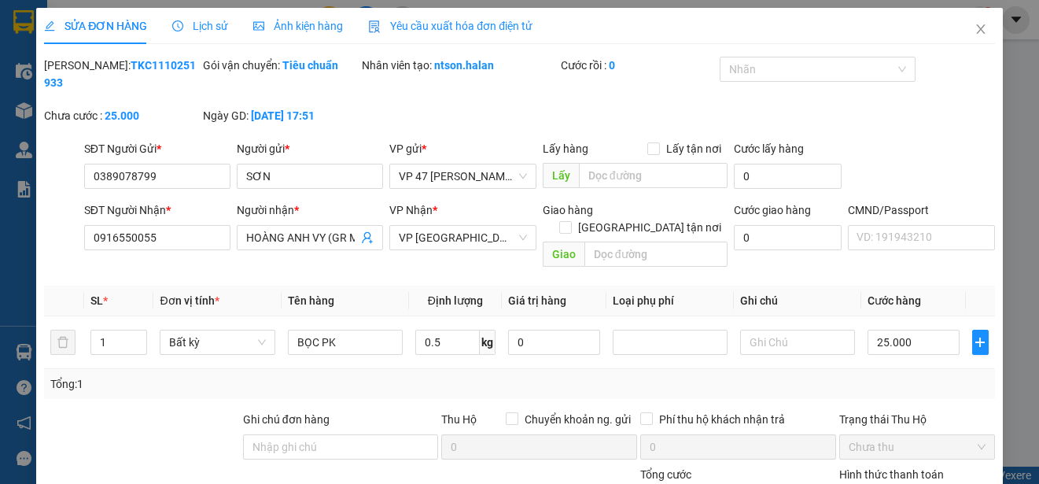
click at [430, 20] on span "Yêu cầu xuất hóa đơn điện tử" at bounding box center [450, 26] width 164 height 13
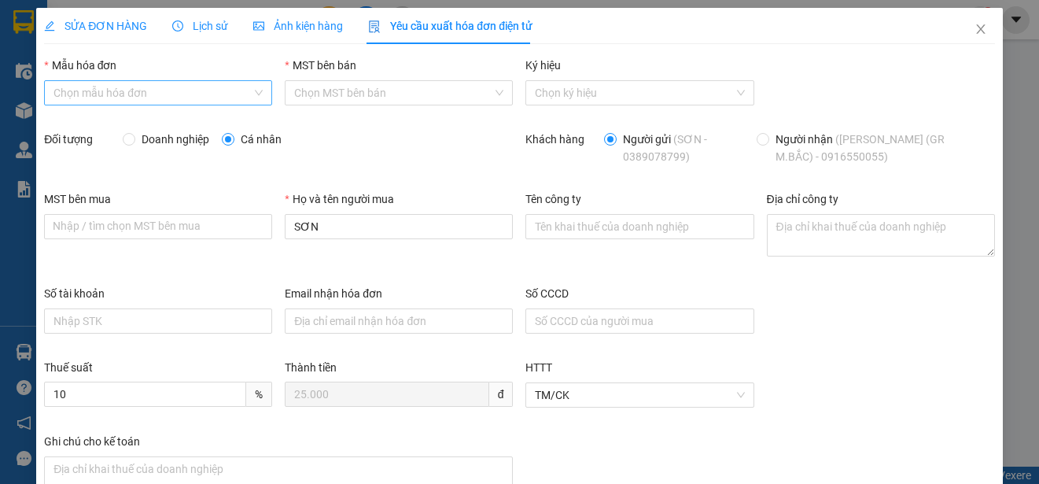
click at [227, 93] on input "Mẫu hóa đơn" at bounding box center [152, 93] width 198 height 24
click at [79, 126] on div "1C25MPN" at bounding box center [156, 124] width 206 height 17
type input "8"
click at [131, 144] on span at bounding box center [129, 139] width 13 height 13
click at [131, 144] on input "Doanh nghiệp" at bounding box center [128, 138] width 11 height 11
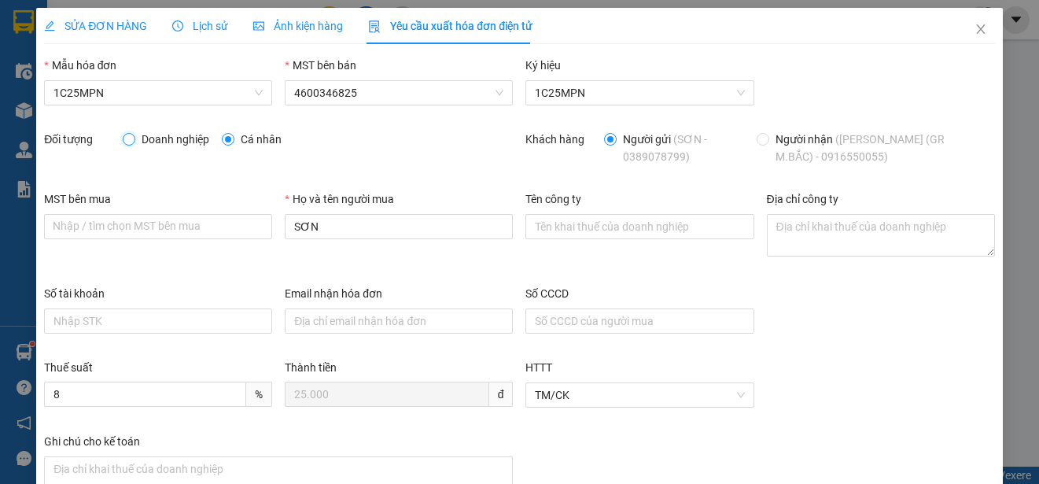
radio input "true"
radio input "false"
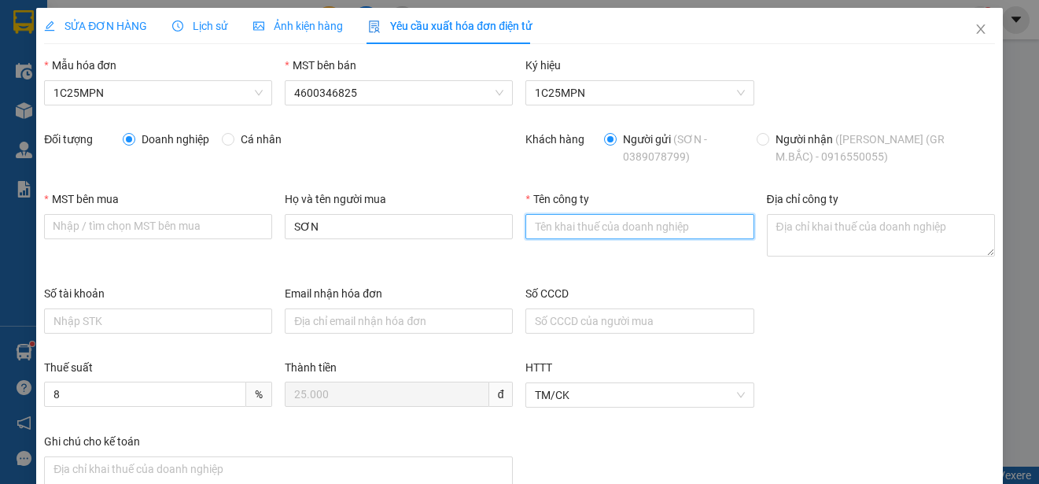
click at [603, 227] on input "Tên công ty" at bounding box center [639, 226] width 228 height 25
paste input "CÔNG TY TNHH PHỤ TÙNG Ô TÔ VINPARTS"
type input "CÔNG TY TNHH PHỤ TÙNG Ô TÔ VINPARTS"
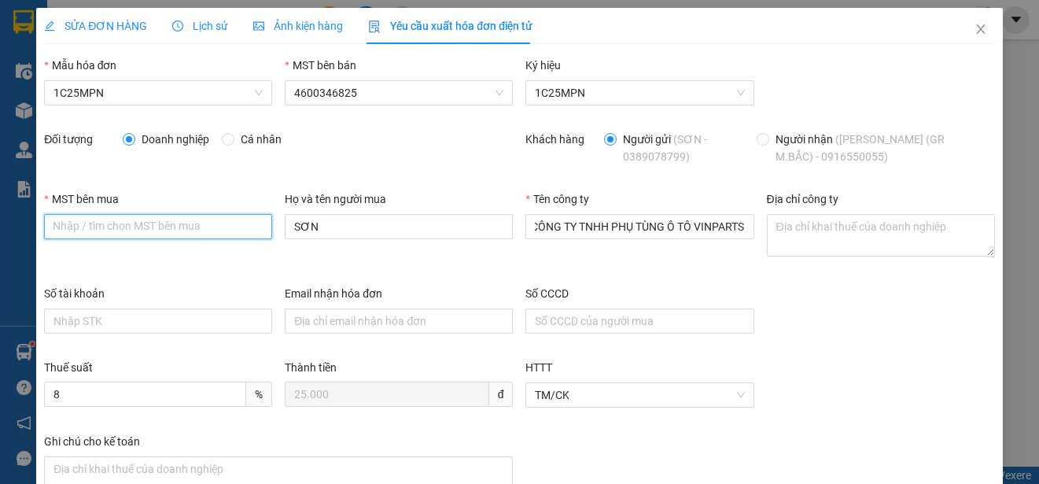
click at [57, 230] on input "MST bên mua" at bounding box center [158, 226] width 228 height 25
paste input "0108235007"
type input "0108235007"
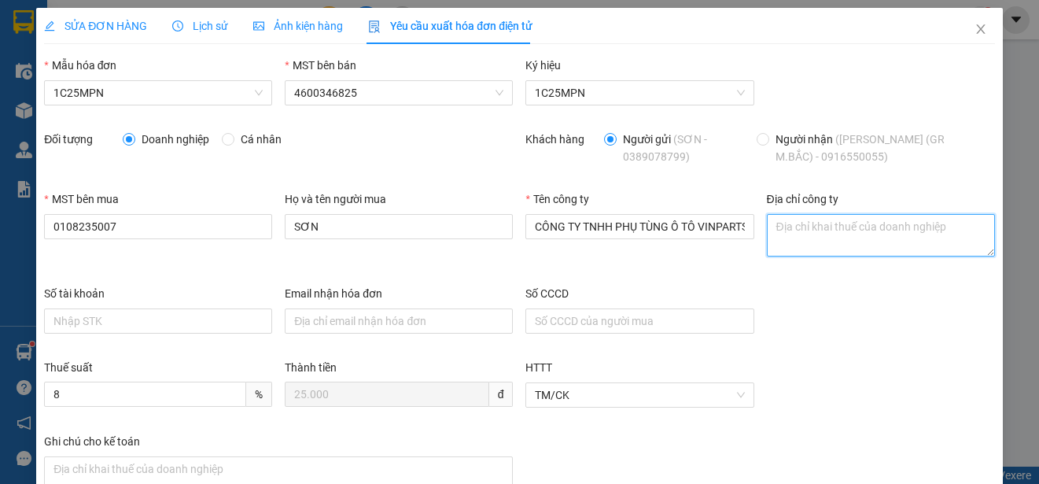
click at [781, 239] on textarea "Địa chỉ công ty" at bounding box center [881, 235] width 228 height 42
paste textarea "[GEOGRAPHIC_DATA], Xã [GEOGRAPHIC_DATA], [GEOGRAPHIC_DATA], [GEOGRAPHIC_DATA]."
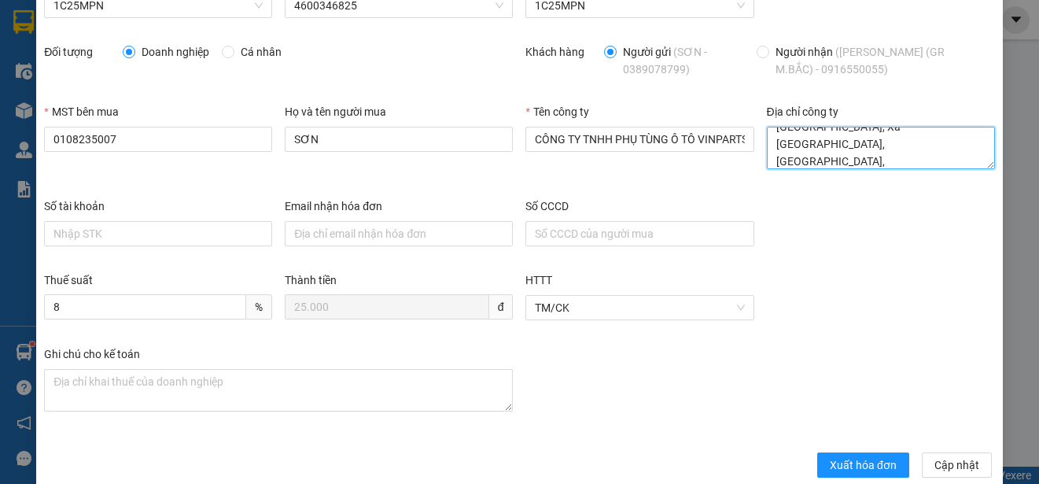
scroll to position [112, 0]
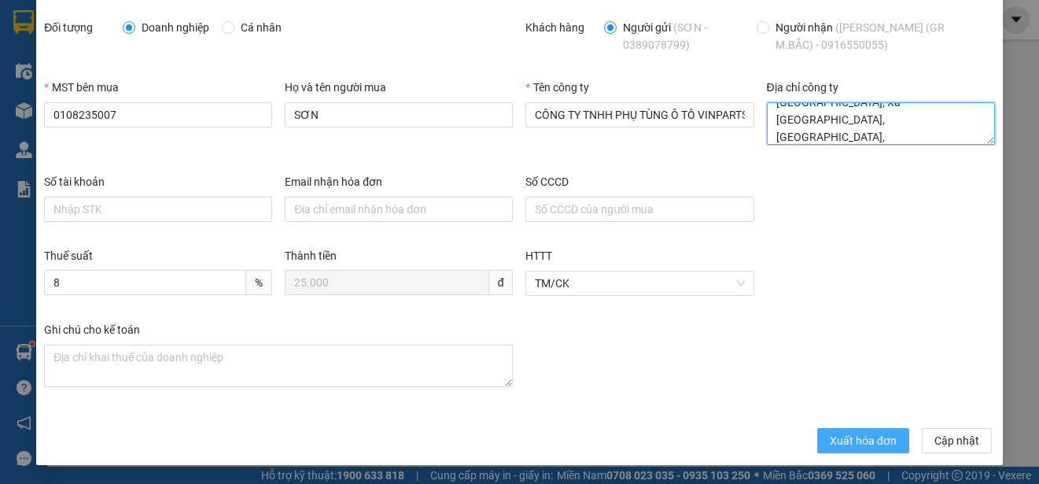
type textarea "[GEOGRAPHIC_DATA], Xã [GEOGRAPHIC_DATA], [GEOGRAPHIC_DATA], [GEOGRAPHIC_DATA]."
click at [842, 436] on span "Xuất hóa đơn" at bounding box center [863, 440] width 67 height 17
